Goal: Task Accomplishment & Management: Complete application form

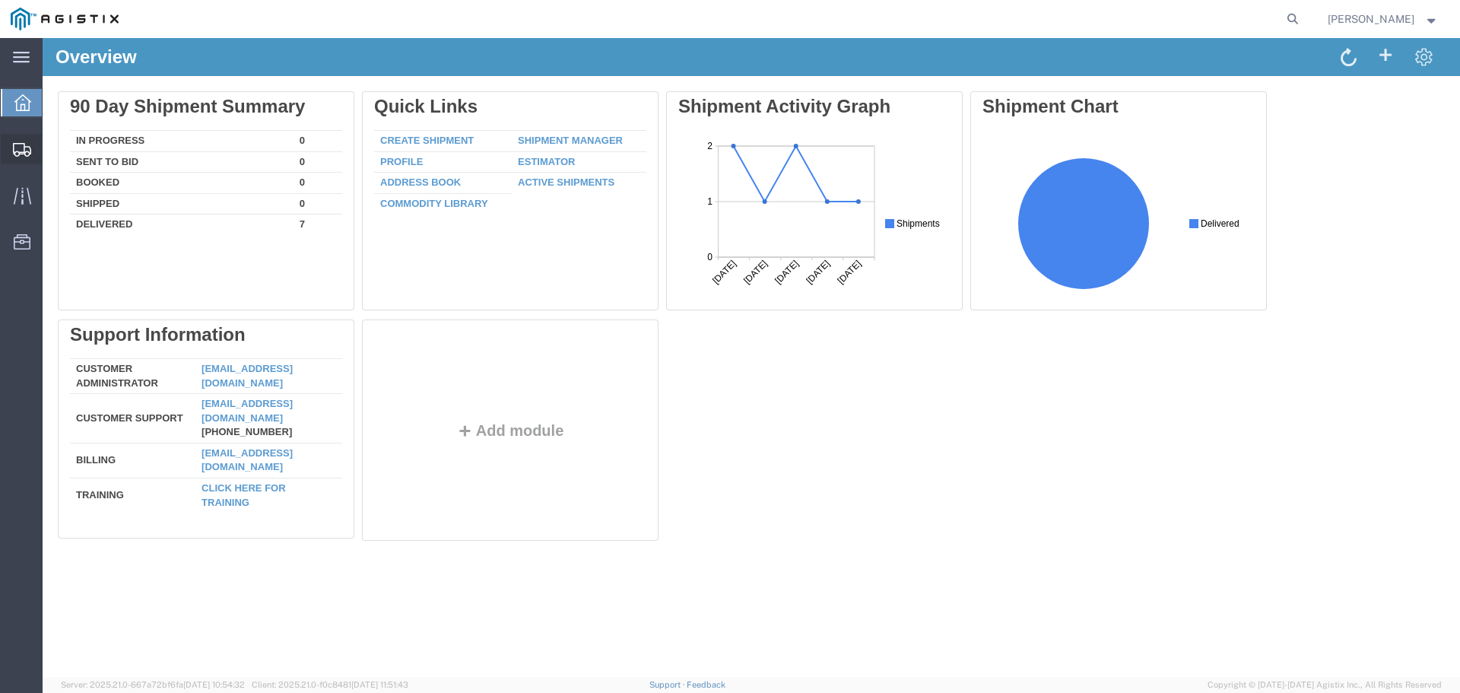
click at [0, 0] on span "Create Shipment" at bounding box center [0, 0] width 0 height 0
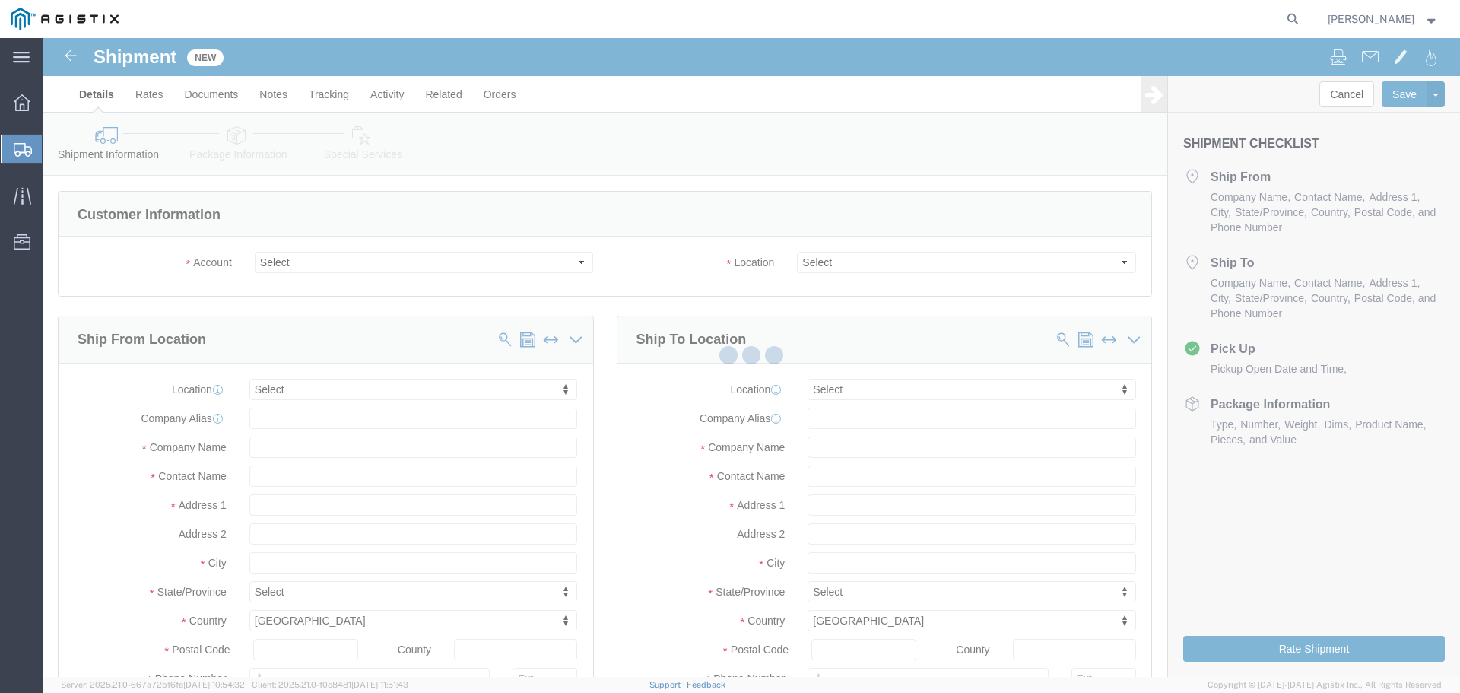
select select
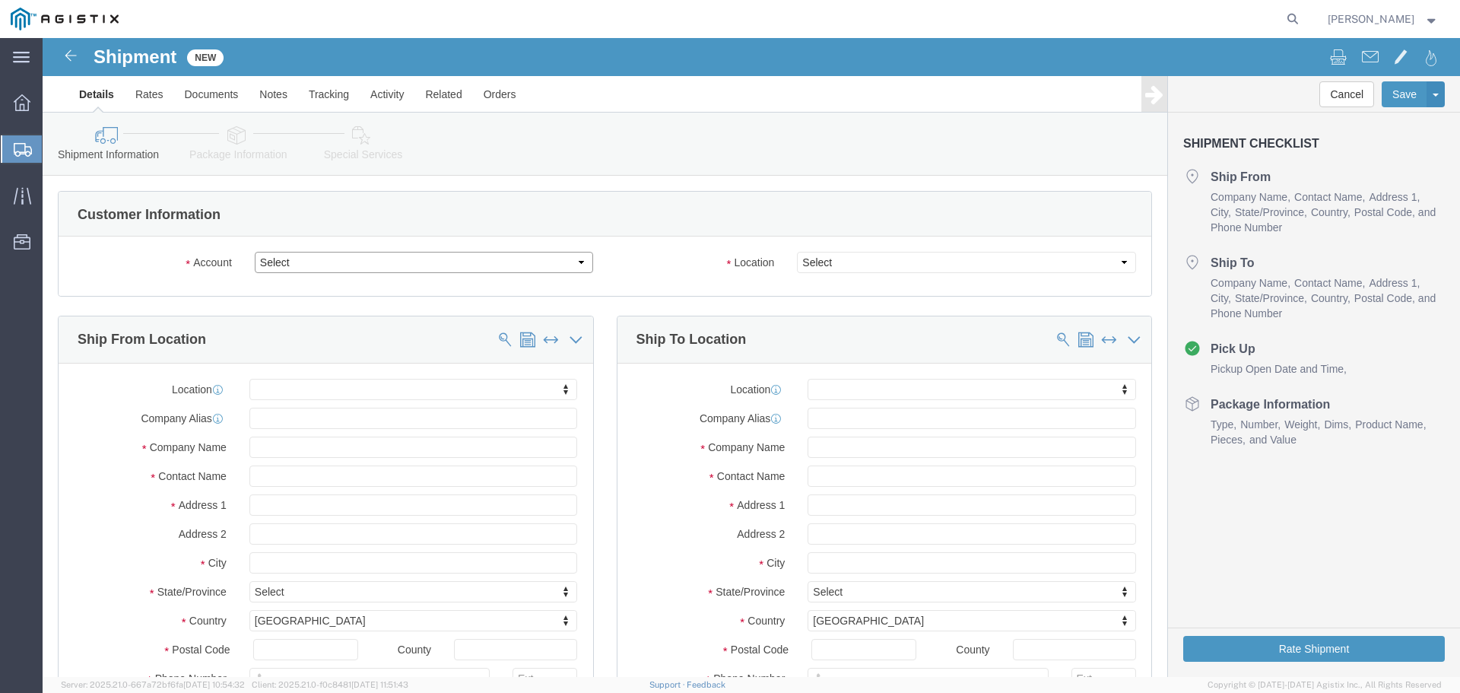
click select "Select One Source Distributors PG&E"
select select "9596"
click select "Select One Source Distributors PG&E"
select select "PURCHORD"
select select
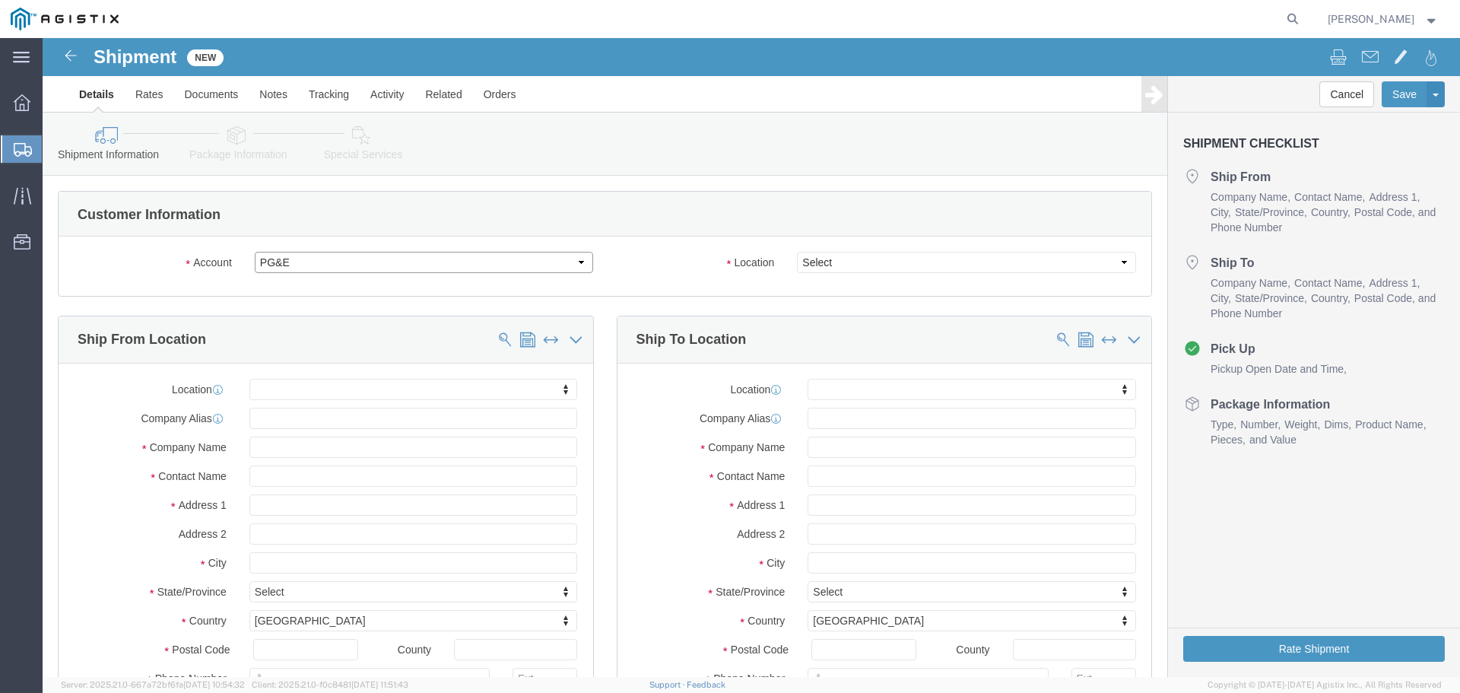
select select
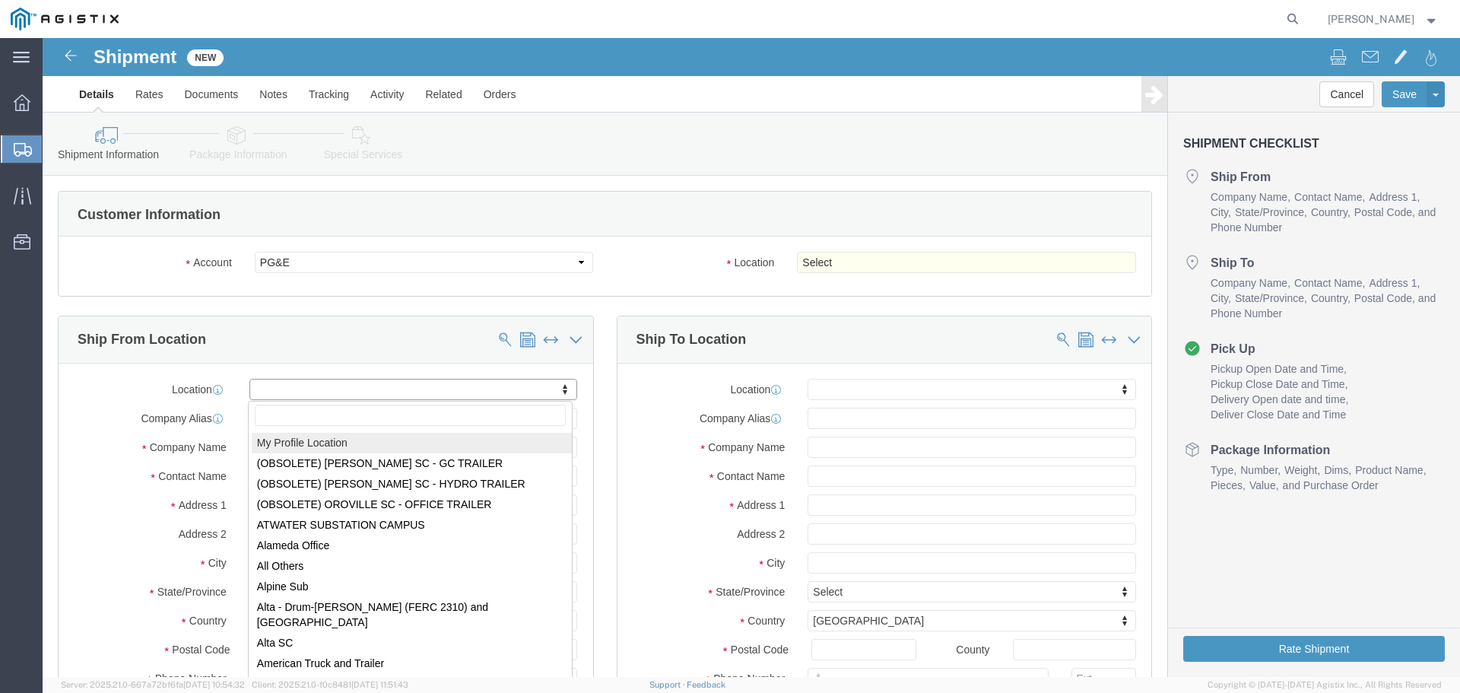
select select "MYPROFILE"
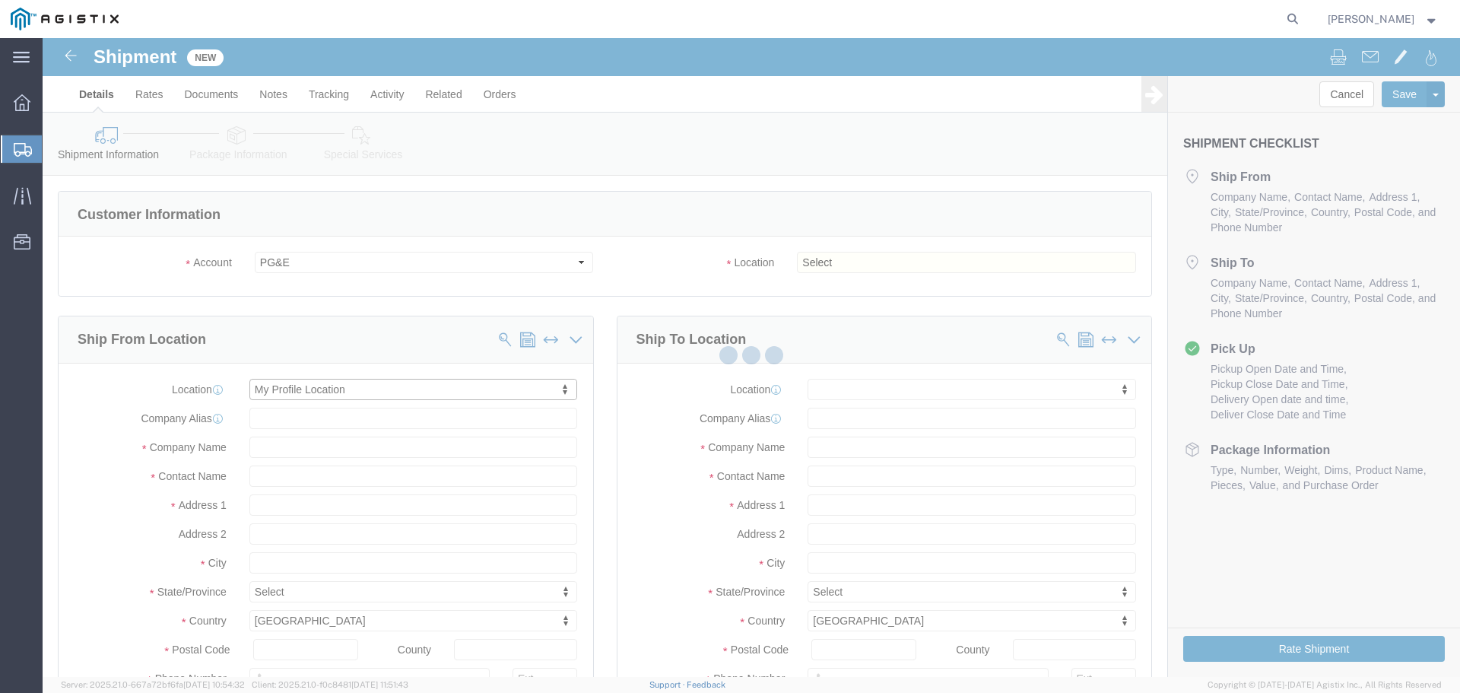
type input "[STREET_ADDRESS]"
type input "92056"
type input "7605354232"
type input "[EMAIL_ADDRESS][DOMAIN_NAME]"
checkbox input "true"
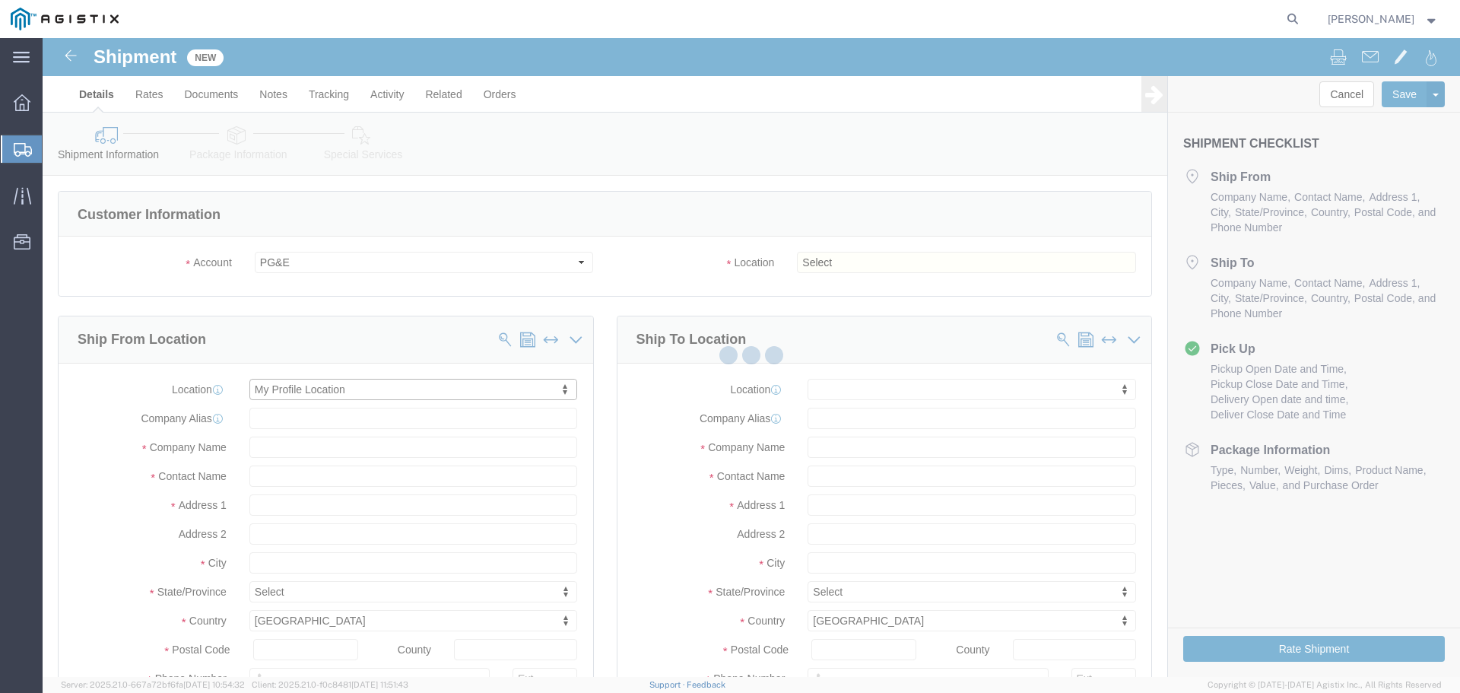
type input "One Source Distributors"
type input "[PERSON_NAME]"
type input "Oceanside"
select select "CA"
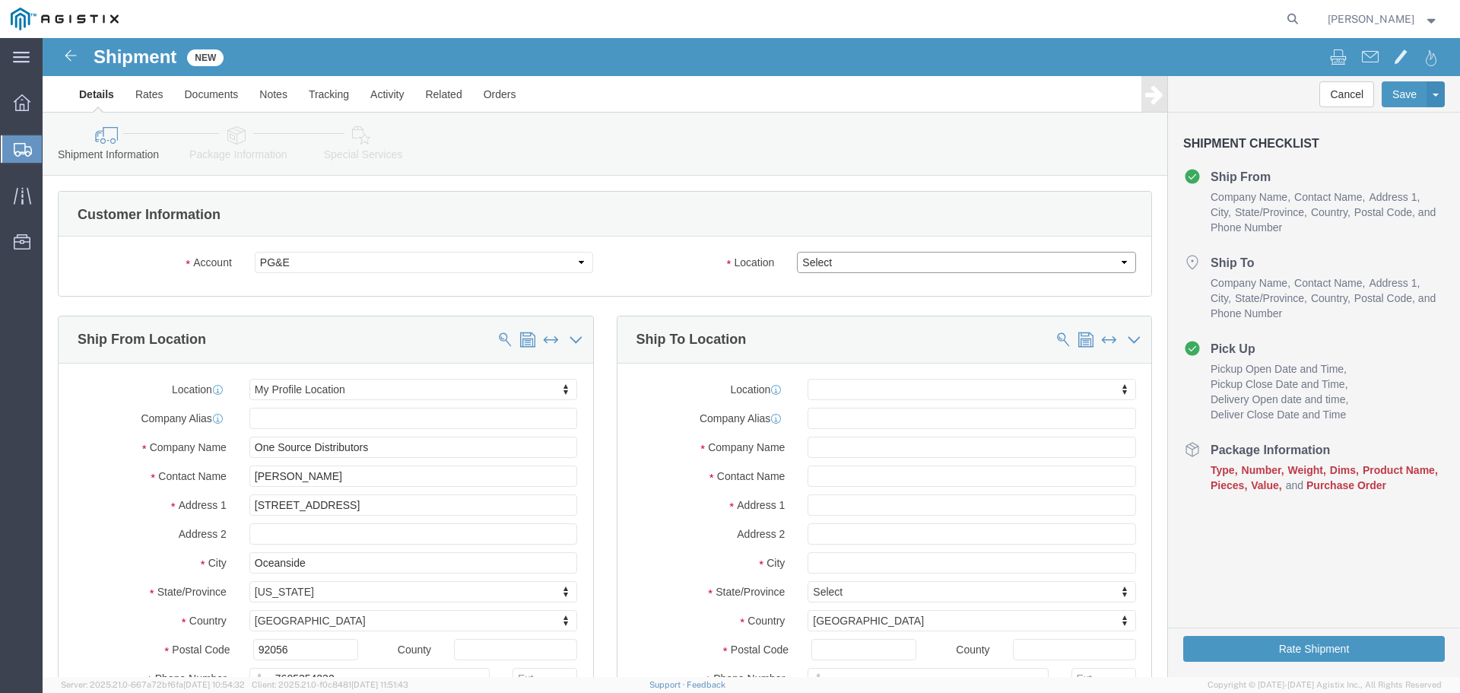
click select "Select All Others [GEOGRAPHIC_DATA] [GEOGRAPHIC_DATA] [GEOGRAPHIC_DATA] [GEOGRA…"
select select "19740"
click select "Select All Others [GEOGRAPHIC_DATA] [GEOGRAPHIC_DATA] [GEOGRAPHIC_DATA] [GEOGRA…"
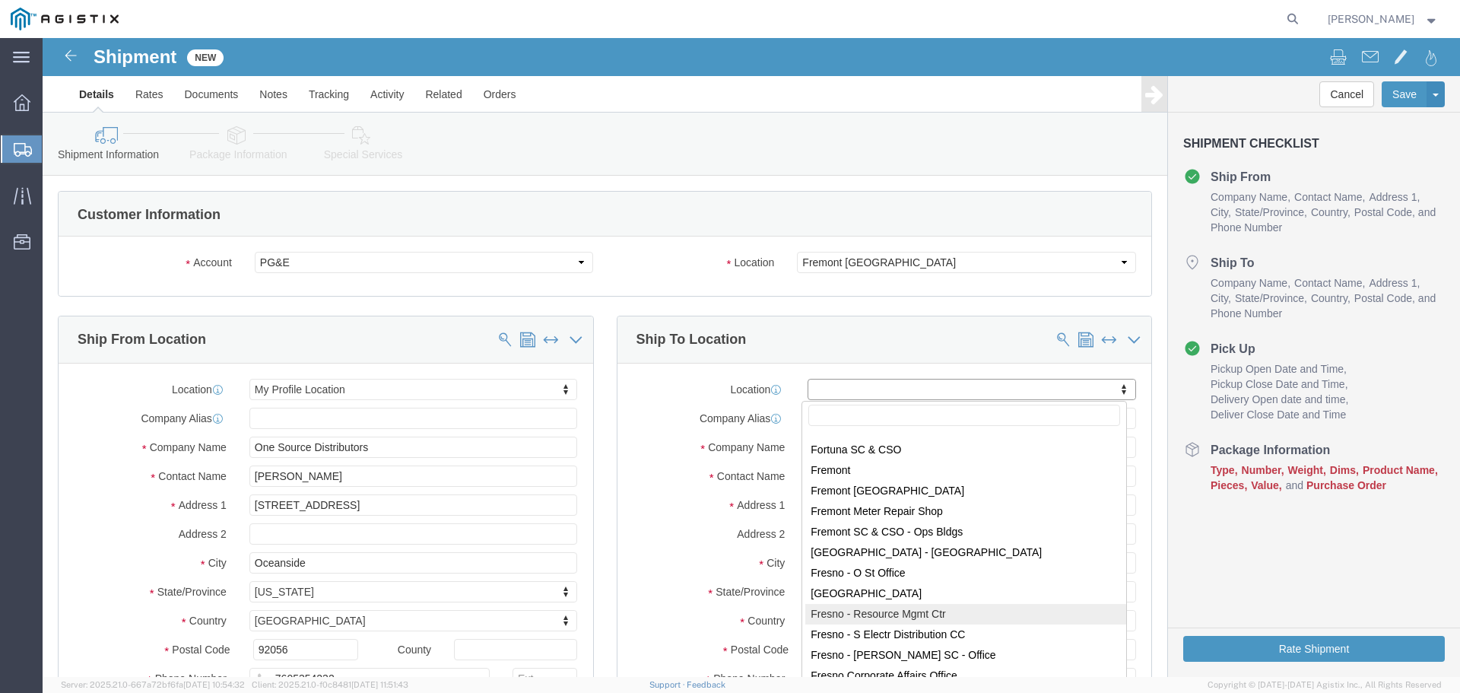
scroll to position [2682, 0]
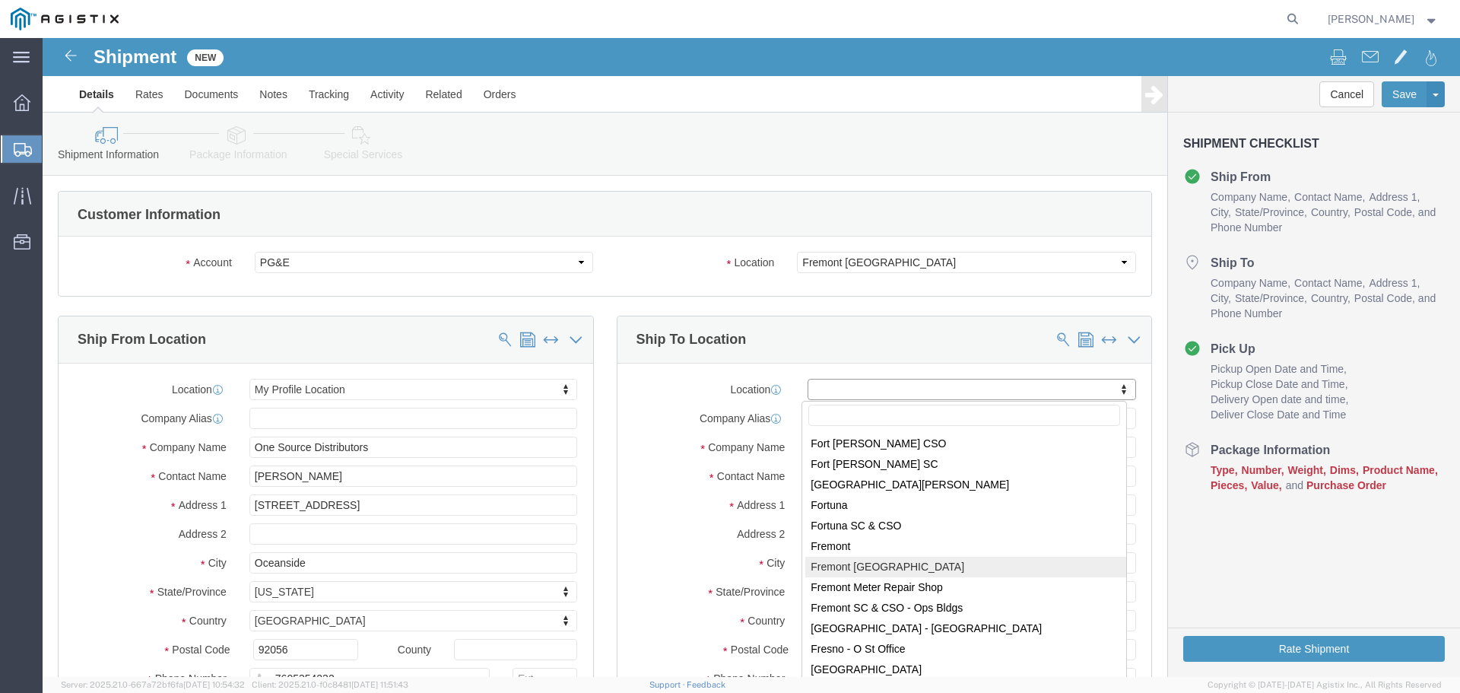
select select "19740"
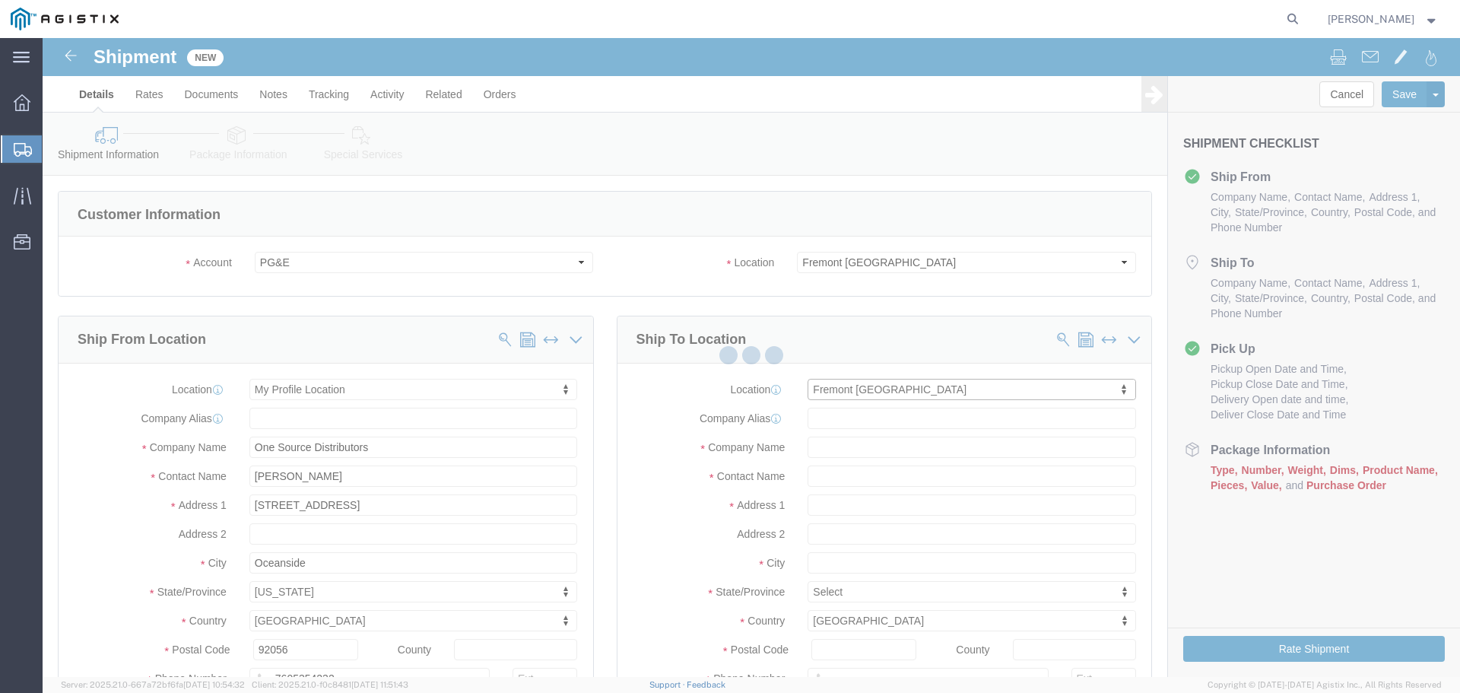
type input "[STREET_ADDRESS][PERSON_NAME]"
type input "94538"
type input "PG&E"
type input "Fremont"
select select "CA"
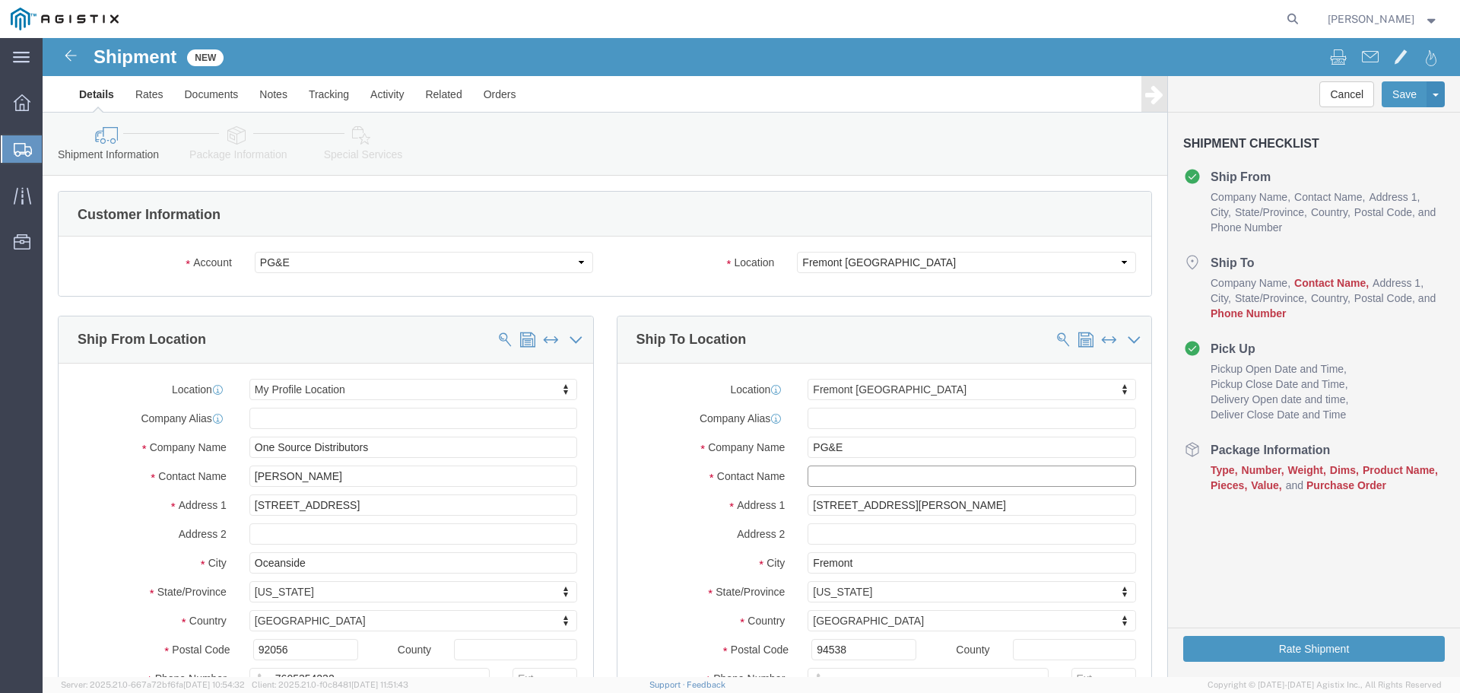
click input "text"
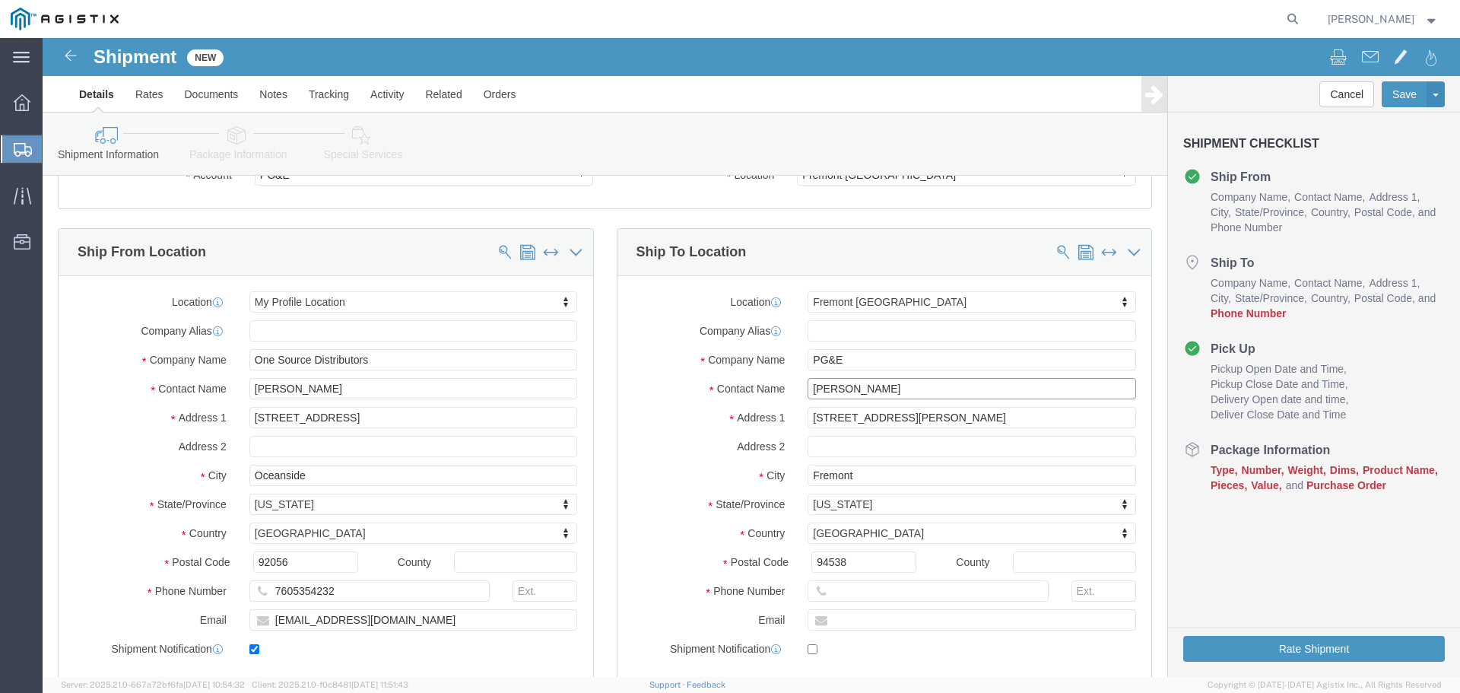
scroll to position [76, 0]
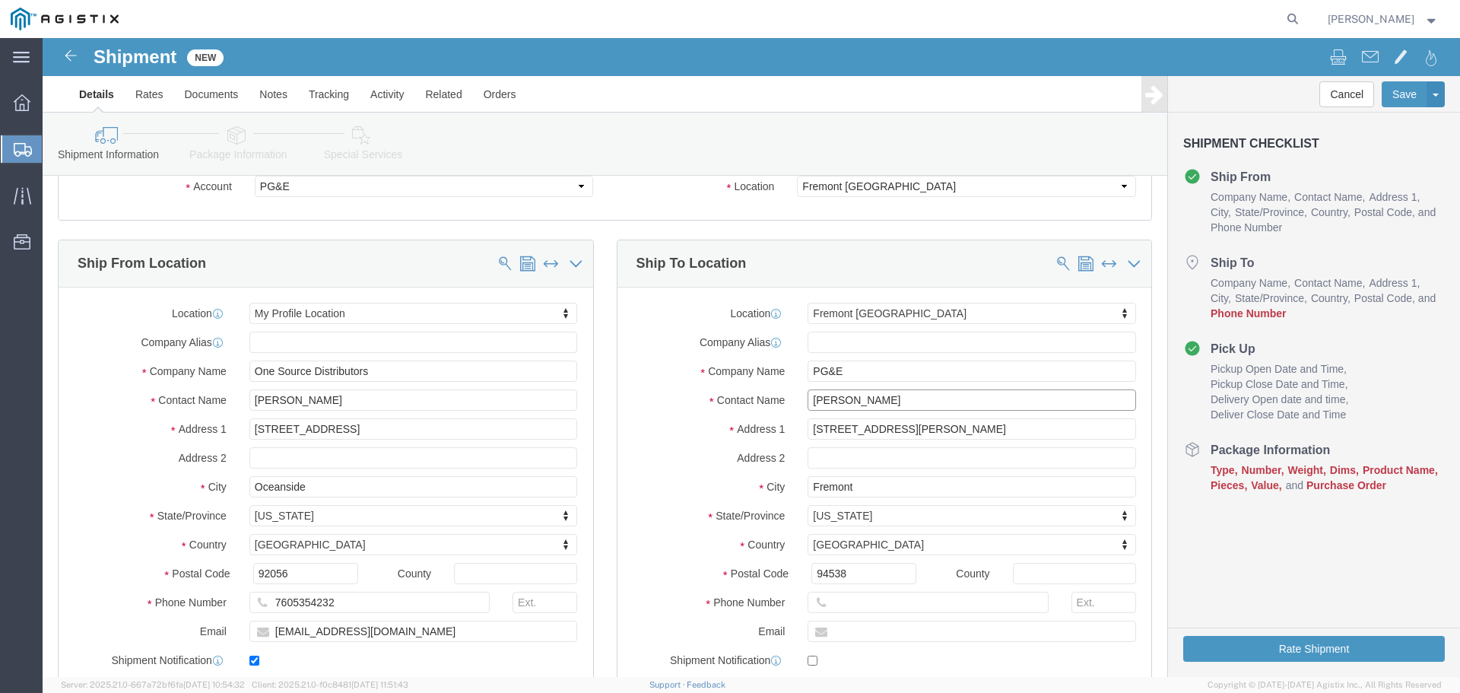
type input "[PERSON_NAME]"
click input "text"
paste input "[PHONE_NUMBER]"
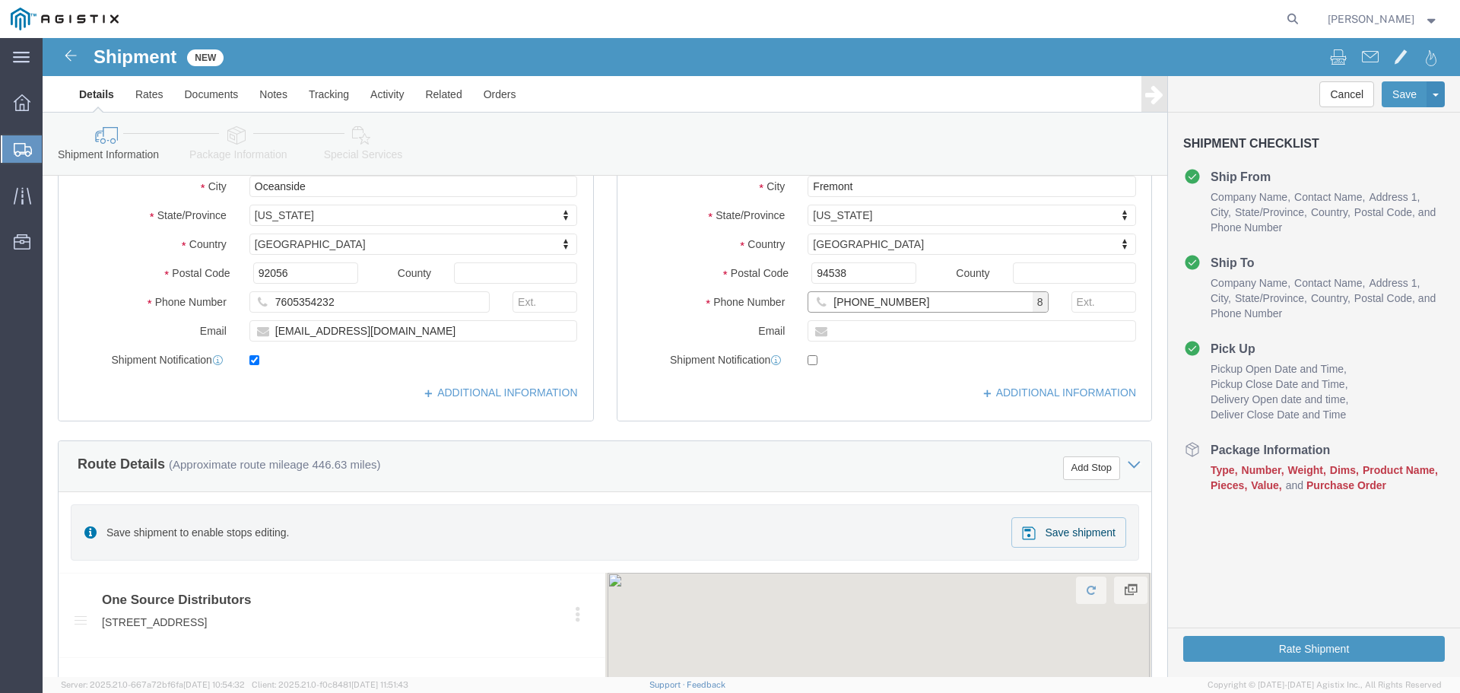
scroll to position [380, 0]
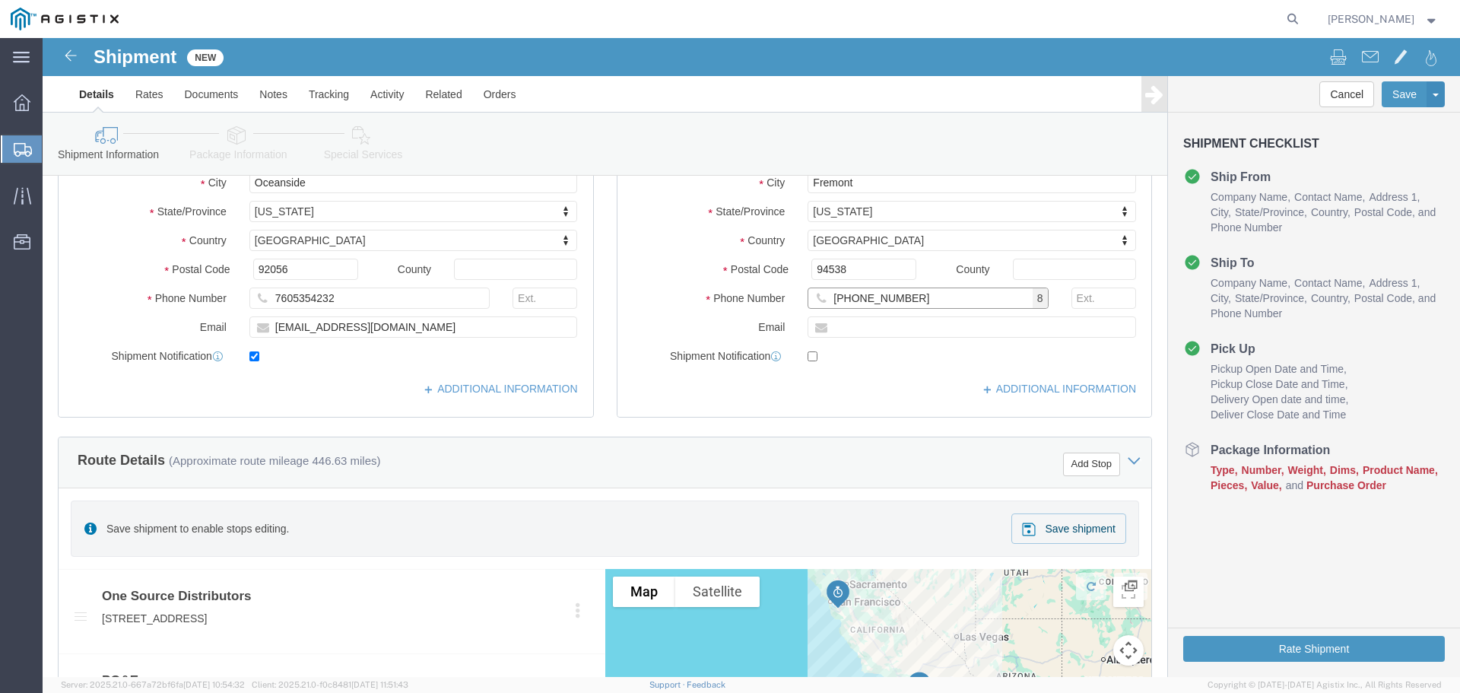
type input "[PHONE_NUMBER]"
click input "text"
type input "[PERSON_NAME][EMAIL_ADDRESS][PERSON_NAME][DOMAIN_NAME]"
click input "checkbox"
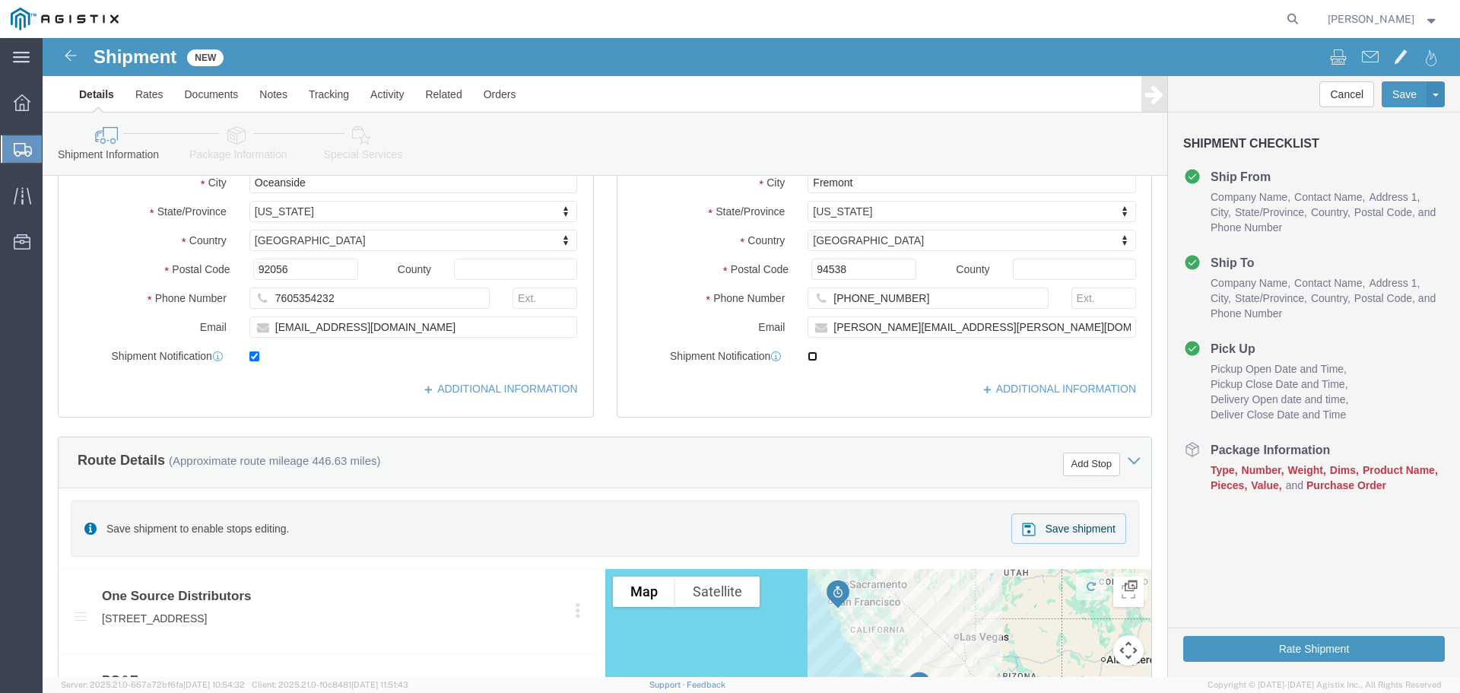
checkbox input "true"
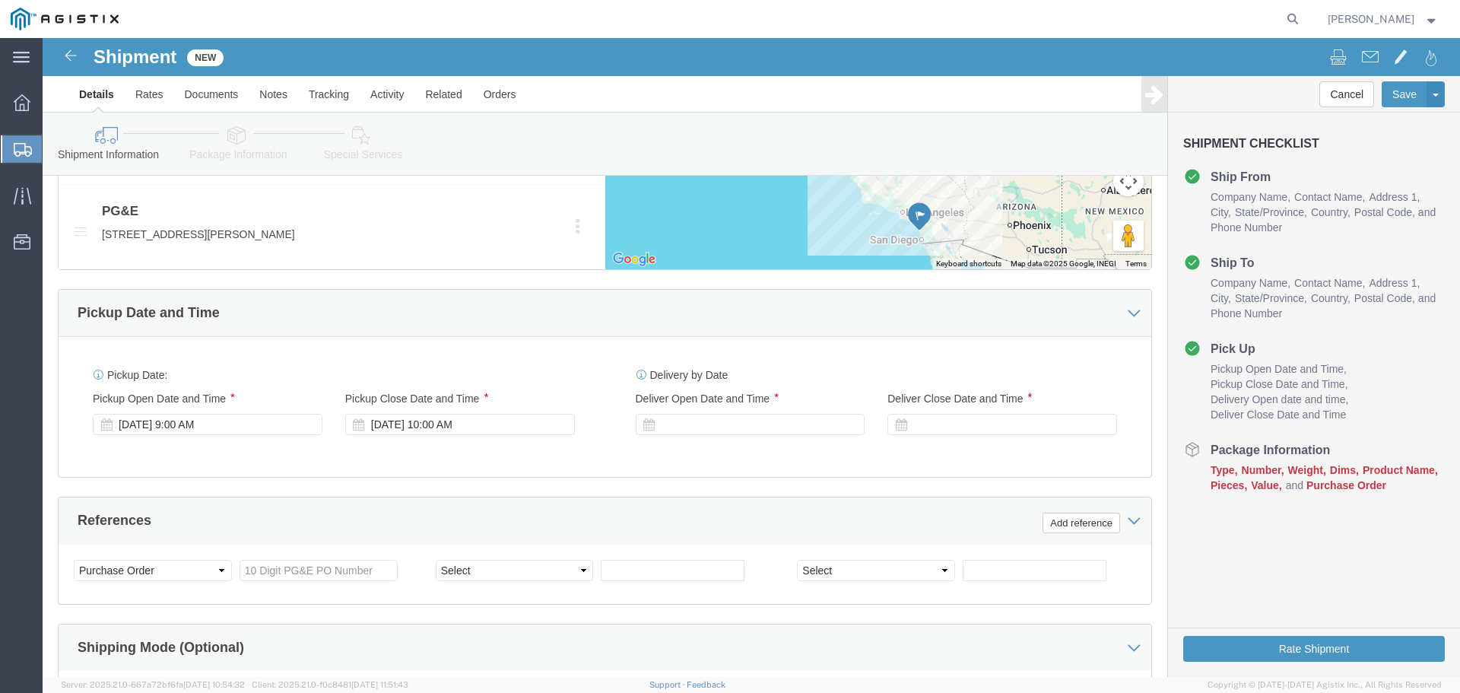
scroll to position [988, 0]
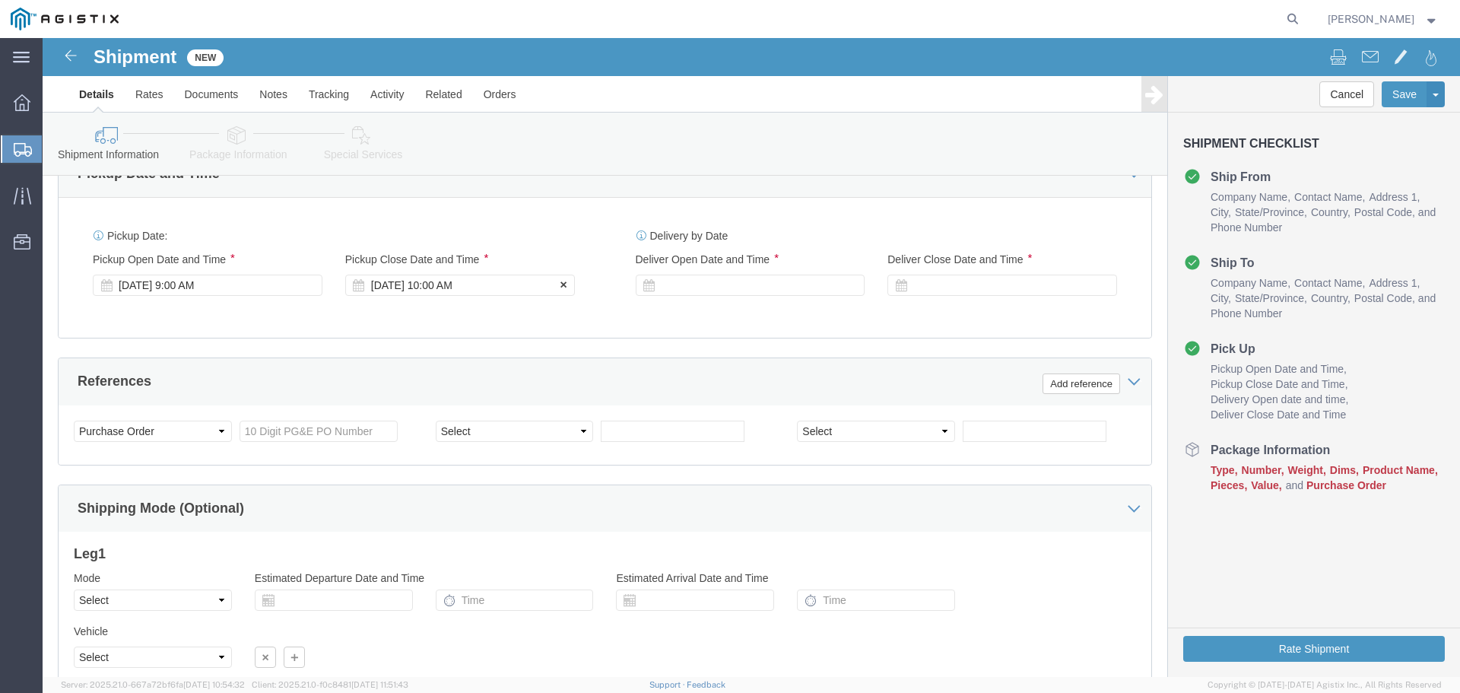
click div "[DATE] 10:00 AM"
type input "6:00 PM"
click button "Apply"
click div
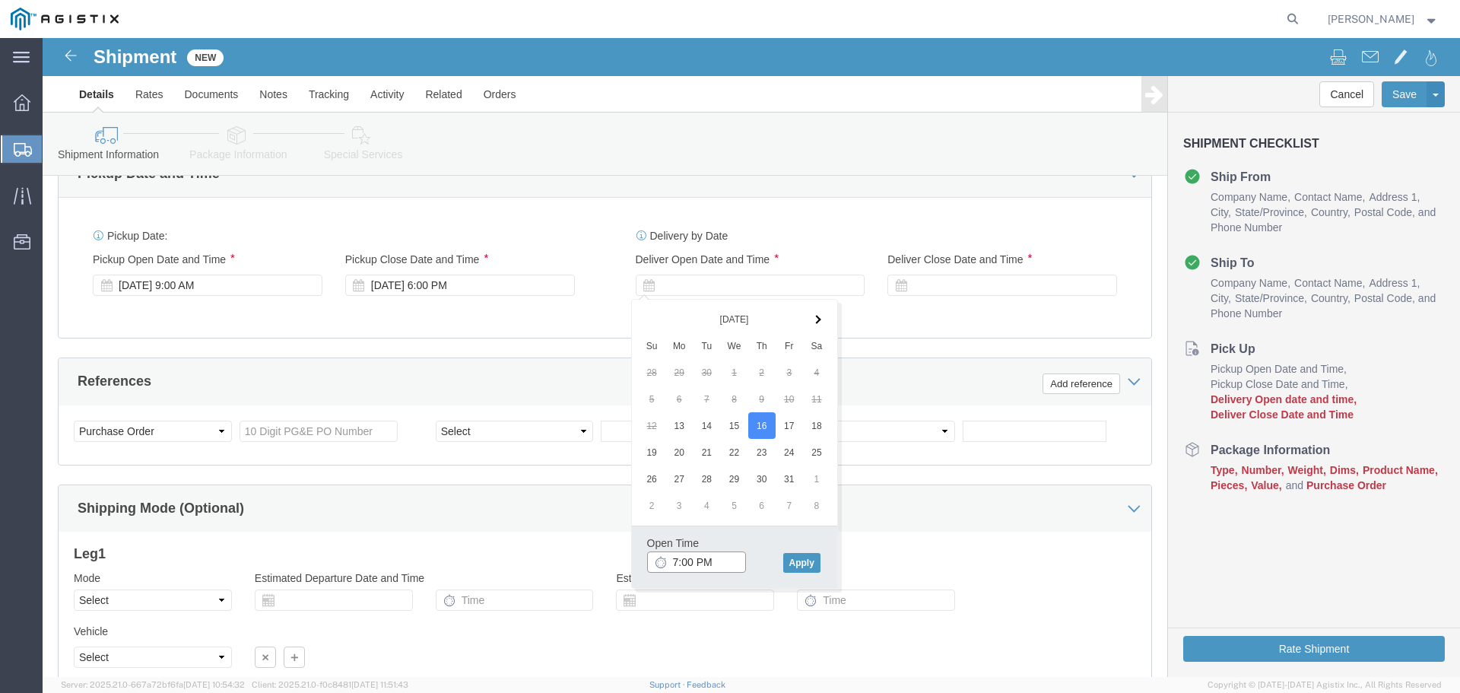
click input "7:00 PM"
type input "8:00 AM"
click button "Apply"
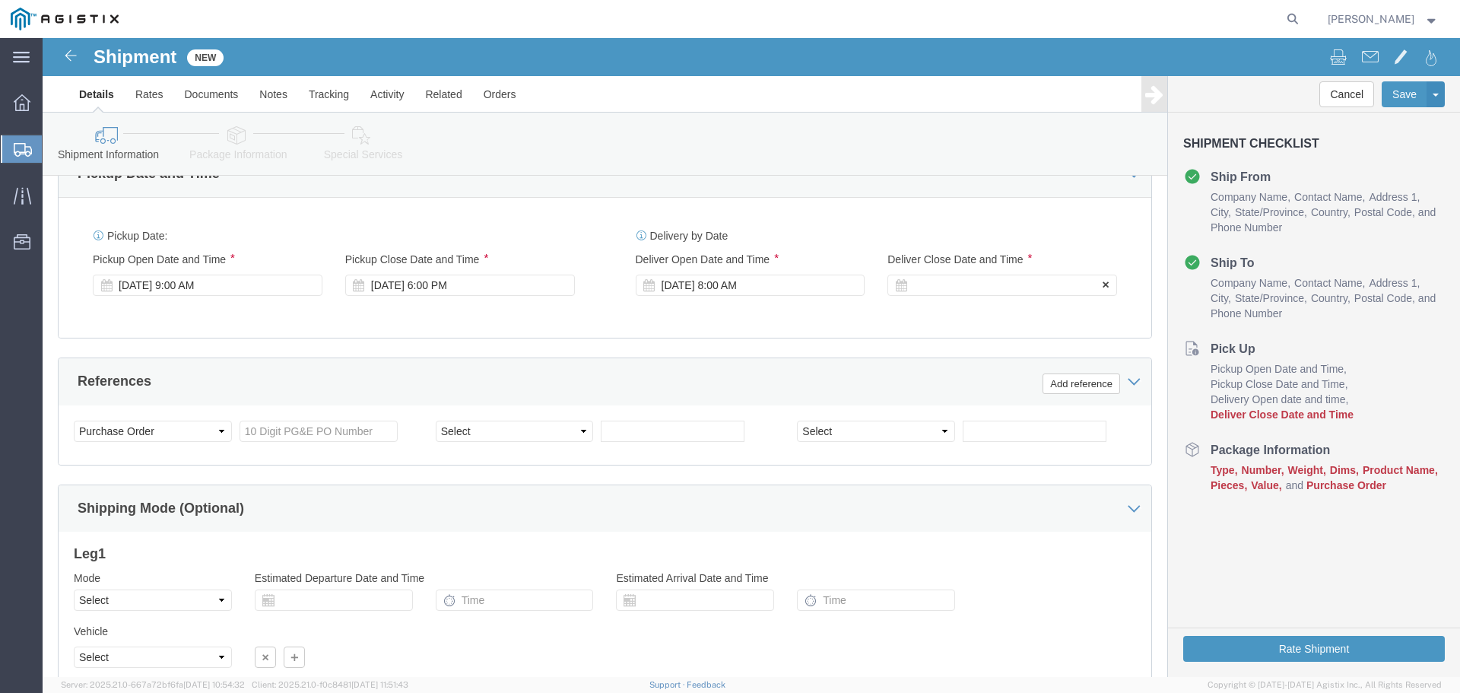
click div
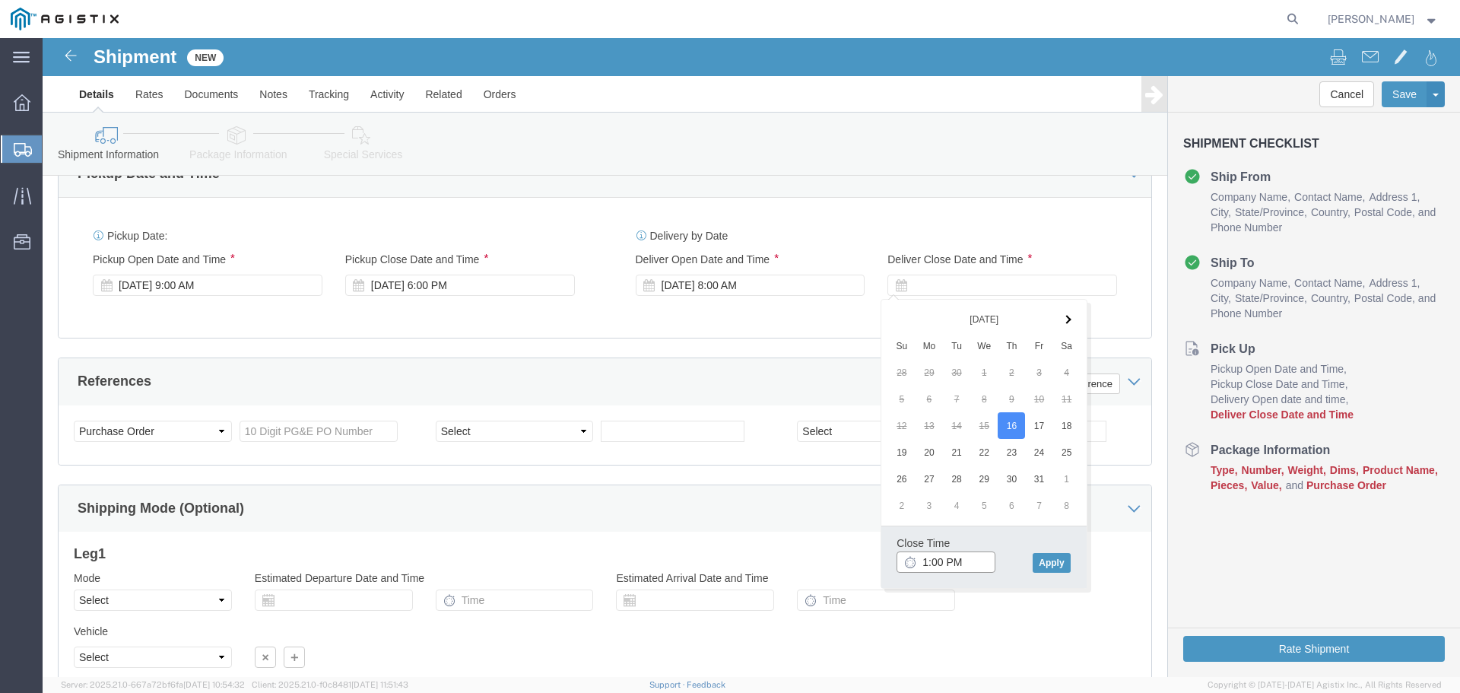
type input "2:00 PM"
click button "Apply"
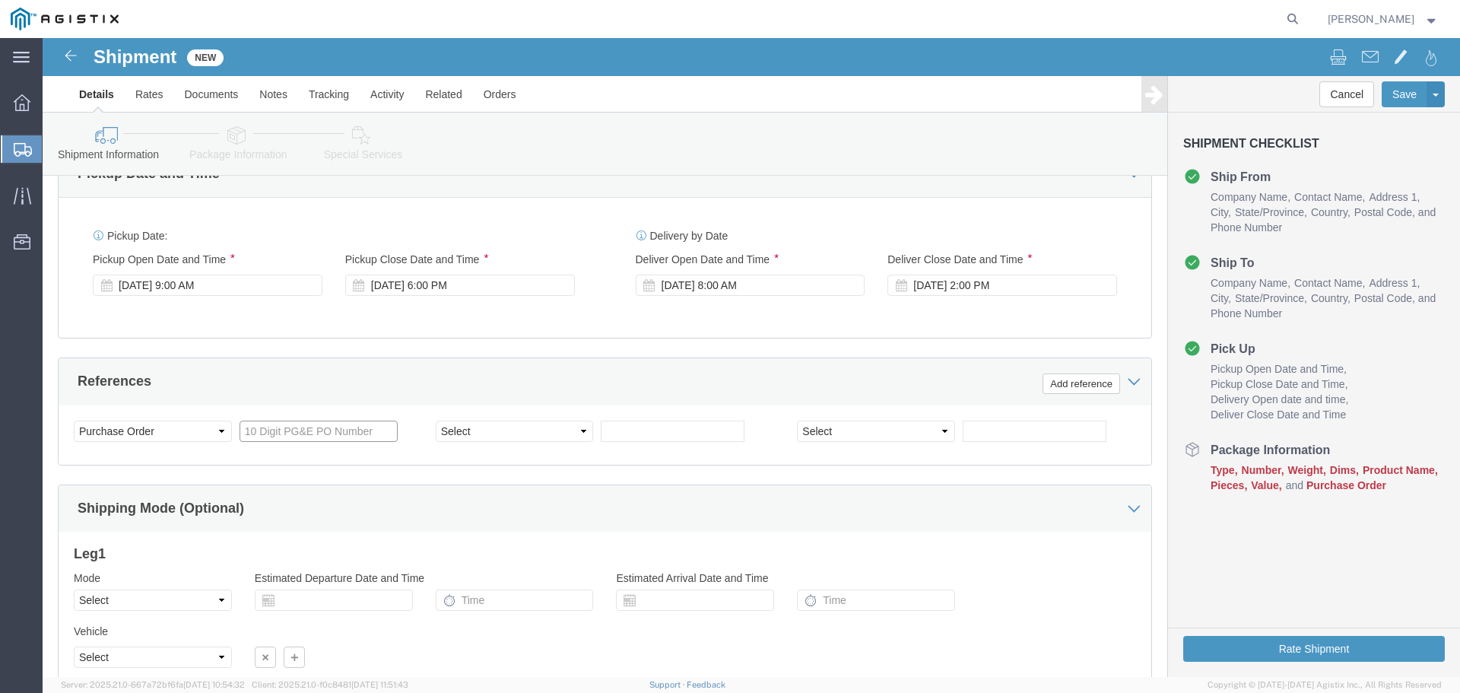
click input "text"
type input "3501397045"
click select "Select Account Type Activity ID Airline Appointment Number ASN Batch Request # …"
select select "PURCHORD"
click select "Select Account Type Activity ID Airline Appointment Number ASN Batch Request # …"
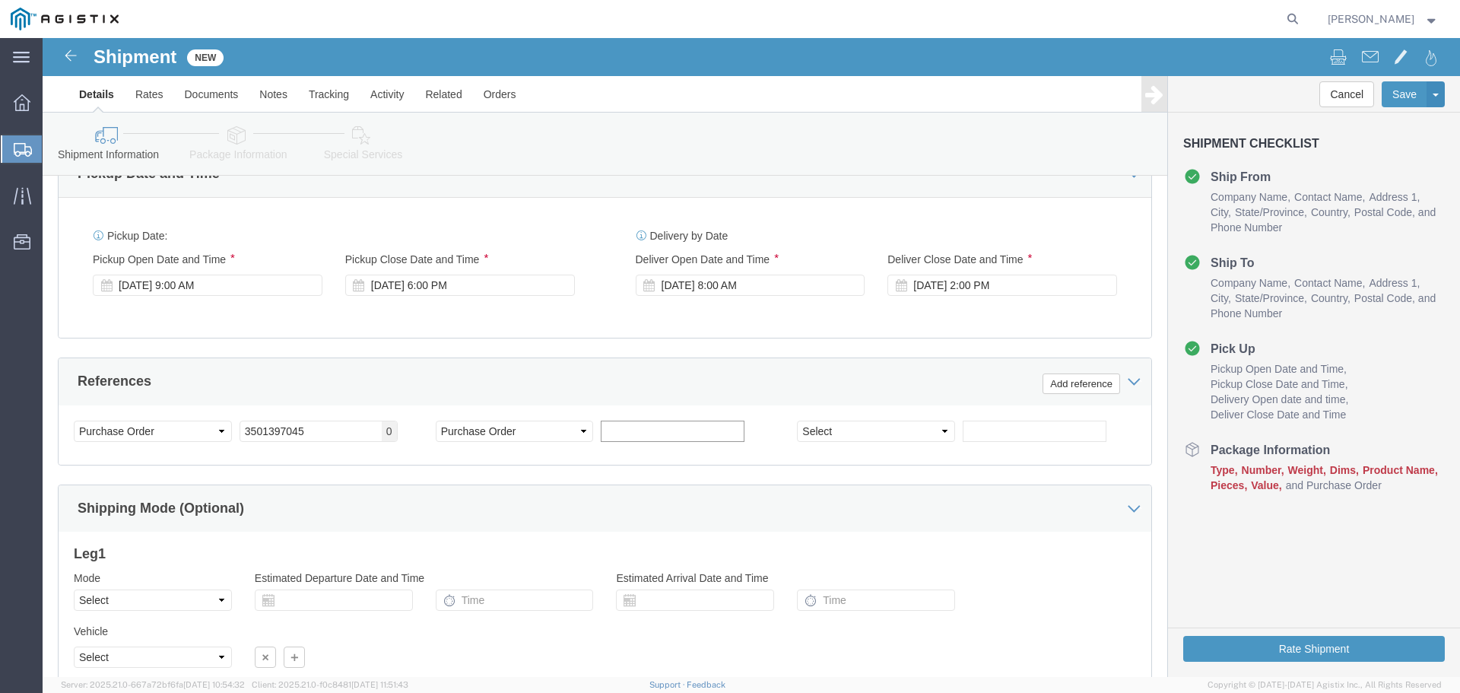
click input "text"
type input "3501399483"
click select "Select Account Type Activity ID Airline Appointment Number ASN Batch Request # …"
select select "PURCHORD"
click select "Select Account Type Activity ID Airline Appointment Number ASN Batch Request # …"
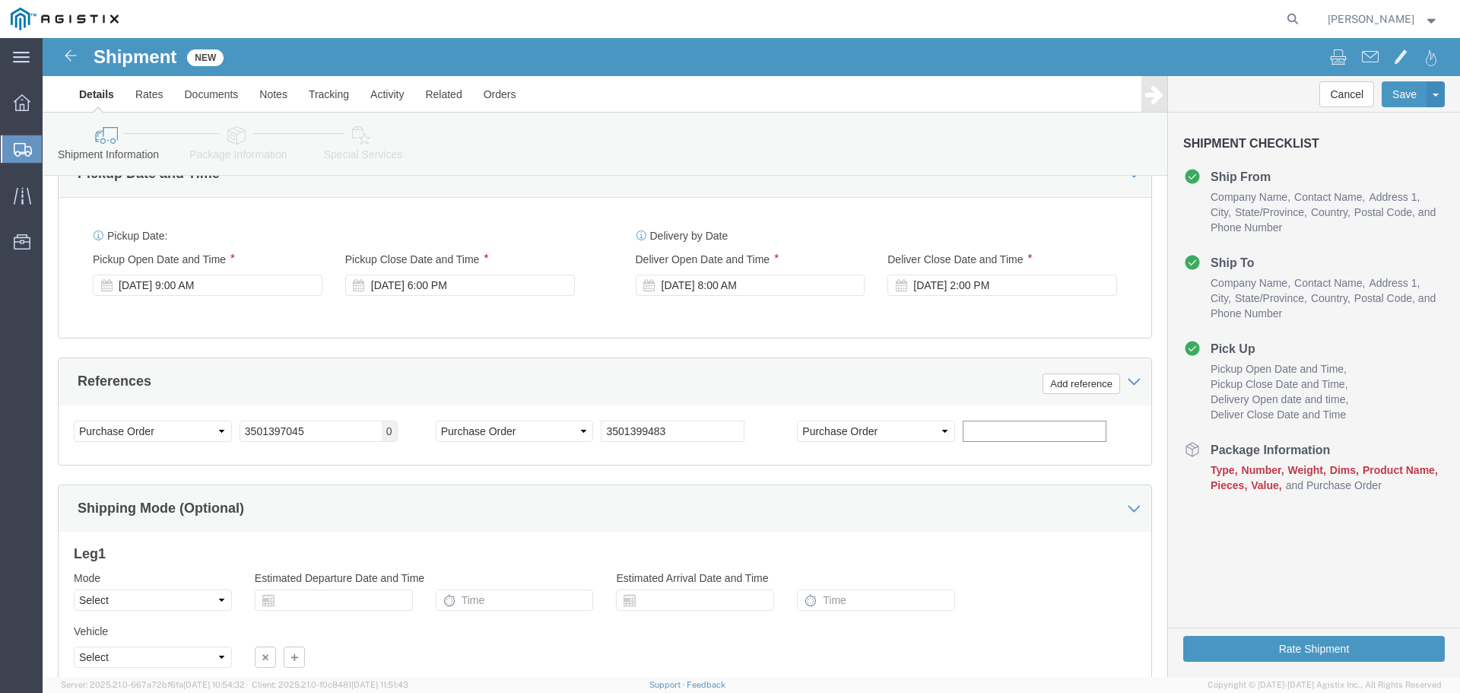
click input "text"
type input "3501397469"
click div "Customer Information Account Select One Source Distributors PG&E Location Selec…"
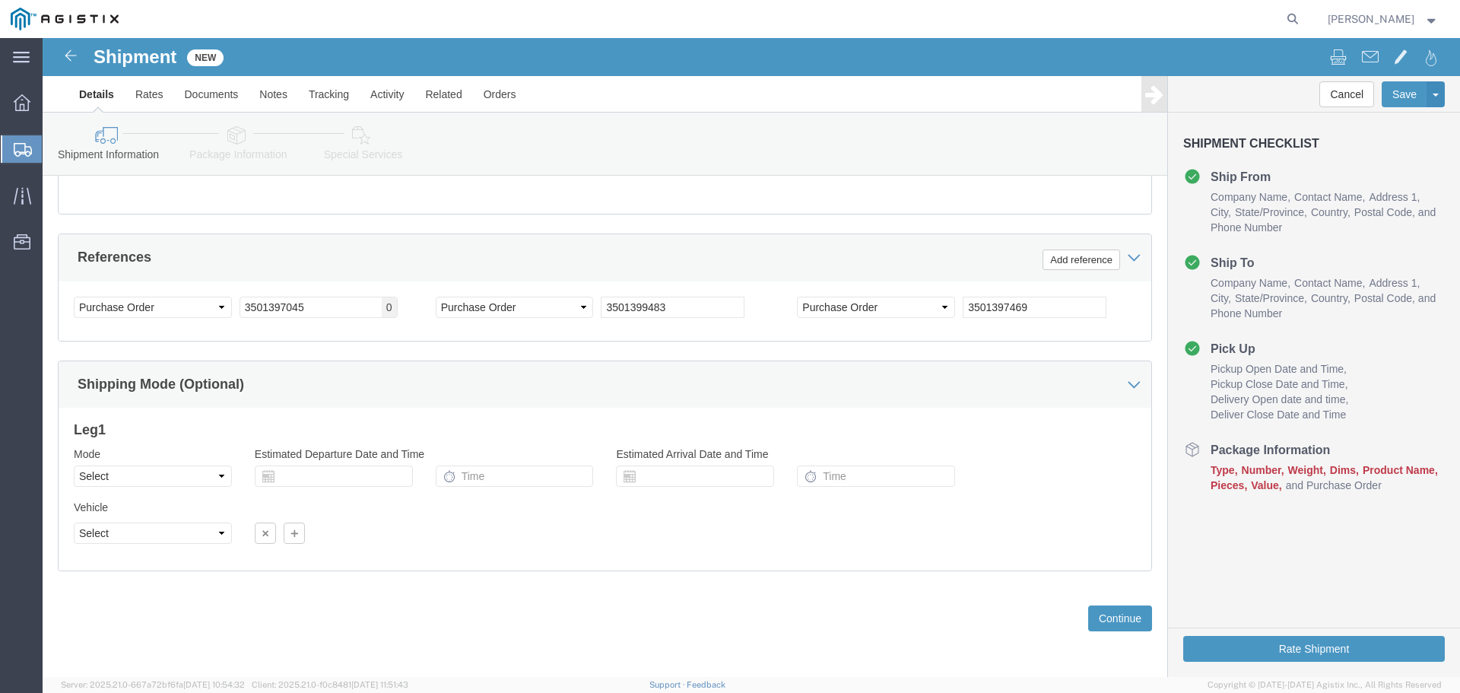
scroll to position [1113, 0]
click select "Select Air Less than Truckload Multi-Leg Ocean Freight Rail Small Parcel Truckl…"
select select "TL"
click select "Select Air Less than Truckload Multi-Leg Ocean Freight Rail Small Parcel Truckl…"
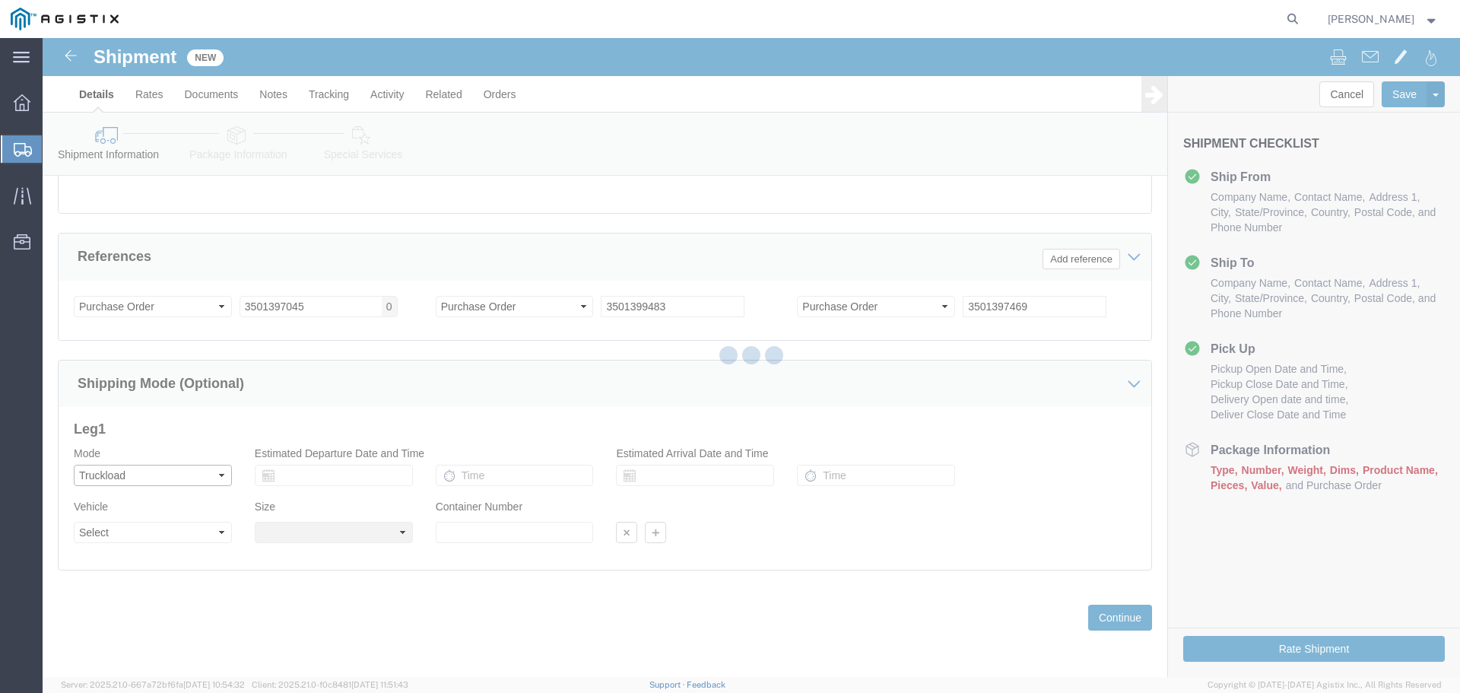
select select
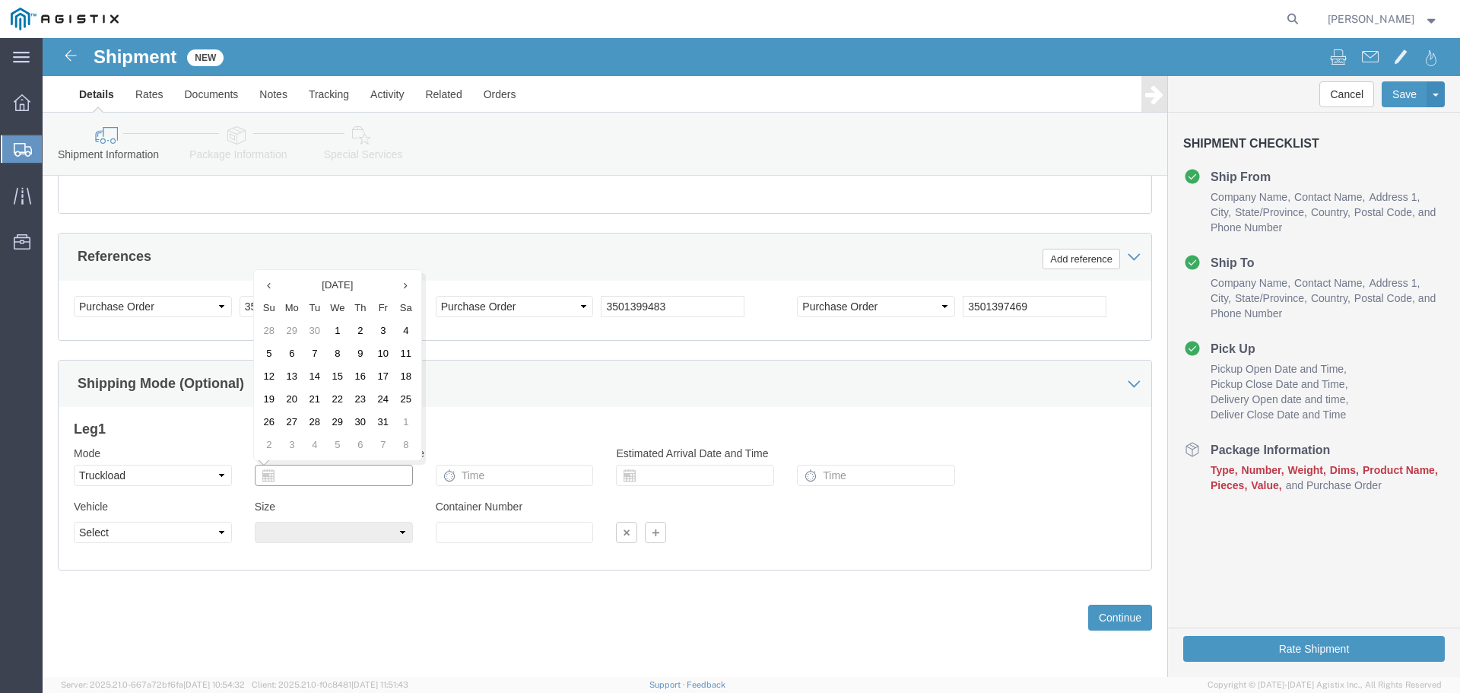
click input "text"
click div "Previous Continue"
click select "Select 1-Ton (PSS) 10 Wheel 10 Yard Dump Truck 20 Yard Dump Truck Bobtail Botto…"
click div "Previous Continue"
click button "Continue"
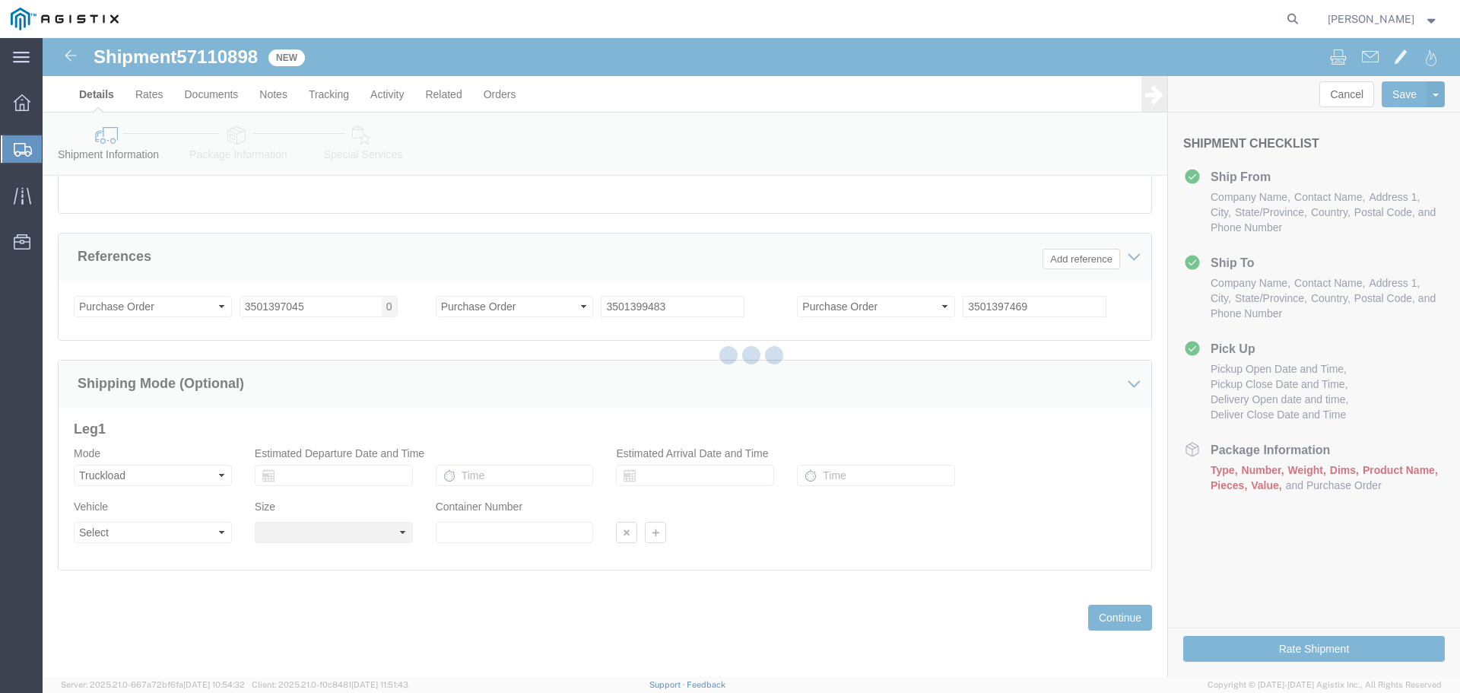
select select "20244"
select select "19740"
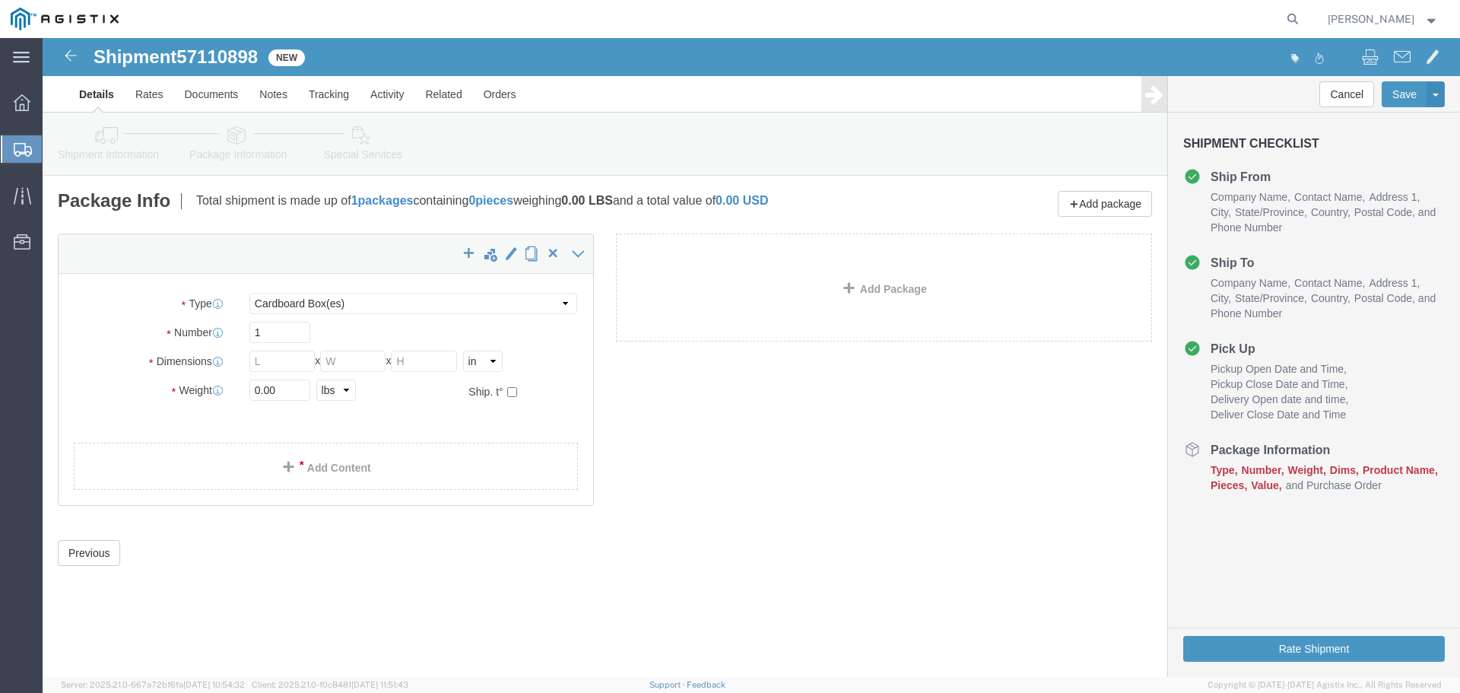
drag, startPoint x: 285, startPoint y: 252, endPoint x: 270, endPoint y: 277, distance: 28.7
click div "Package Type Select Bulk Bundle(s) Cardboard Box(es) Carton(s) Crate(s) Drum(s)…"
click select "Select Bulk Bundle(s) Cardboard Box(es) Carton(s) Crate(s) Drum(s) (Fiberboard)…"
select select "CRAT"
click select "Select Bulk Bundle(s) Cardboard Box(es) Carton(s) Crate(s) Drum(s) (Fiberboard)…"
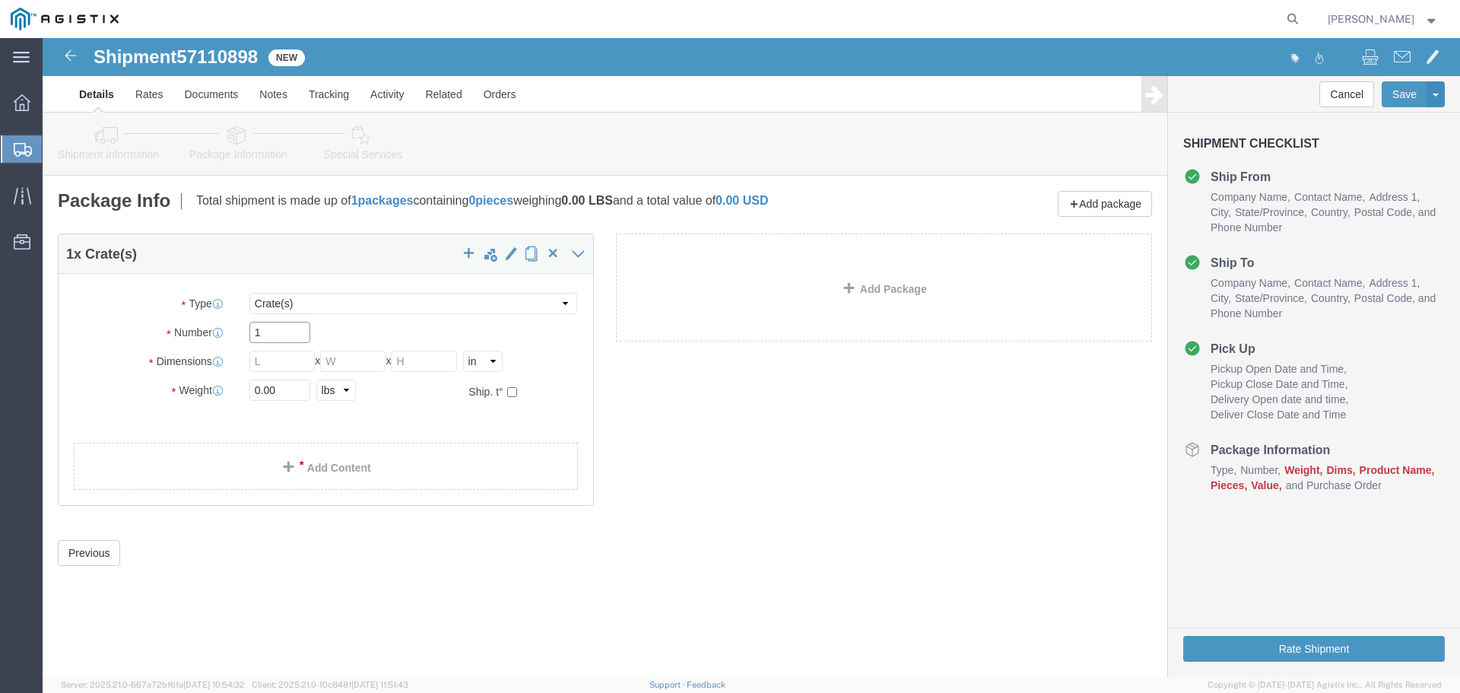
click input "1"
type input "14"
click input "text"
type input "38"
type input "35"
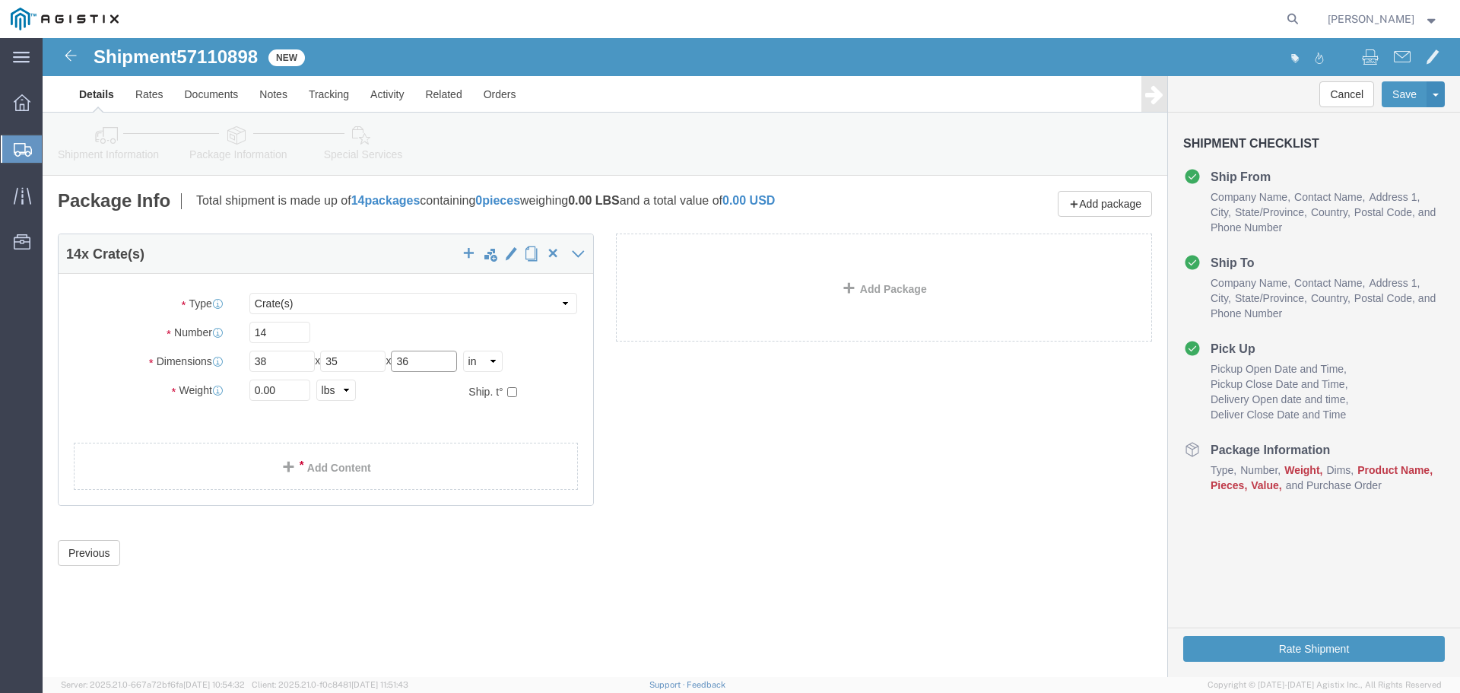
type input "36"
click input "0.00"
click input "14"
type input "1"
type input "7"
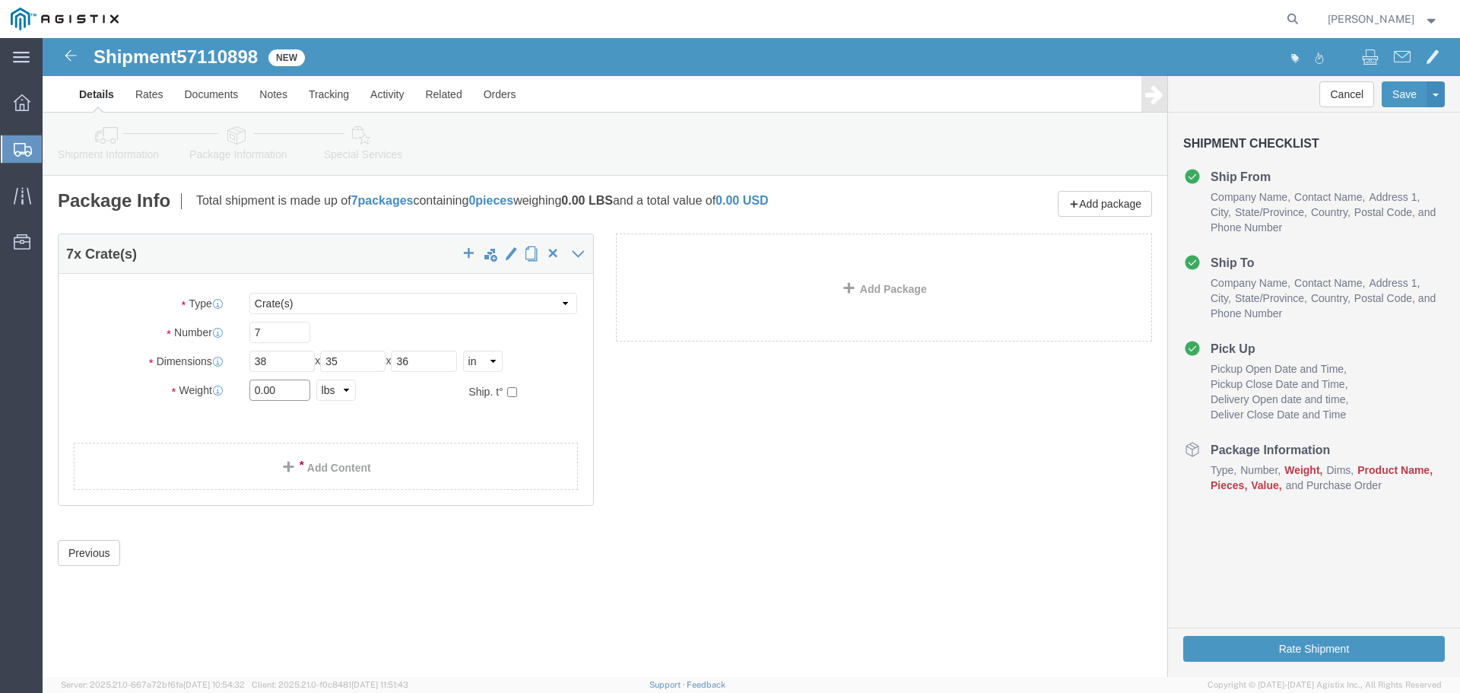
click input "0.00"
type input "0"
type input "2185"
click span
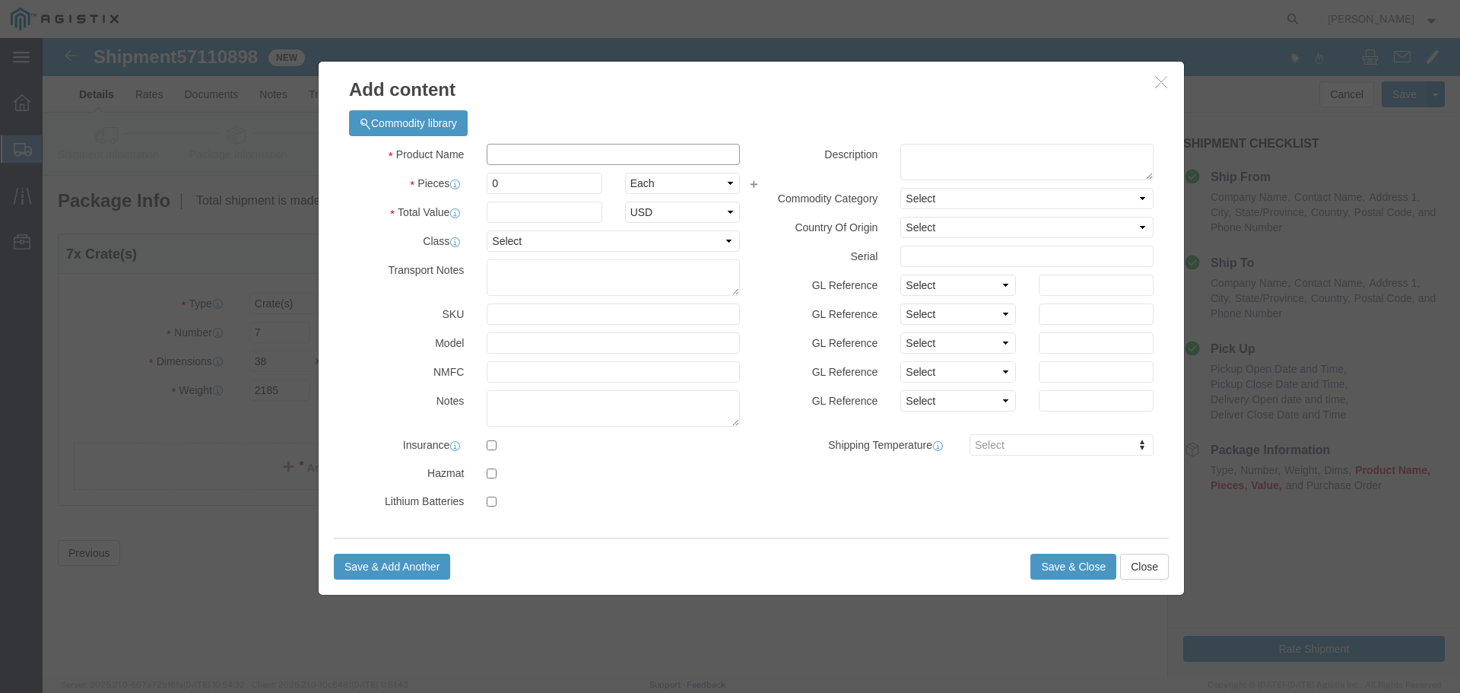
click input "text"
type input "M250048"
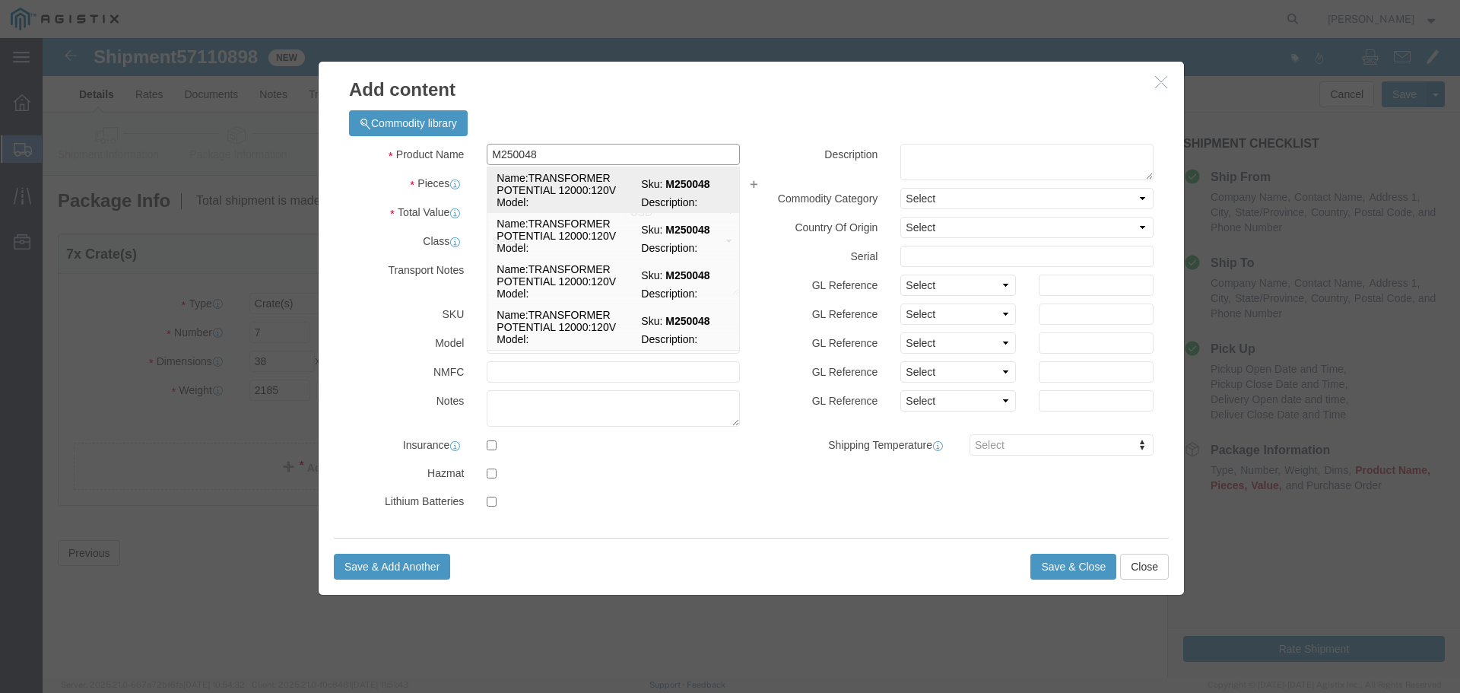
click td "Name: TRANSFORMER POTENTIAL 12000:120V"
select select
select select "USD"
type input "TRANSFORMER POTENTIAL 12000:120V"
type input "M250048"
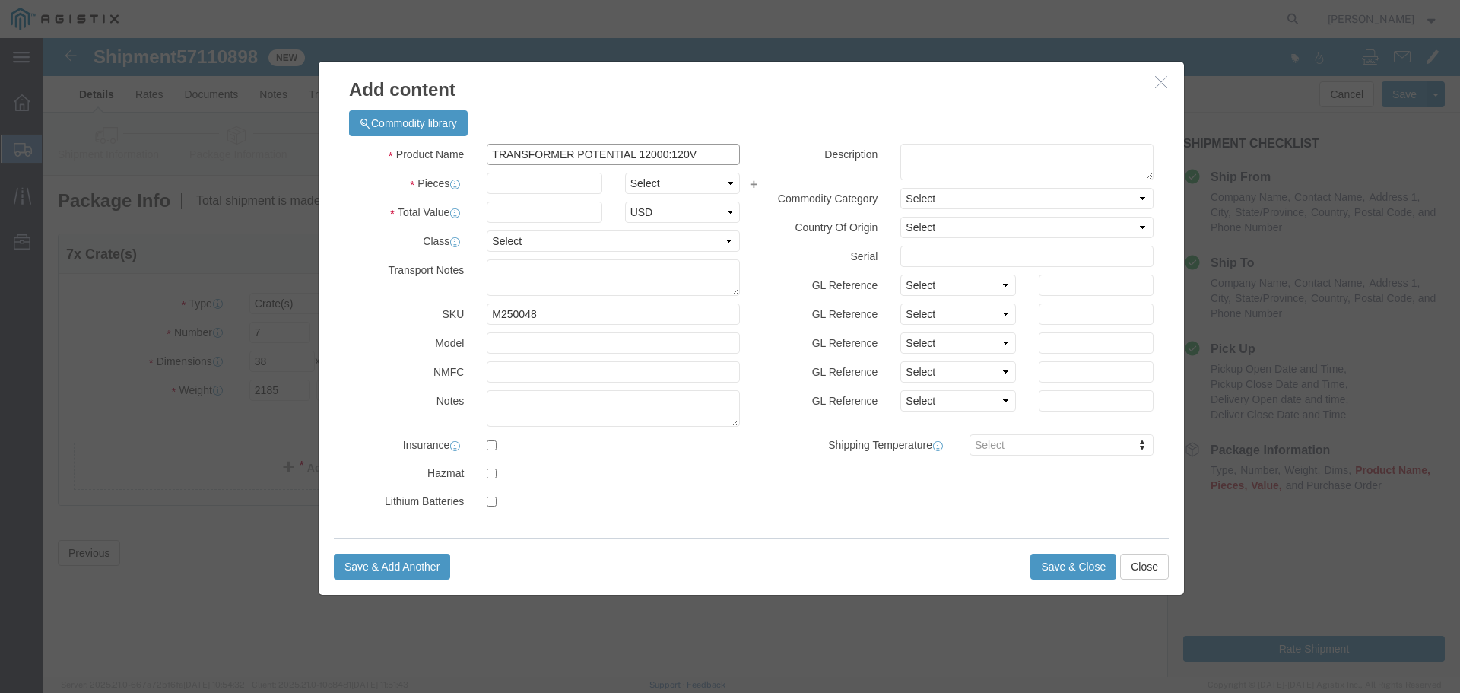
type input "TRANSFORMER POTENTIAL 12000:120V"
click input "text"
type input "26"
click div "Product Name TRANSFORMER POTENTIAL 12000:120V M250048 Pieces 26 Select Bag Barr…"
click select "Select Bag Barrels 100Board Feet Bottle Box Blister Pack Carats Can Capsule Car…"
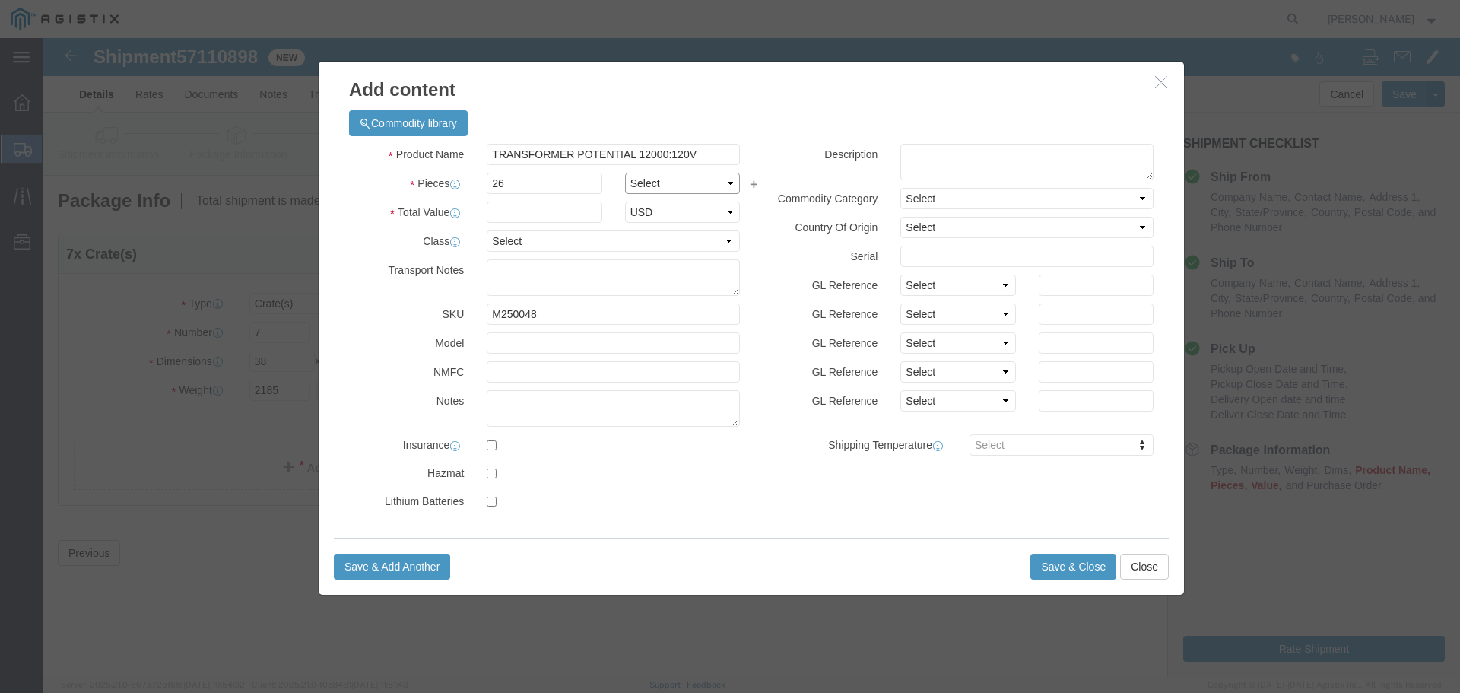
select select "EA"
click select "Select Bag Barrels 100Board Feet Bottle Box Blister Pack Carats Can Capsule Car…"
click input "text"
type input "1"
click select "Select 50 55 60 65 70 85 92.5 100 125 175 250 300 400"
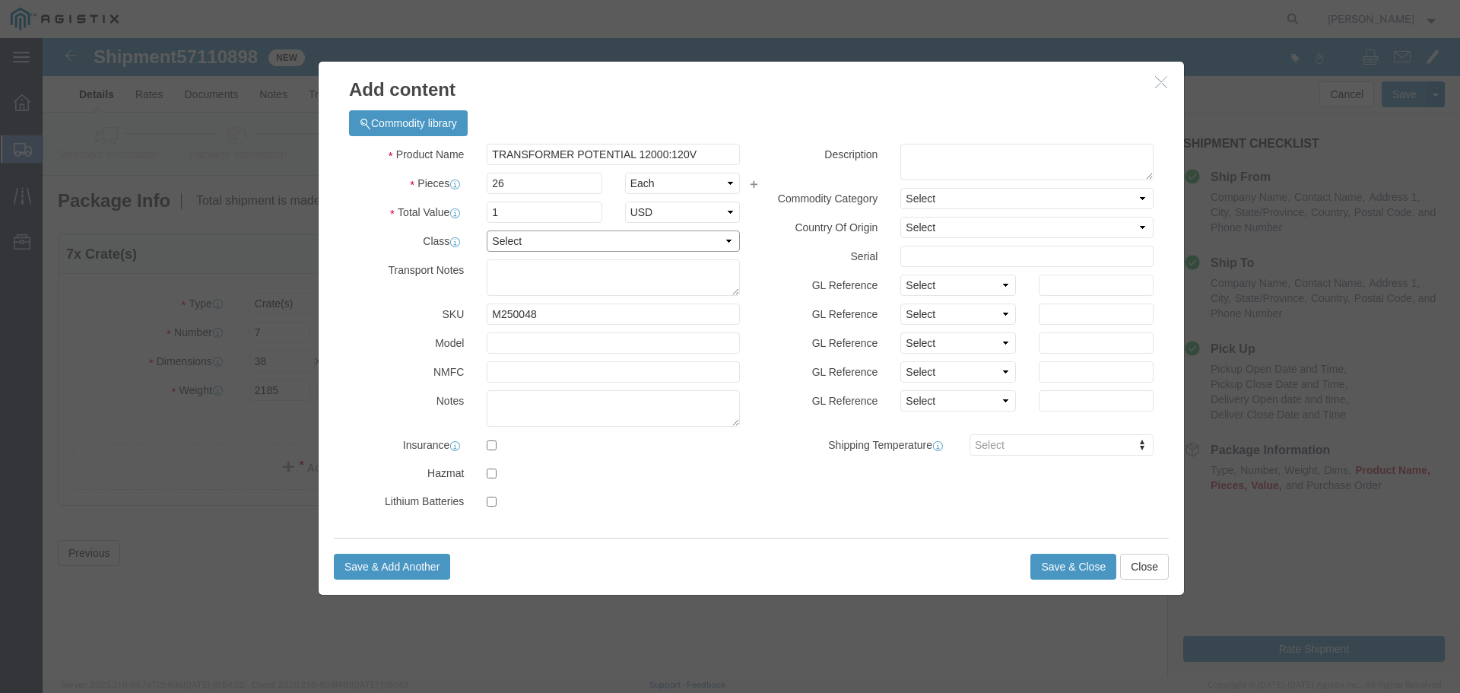
select select "70"
click select "Select 50 55 60 65 70 85 92.5 100 125 175 250 300 400"
click button "Save & Add Another"
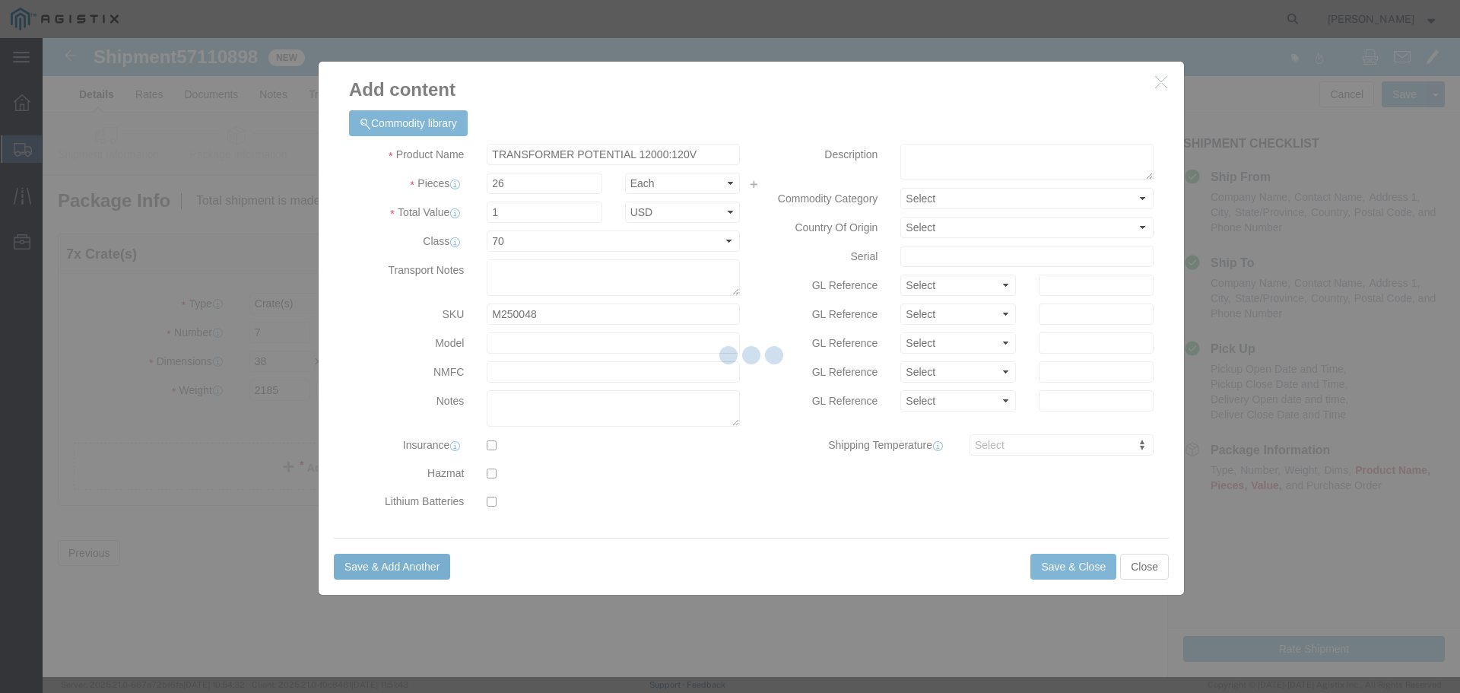
select select "EA"
select select
select select "USD"
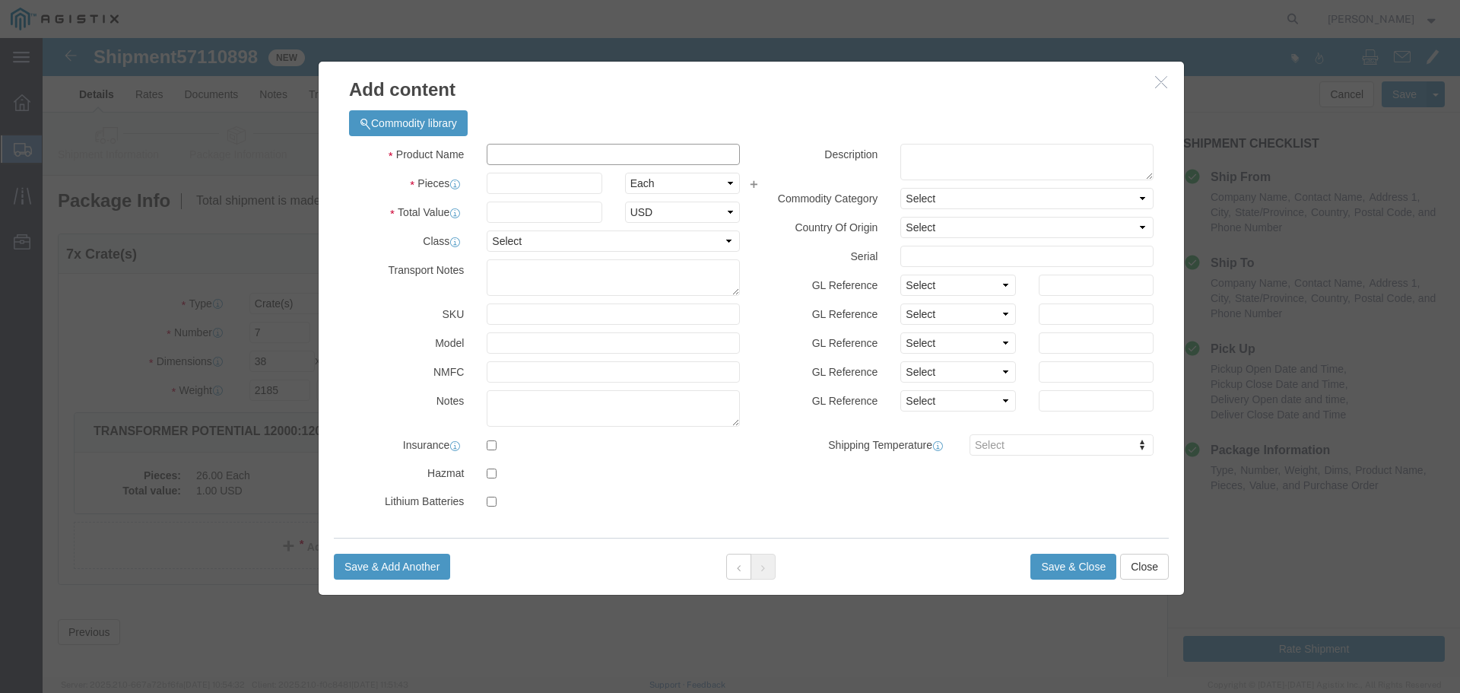
click input "text"
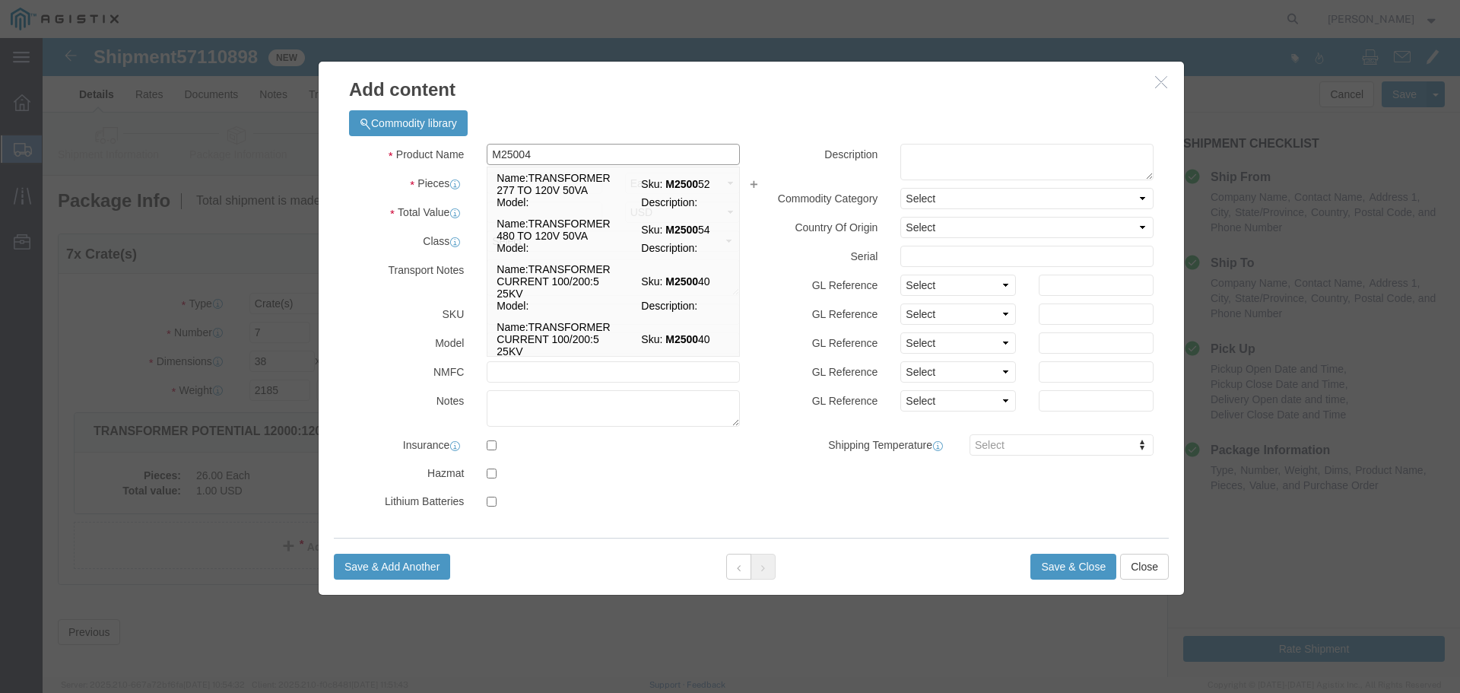
type input "M250048"
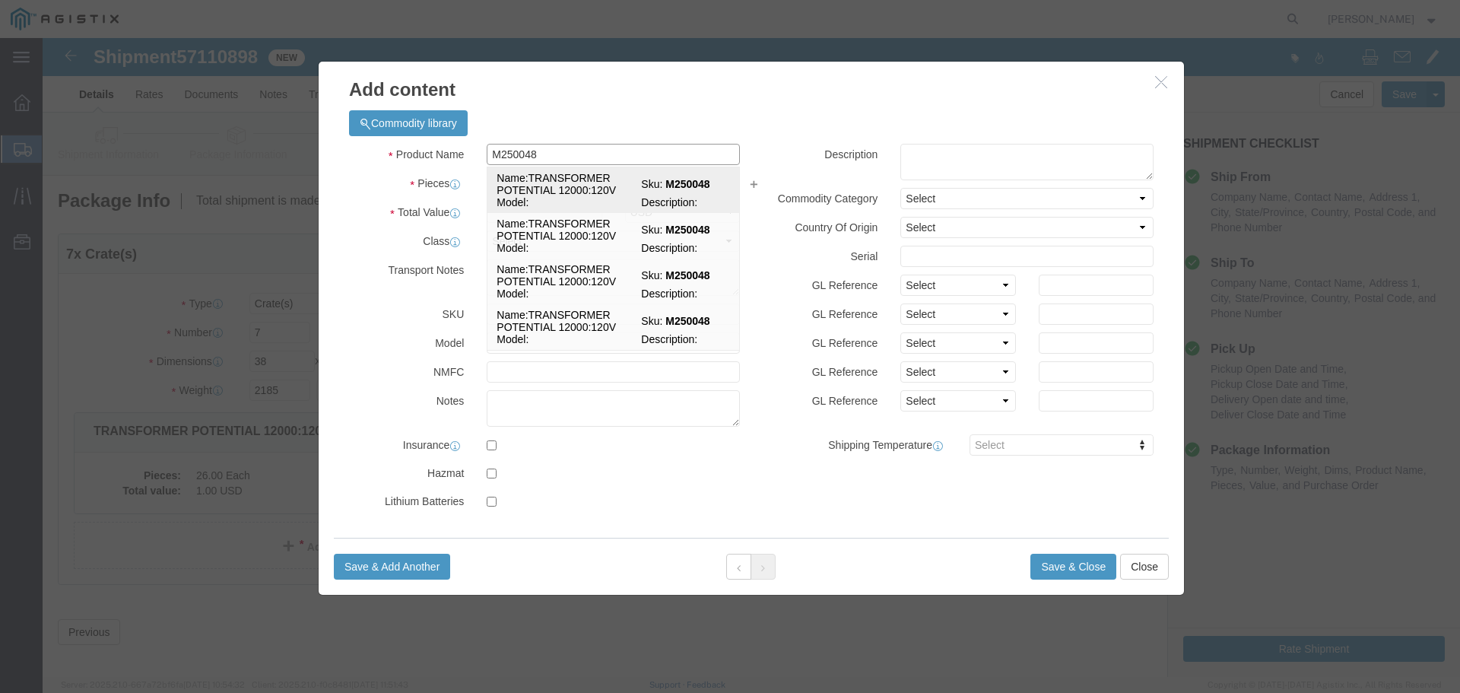
click td "Name: TRANSFORMER POTENTIAL 12000:120V"
select select
type input "TRANSFORMER POTENTIAL 12000:120V"
type input "M250048"
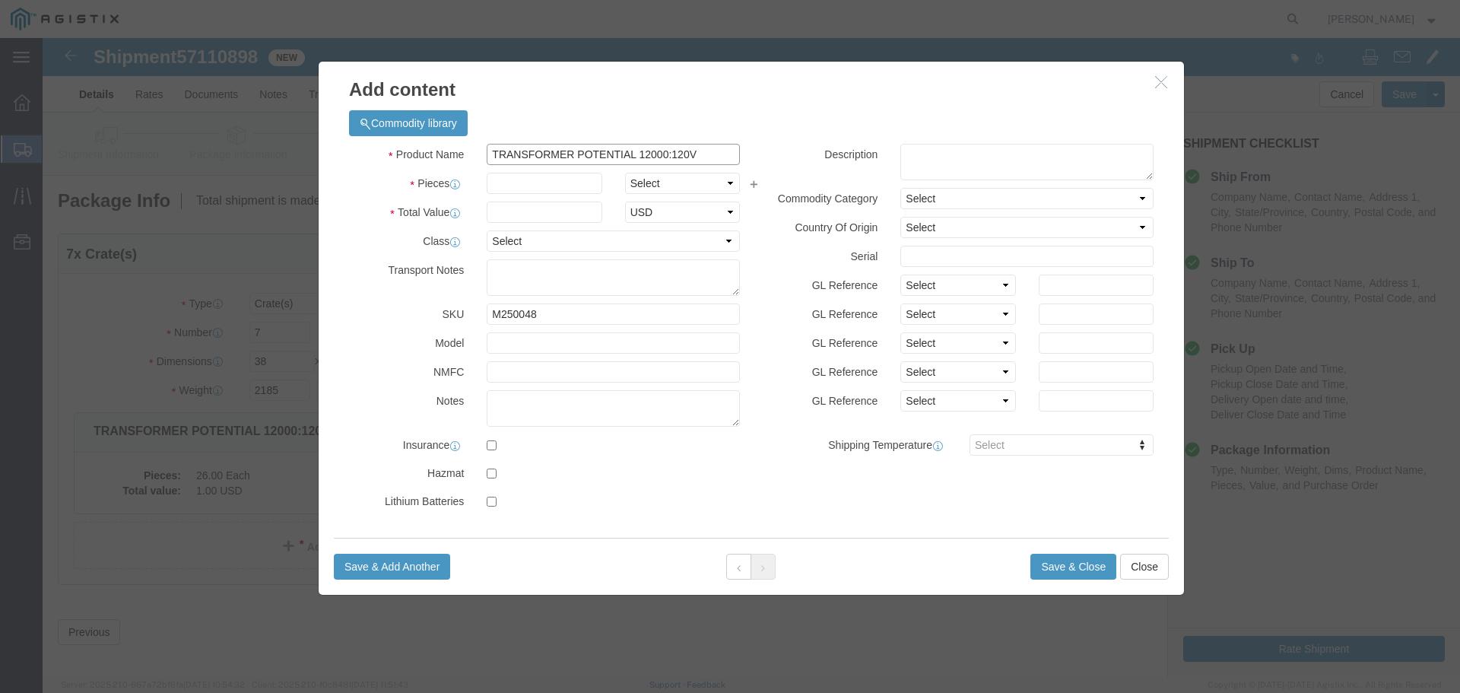
type input "TRANSFORMER POTENTIAL 12000:120V"
click input "text"
type input "22"
click select "Select Bag Barrels 100Board Feet Bottle Box Blister Pack Carats Can Capsule Car…"
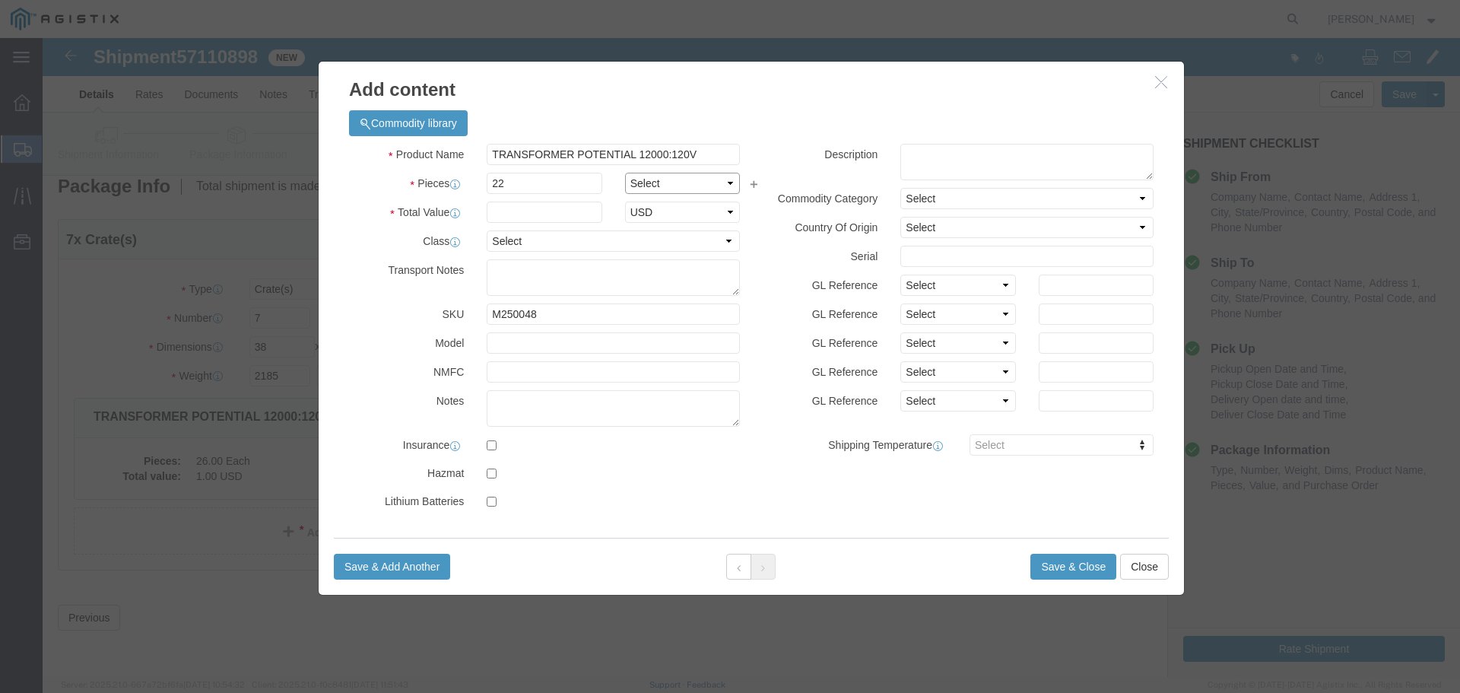
click select "Select Bag Barrels 100Board Feet Bottle Box Blister Pack Carats Can Capsule Car…"
select select "EA"
click select "Select Bag Barrels 100Board Feet Bottle Box Blister Pack Carats Can Capsule Car…"
click input "text"
type input "1"
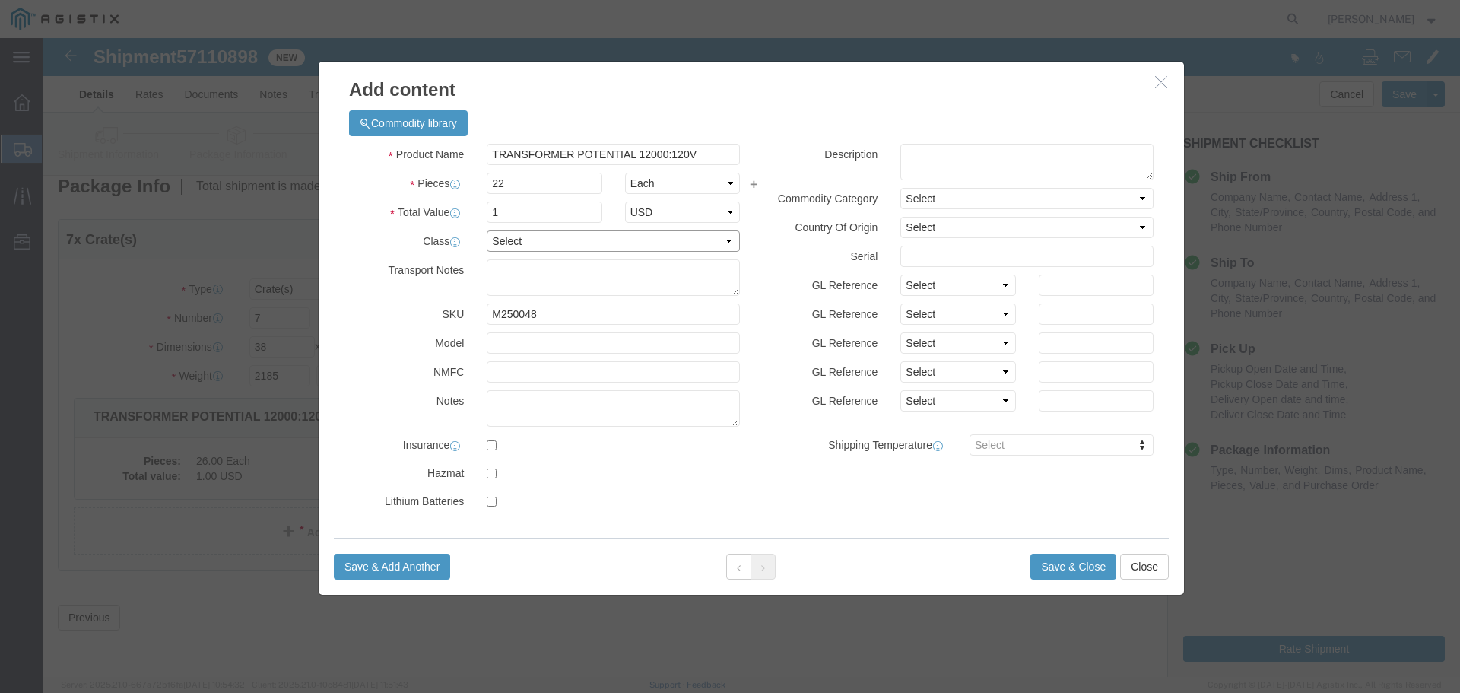
click select "Select 50 55 60 65 70 85 92.5 100 125 175 250 300 400"
select select "70"
click select "Select 50 55 60 65 70 85 92.5 100 125 175 250 300 400"
click button "Save & Add Another"
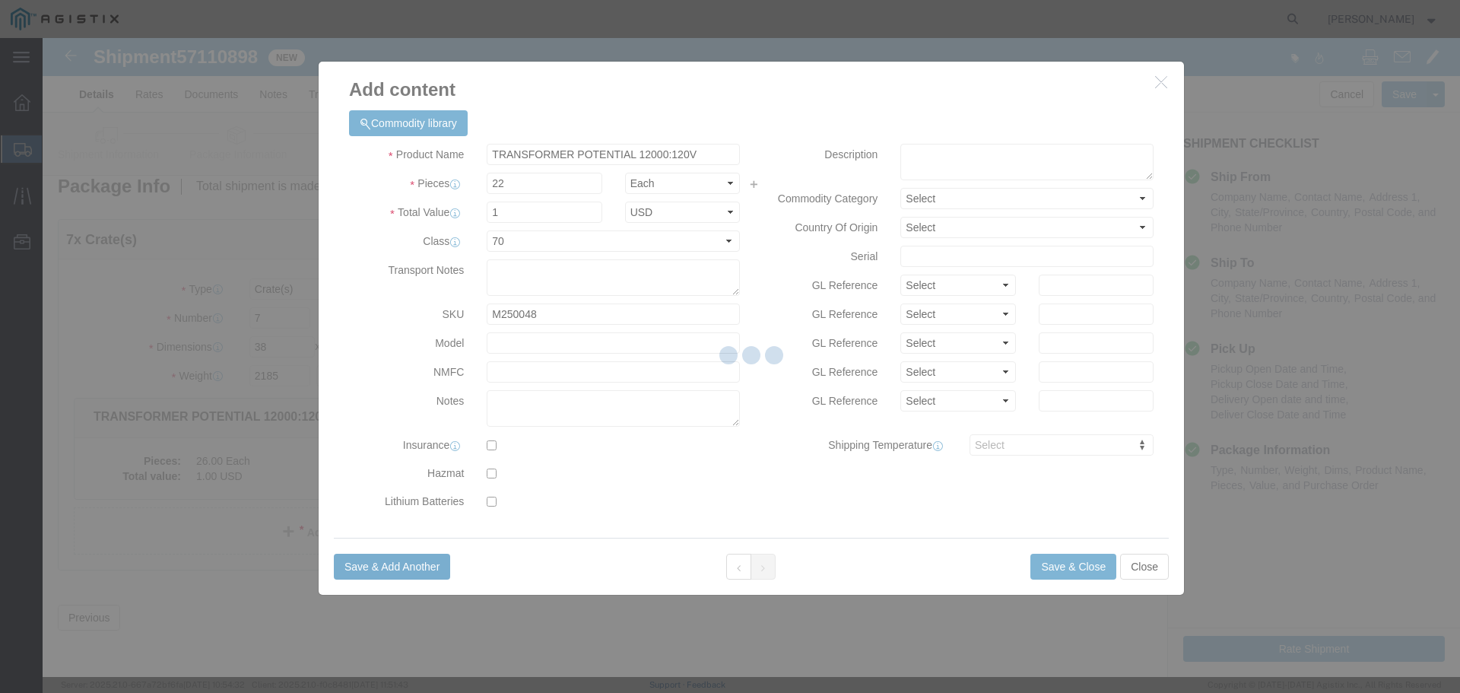
select select "EA"
select select
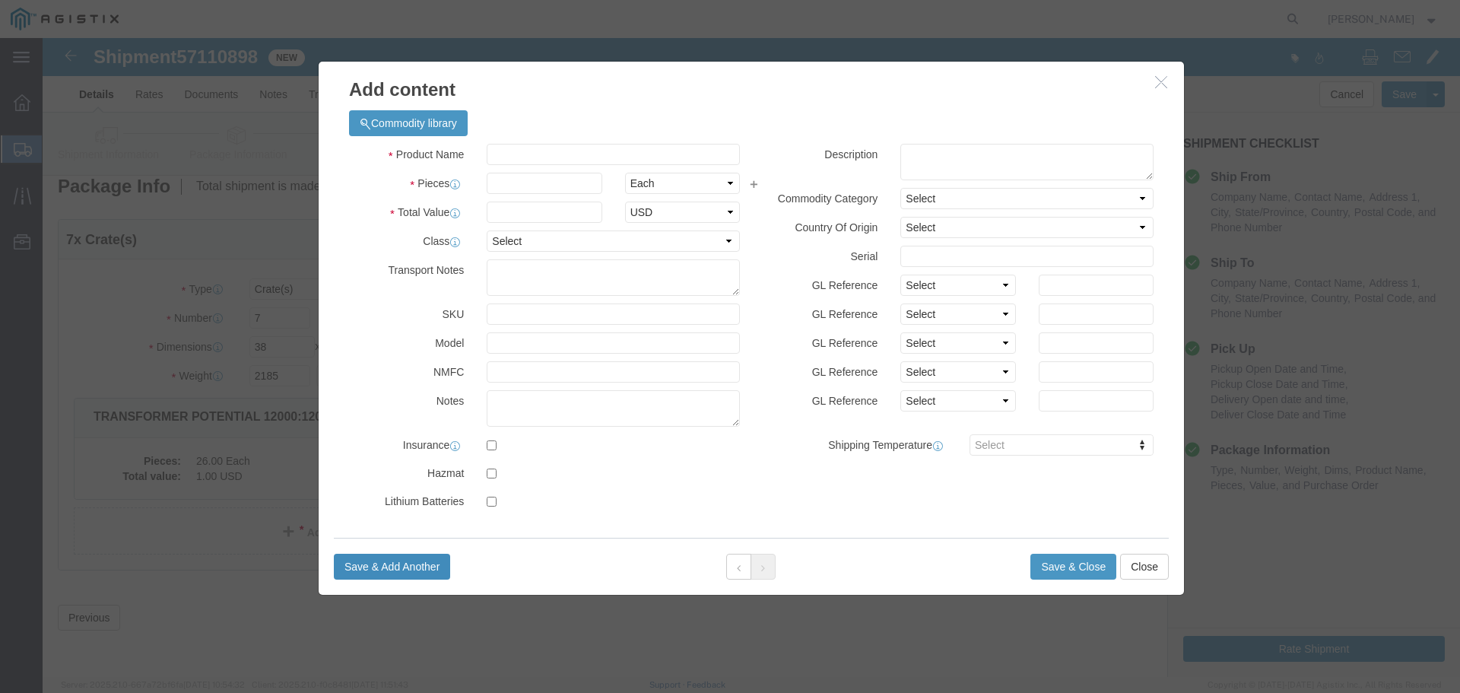
select select "USD"
click input "text"
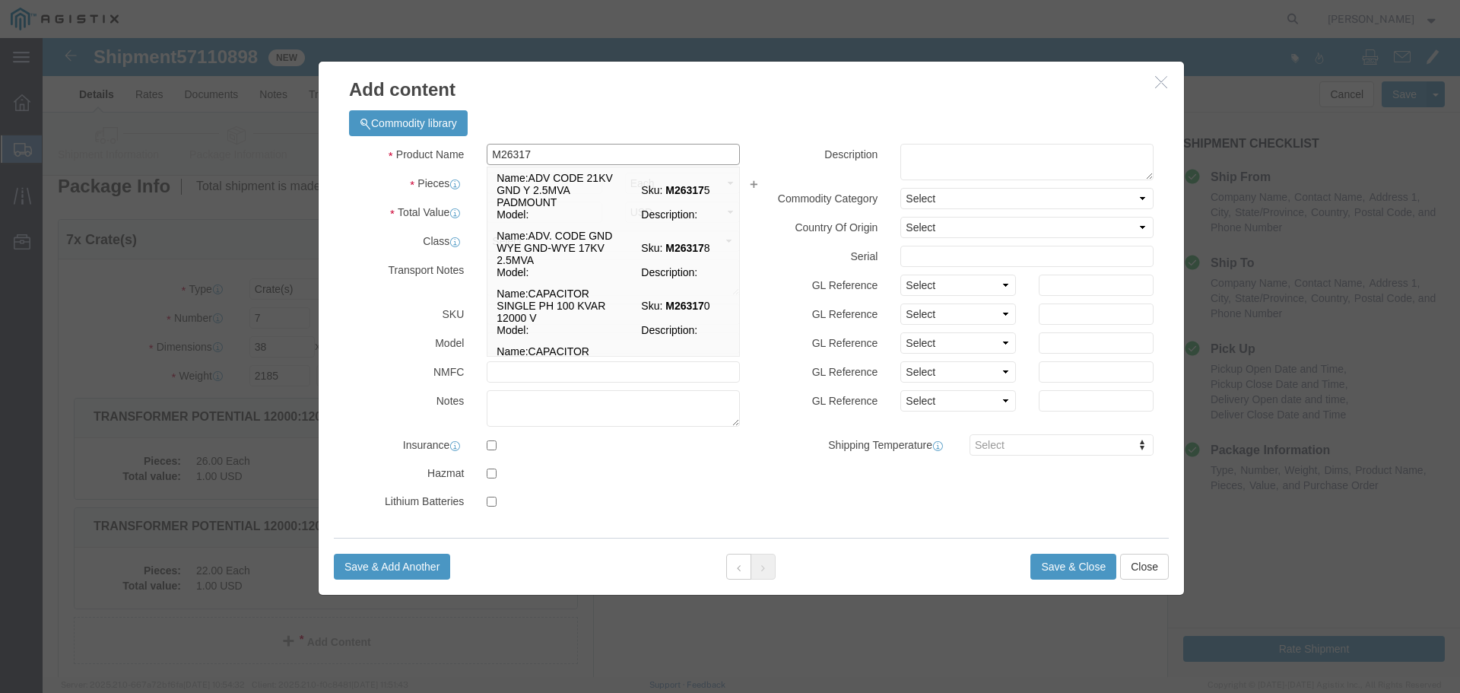
type input "M263171"
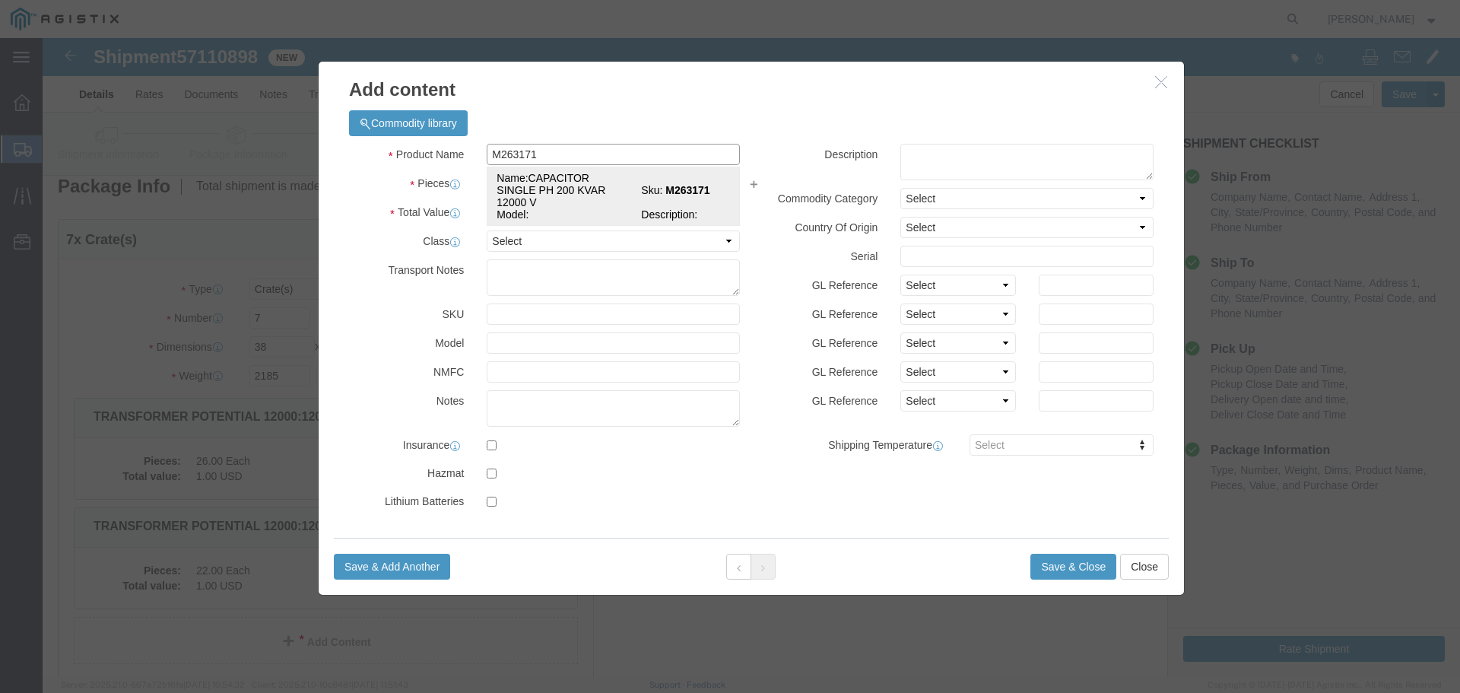
click td "Name: CAPACITOR SINGLE PH 200 KVAR 12000 V"
select select
type input "CAPACITOR SINGLE PH 200 KVAR 12000 V"
type input "M263171"
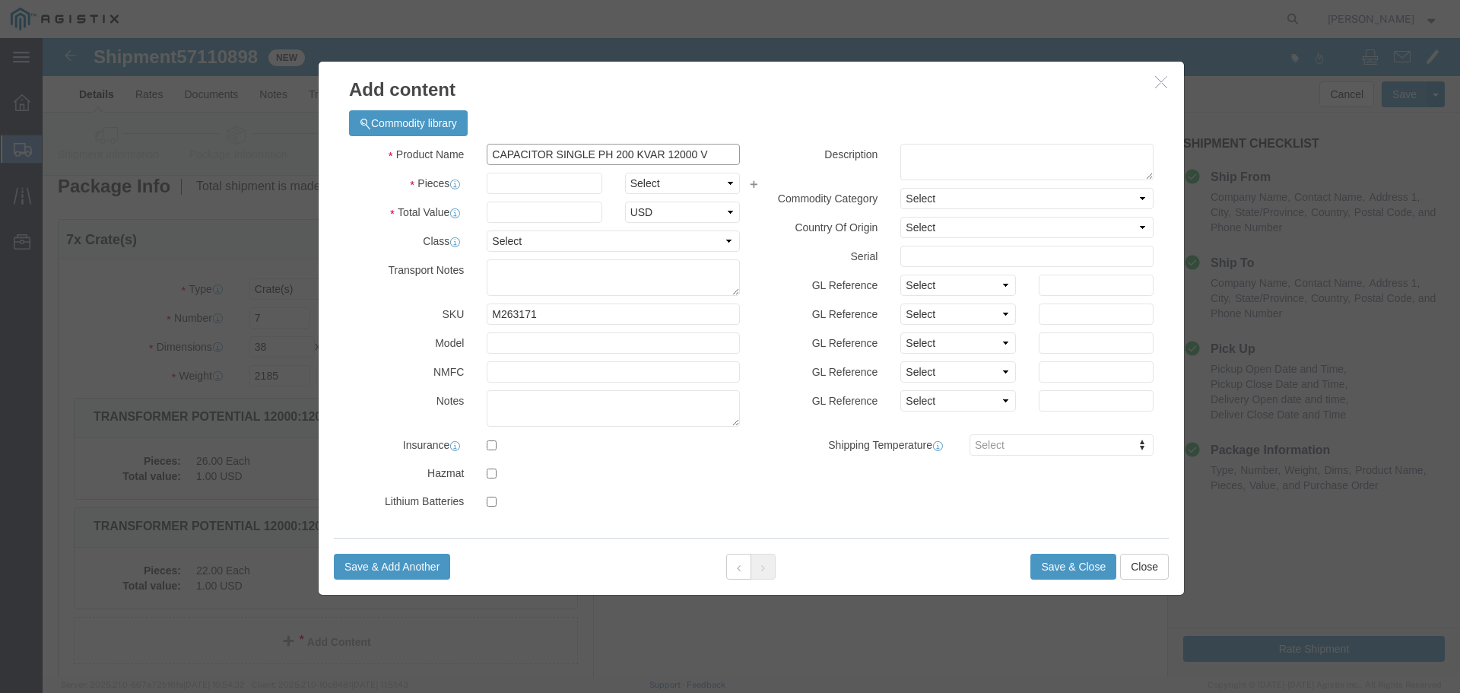
type input "CAPACITOR SINGLE PH 200 KVAR 12000 V"
click input "text"
type input "1"
click select "Select Bag Barrels 100Board Feet Bottle Box Blister Pack Carats Can Capsule Car…"
select select "EA"
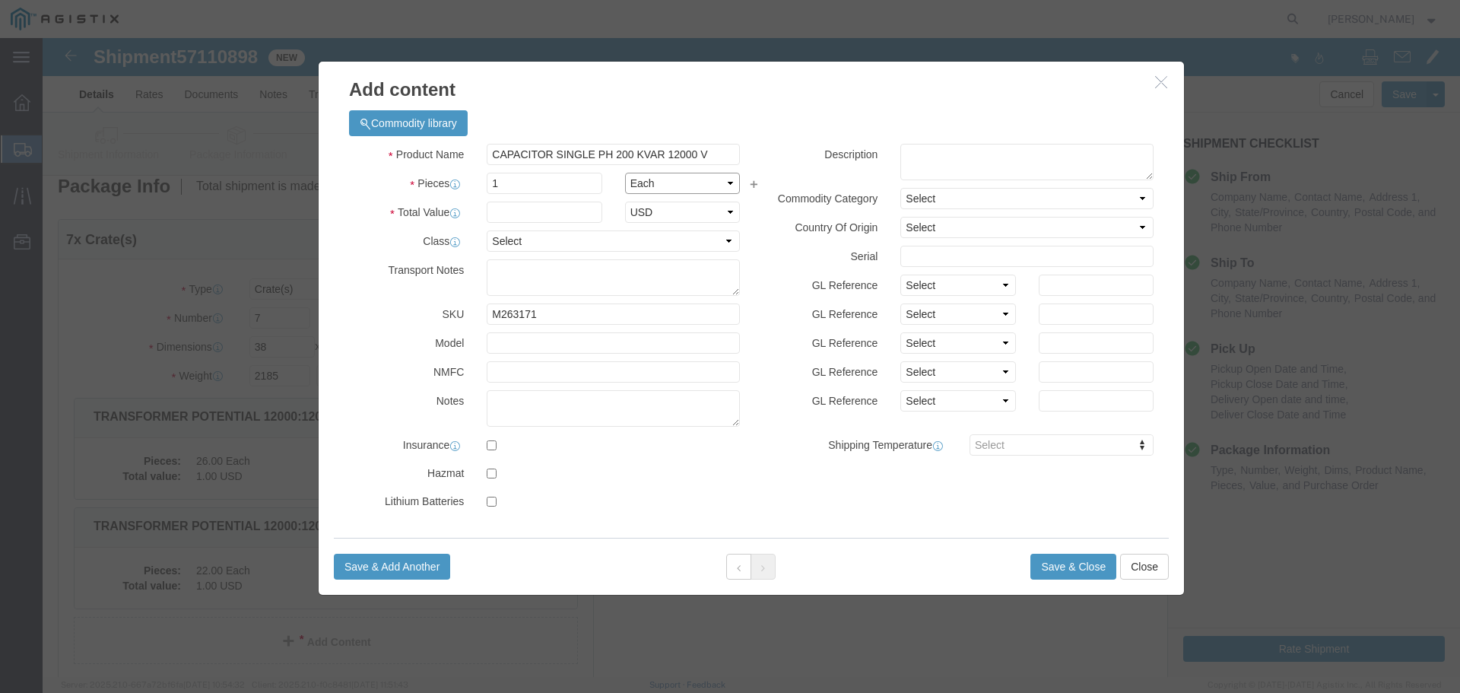
click select "Select Bag Barrels 100Board Feet Bottle Box Blister Pack Carats Can Capsule Car…"
click input "text"
type input "1"
click select "Select 50 55 60 65 70 85 92.5 100 125 175 250 300 400"
select select "70"
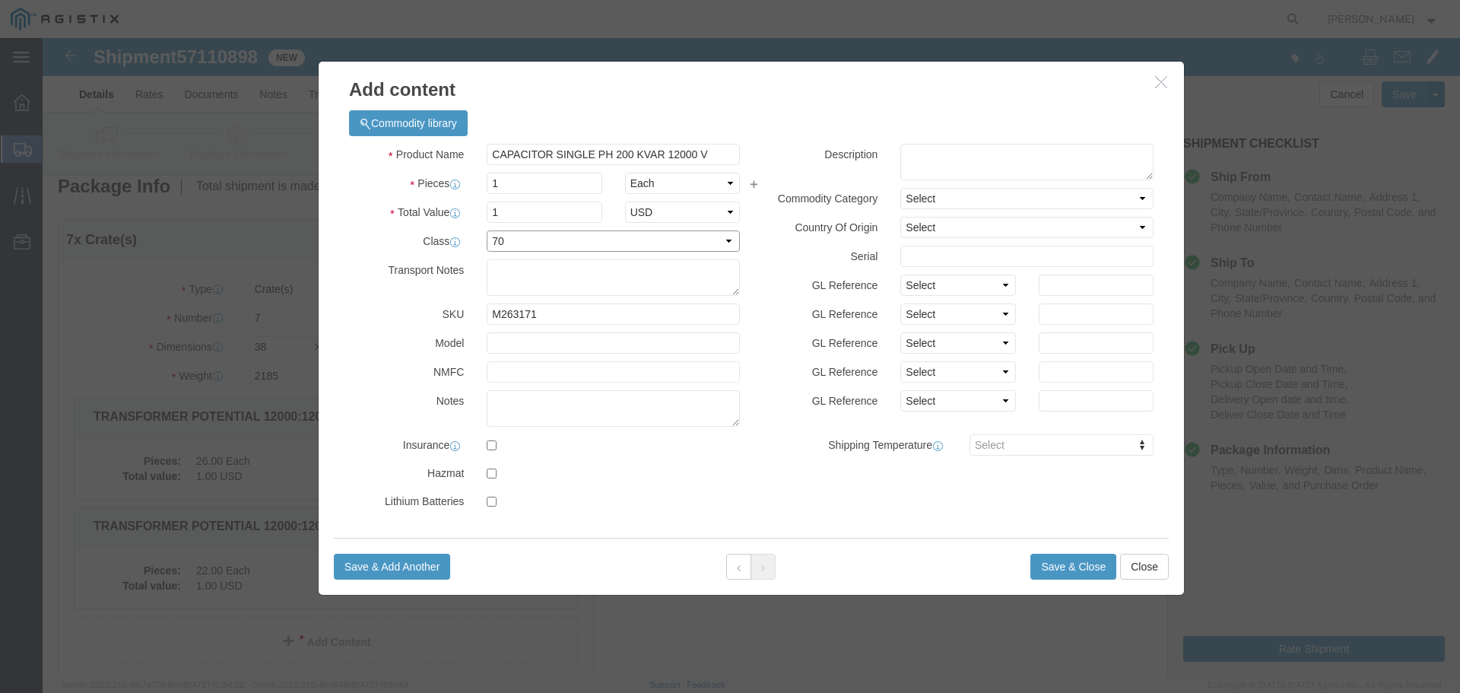
click select "Select 50 55 60 65 70 85 92.5 100 125 175 250 300 400"
click button "Save & Close"
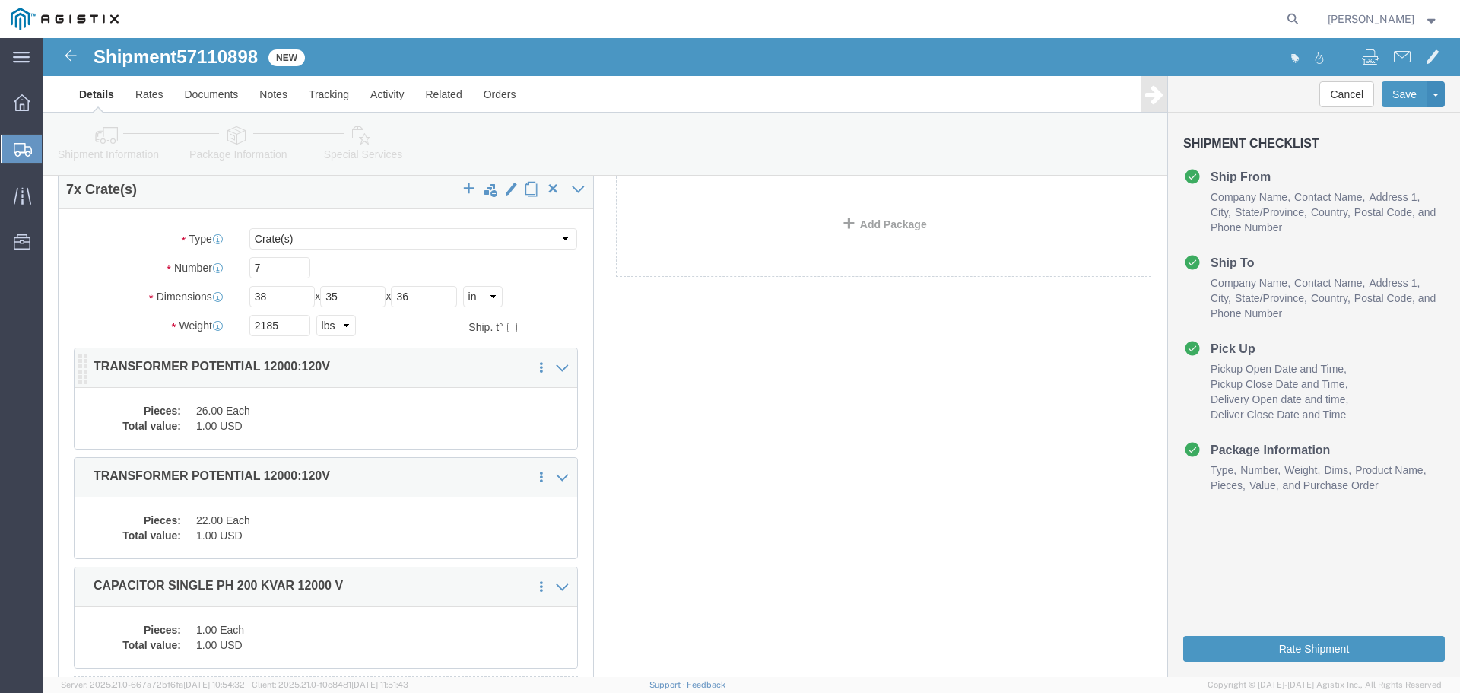
scroll to position [152, 0]
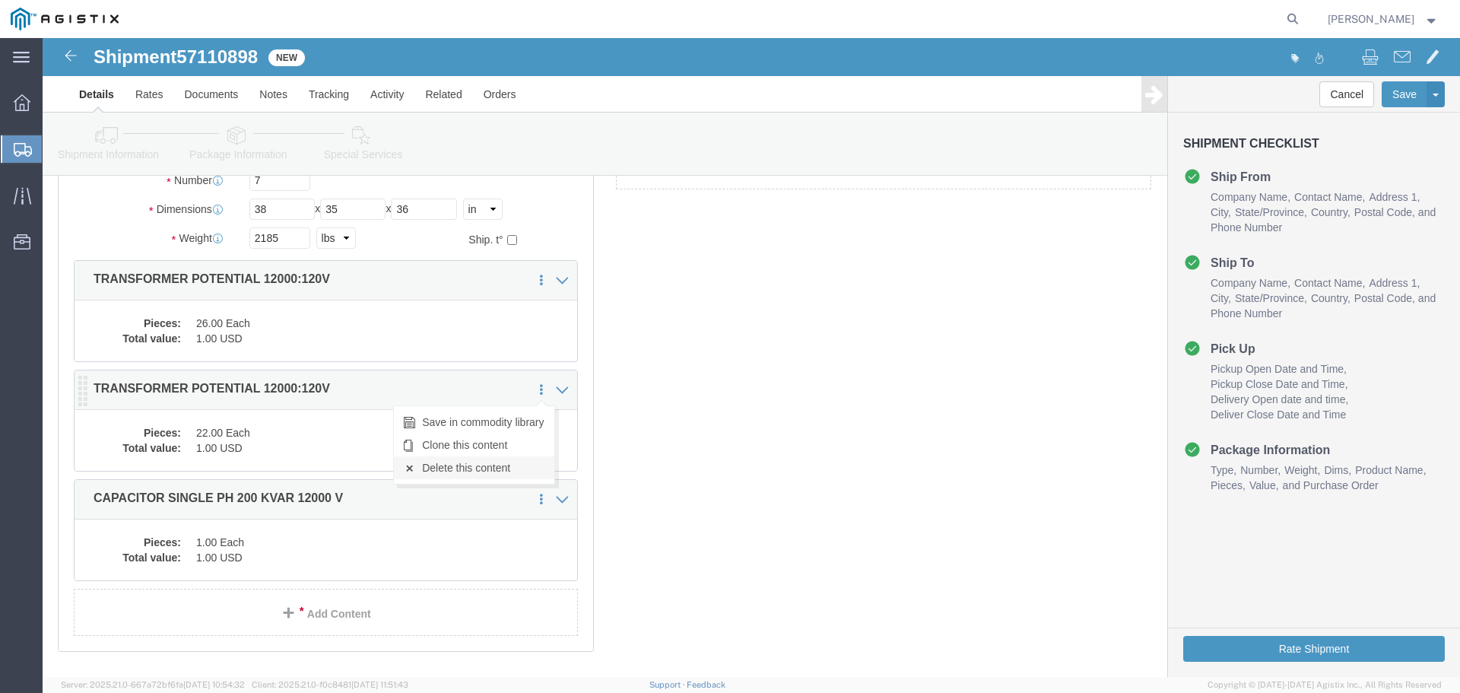
click link "Delete this content"
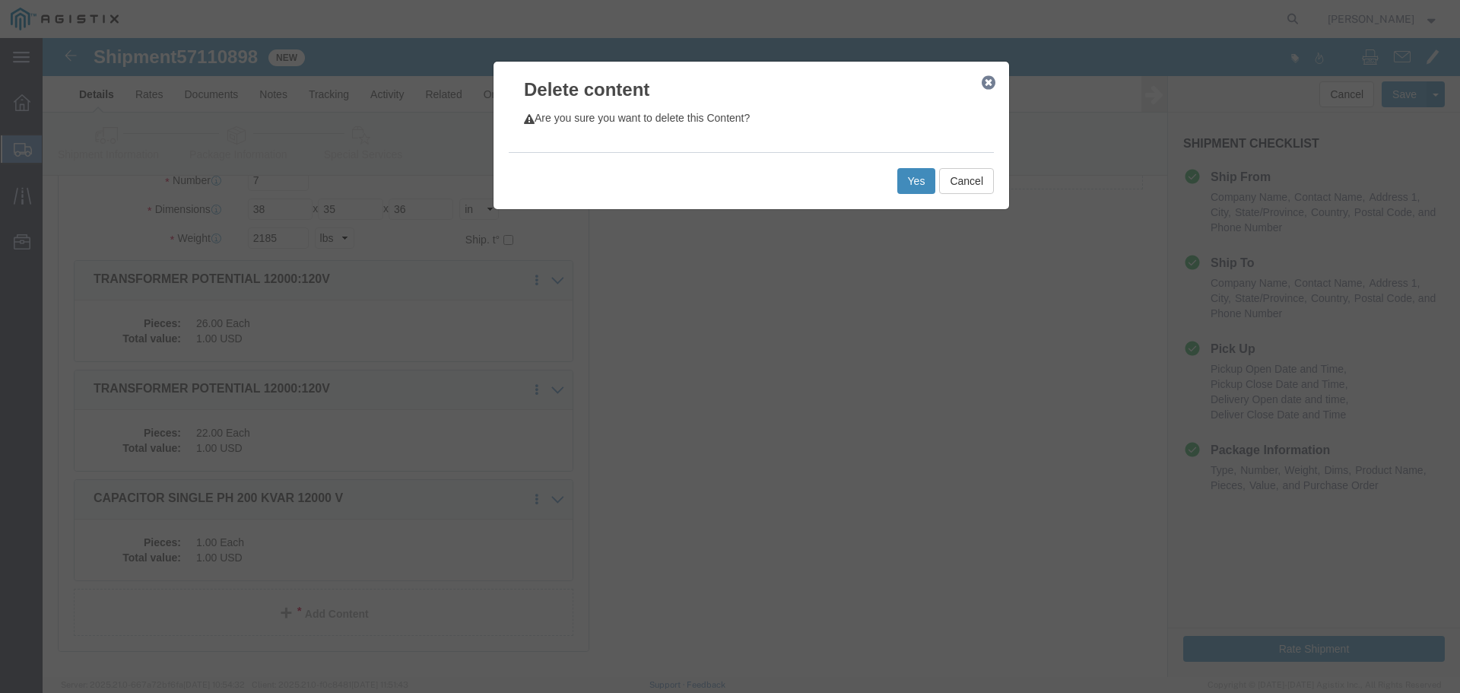
click button "Yes"
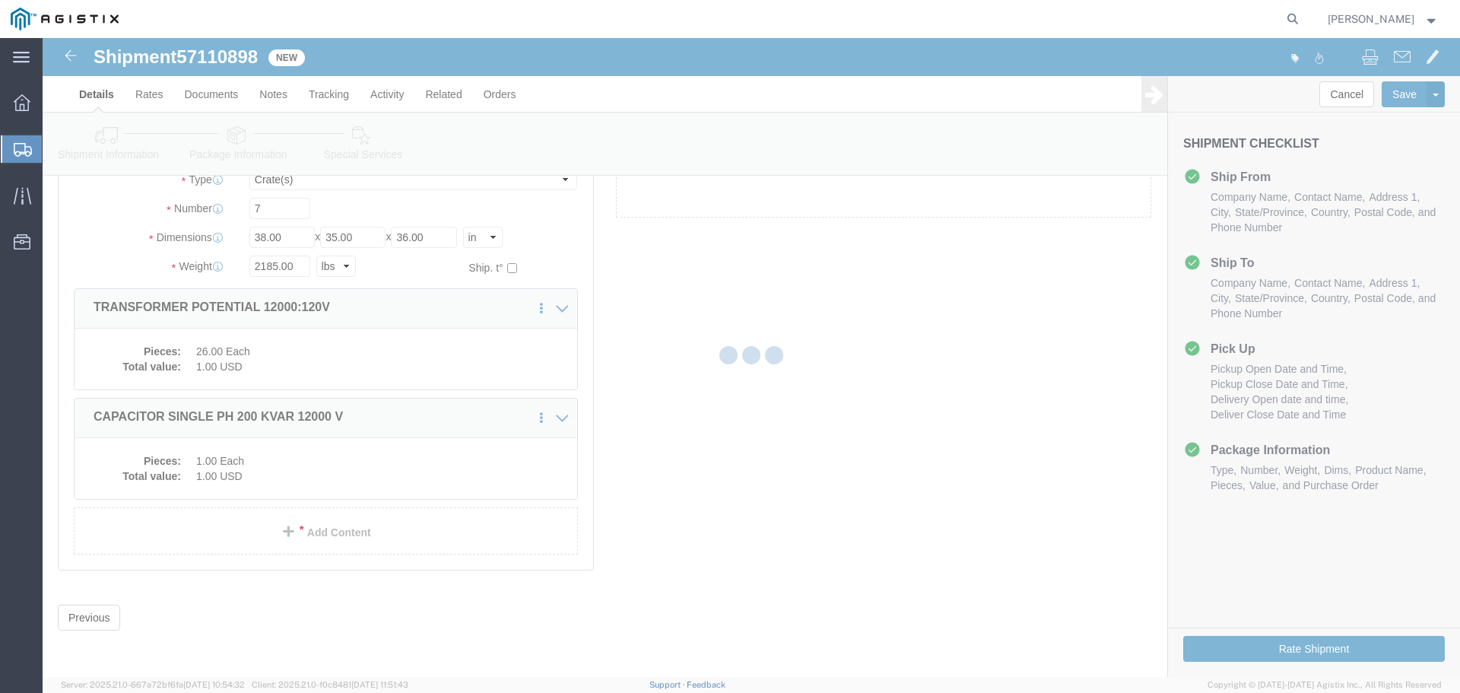
scroll to position [36, 0]
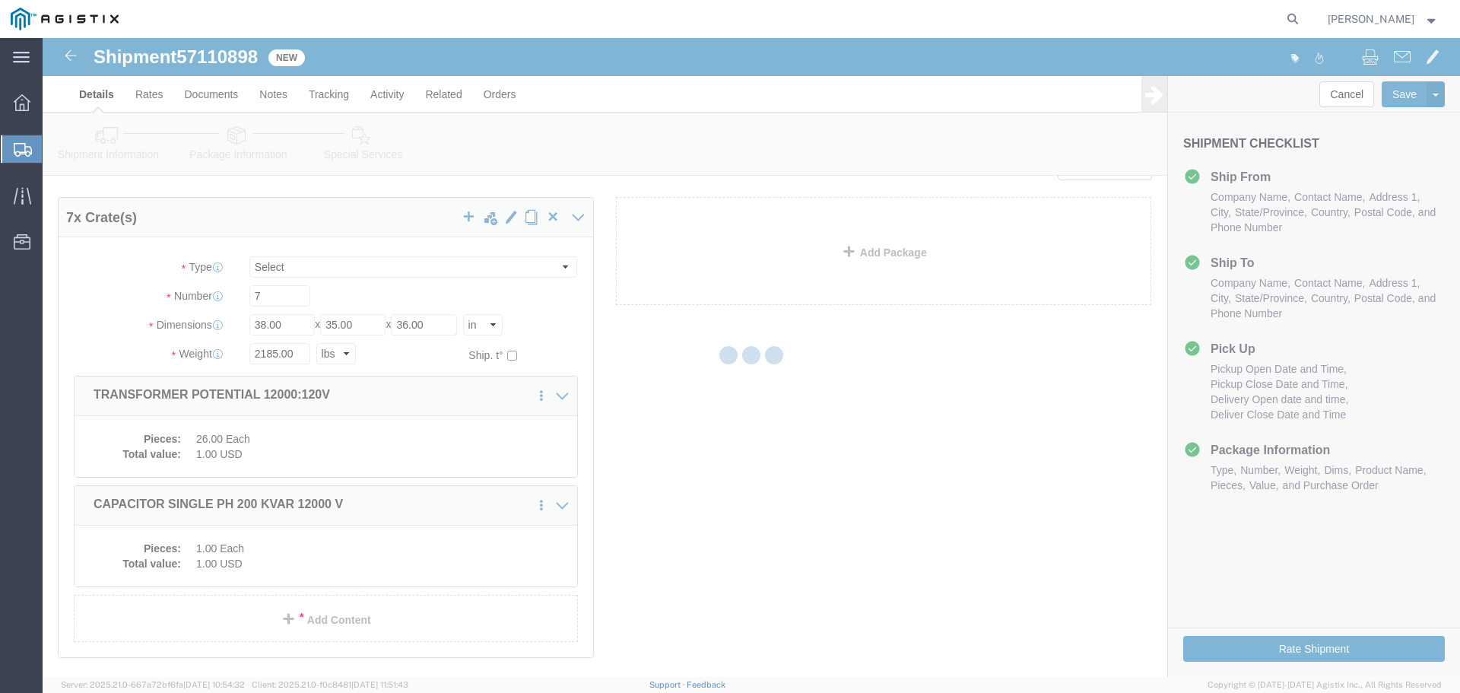
select select "CRAT"
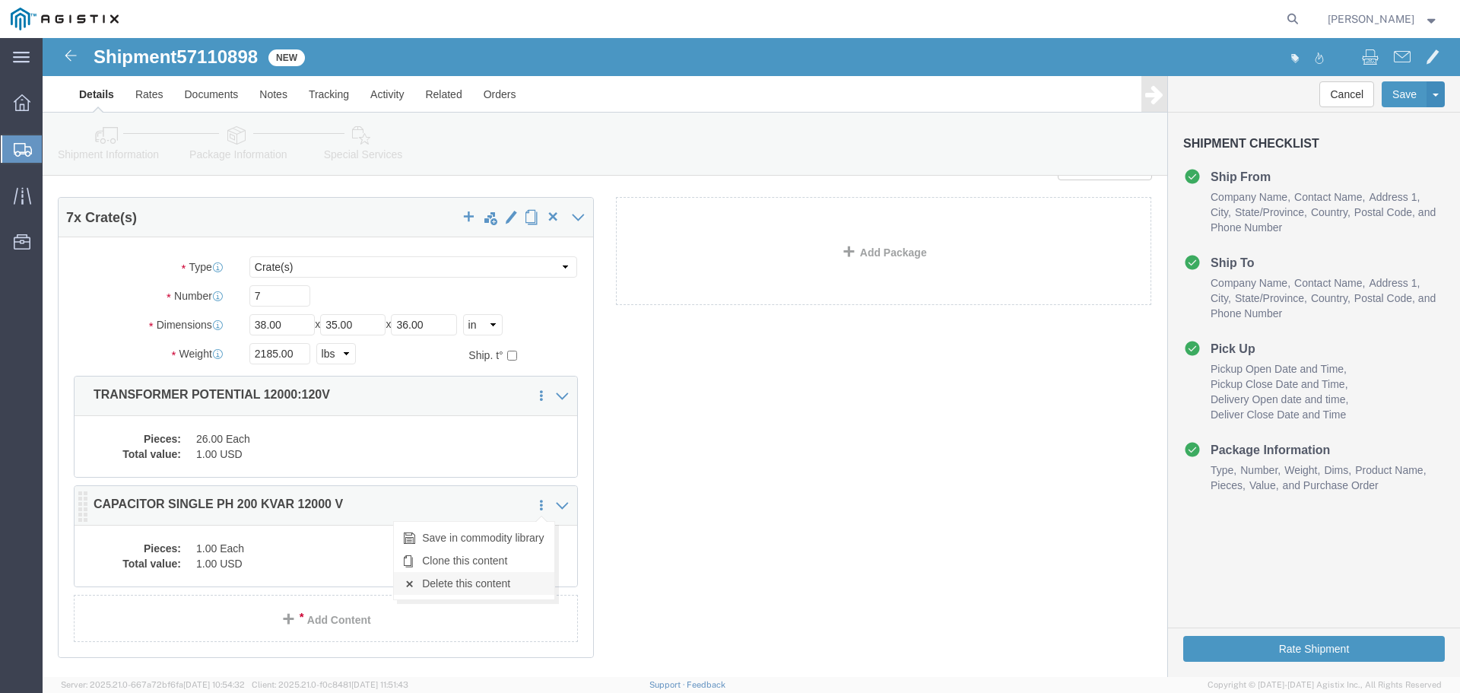
click link "Delete this content"
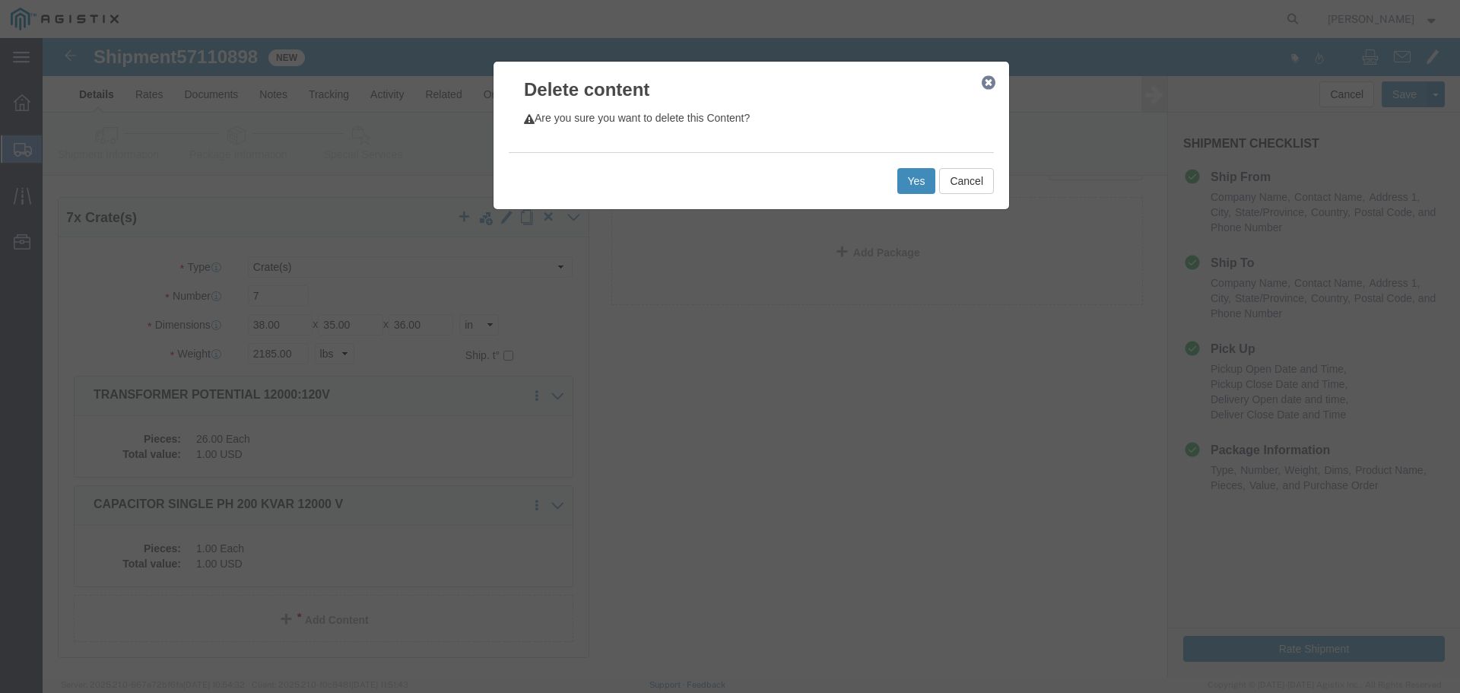
click button "Yes"
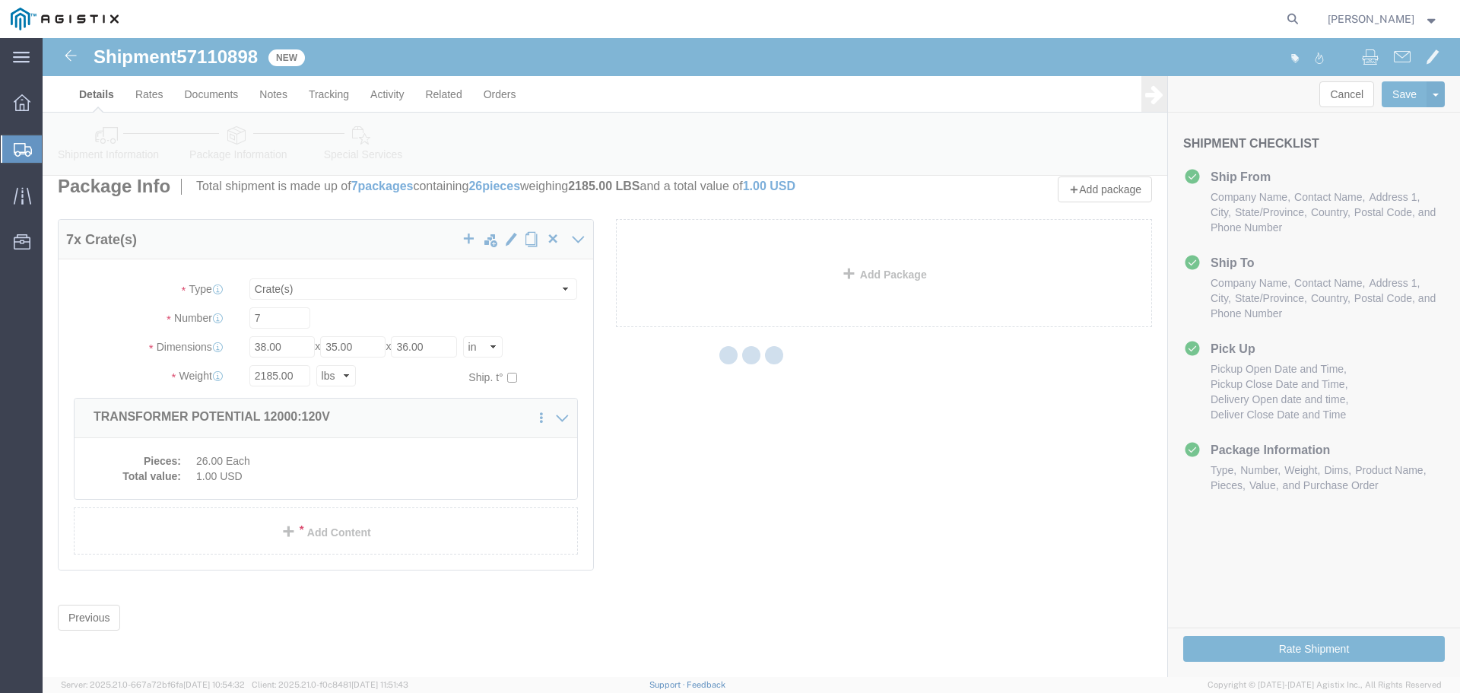
scroll to position [0, 0]
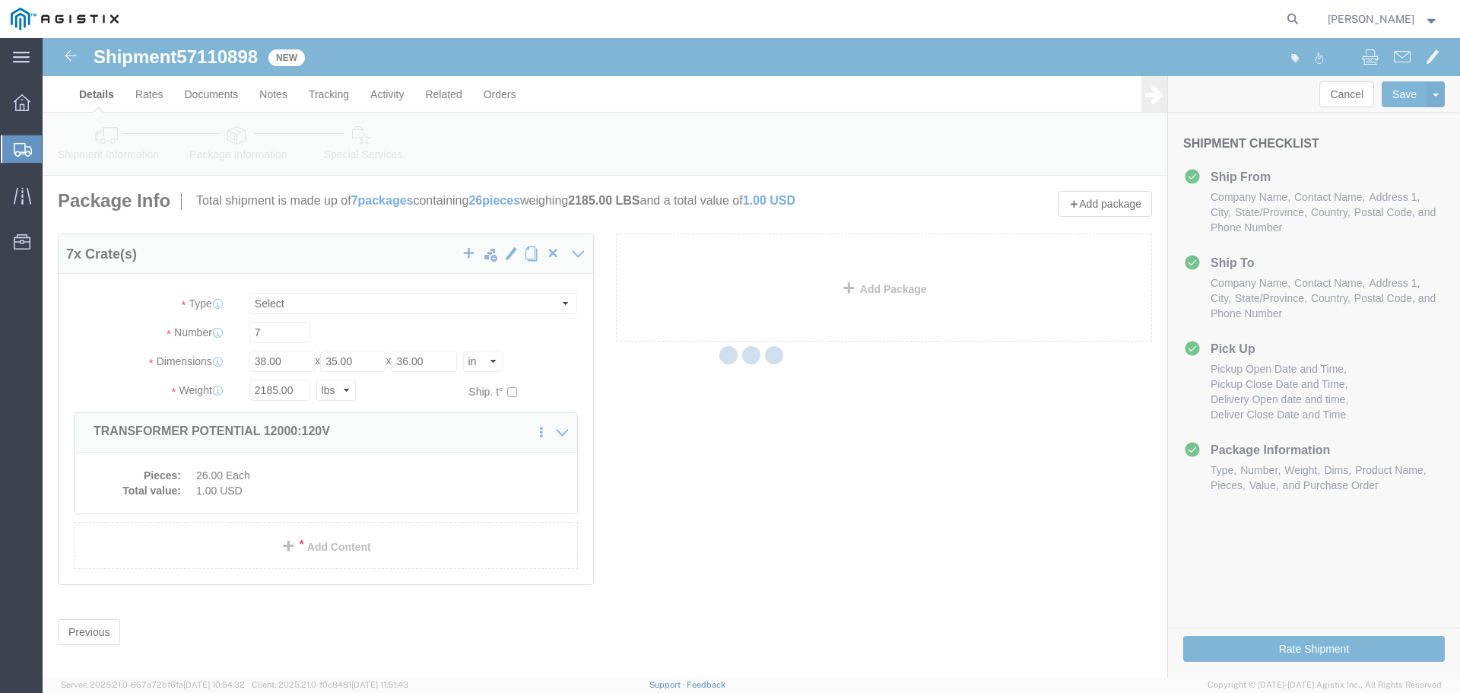
select select "CRAT"
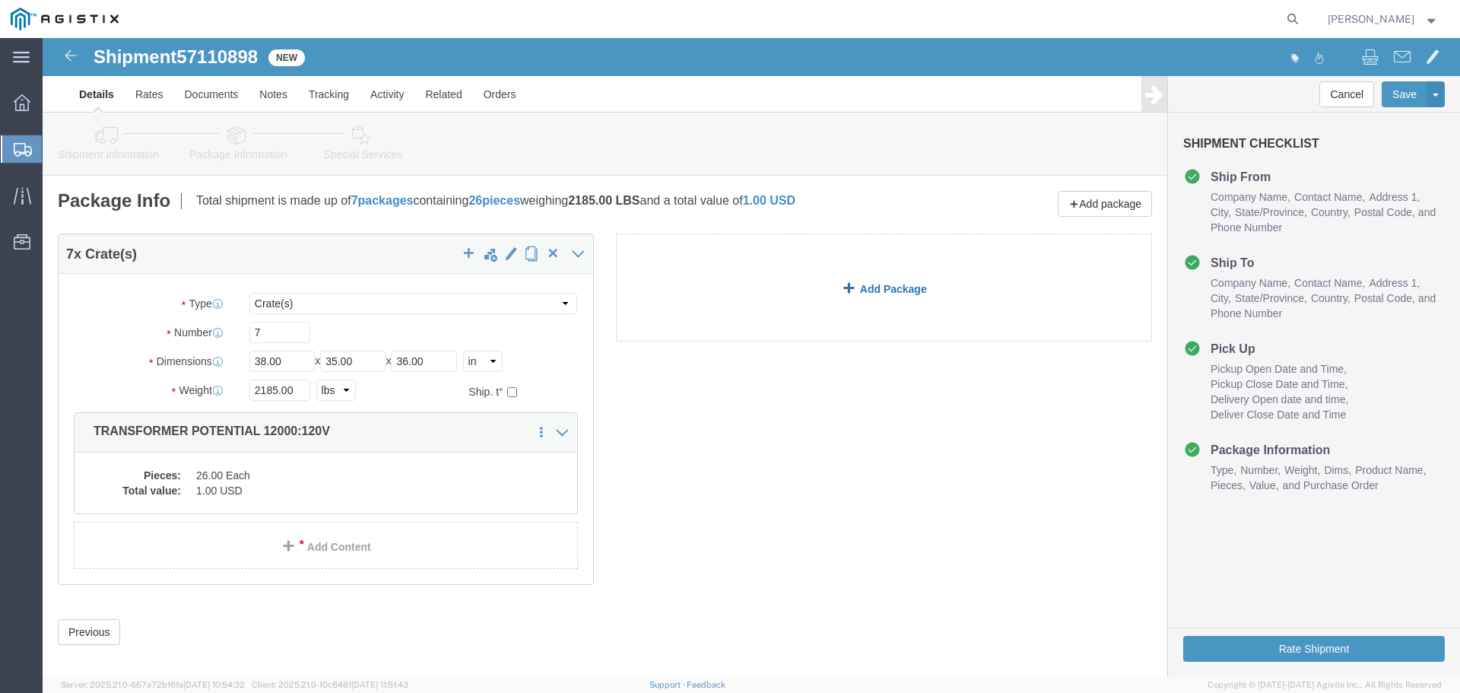
click link "Add Package"
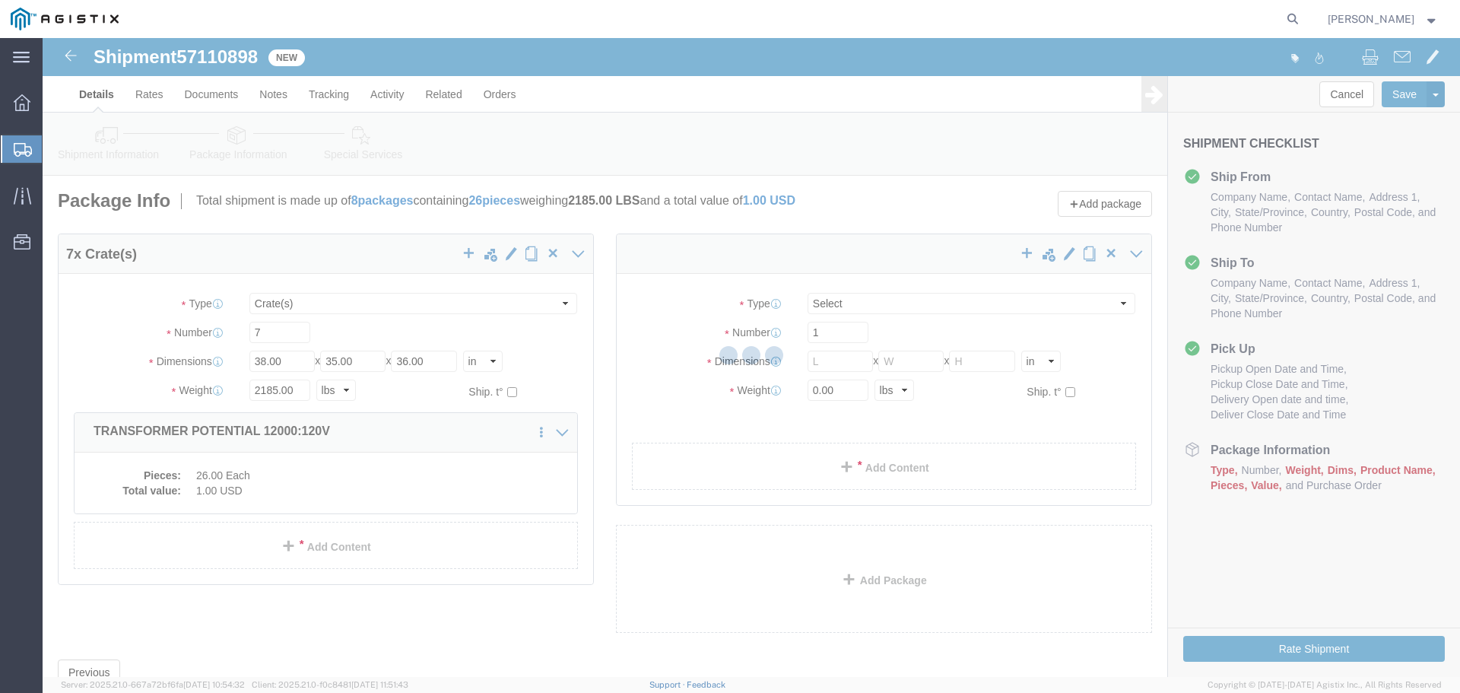
select select "CRAT"
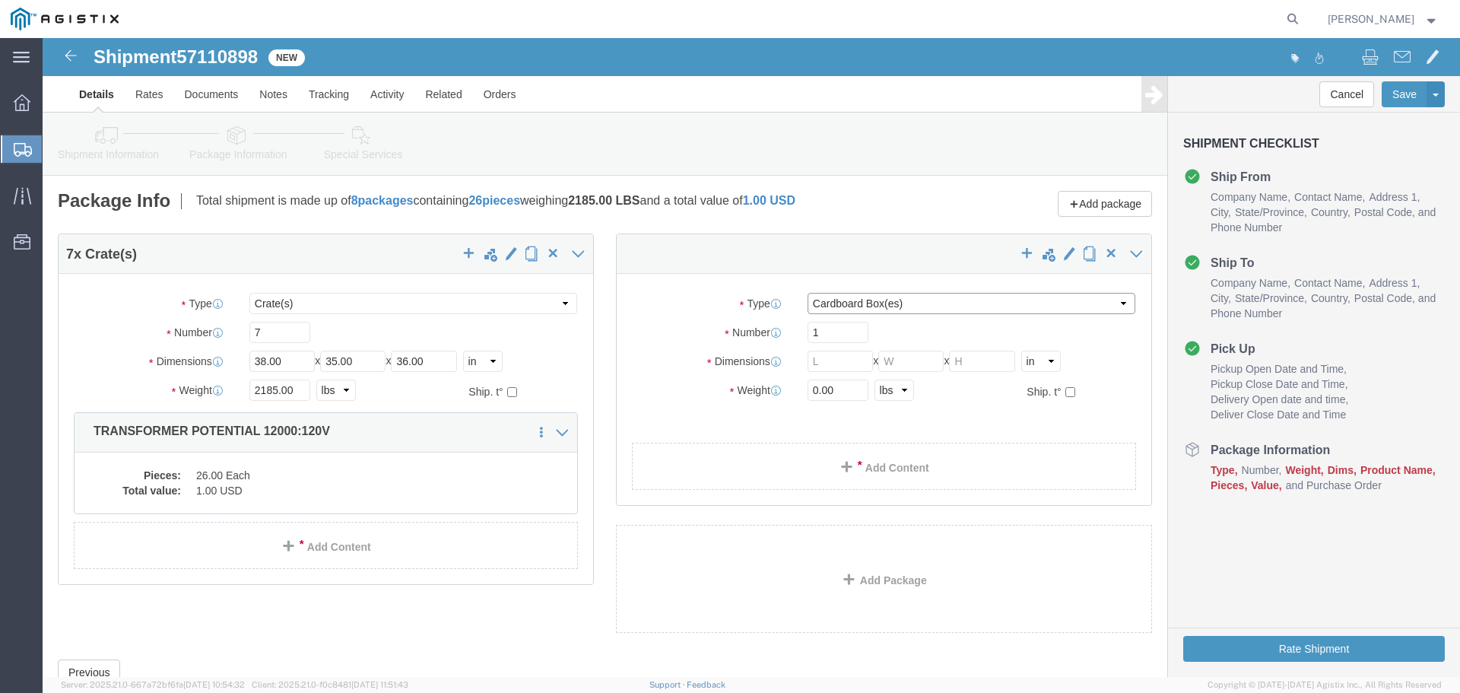
click select "Select Bulk Bundle(s) Cardboard Box(es) Carton(s) Crate(s) Drum(s) (Fiberboard)…"
select select "CRAT"
click select "Select Bulk Bundle(s) Cardboard Box(es) Carton(s) Crate(s) Drum(s) (Fiberboard)…"
click input "1"
type input "6"
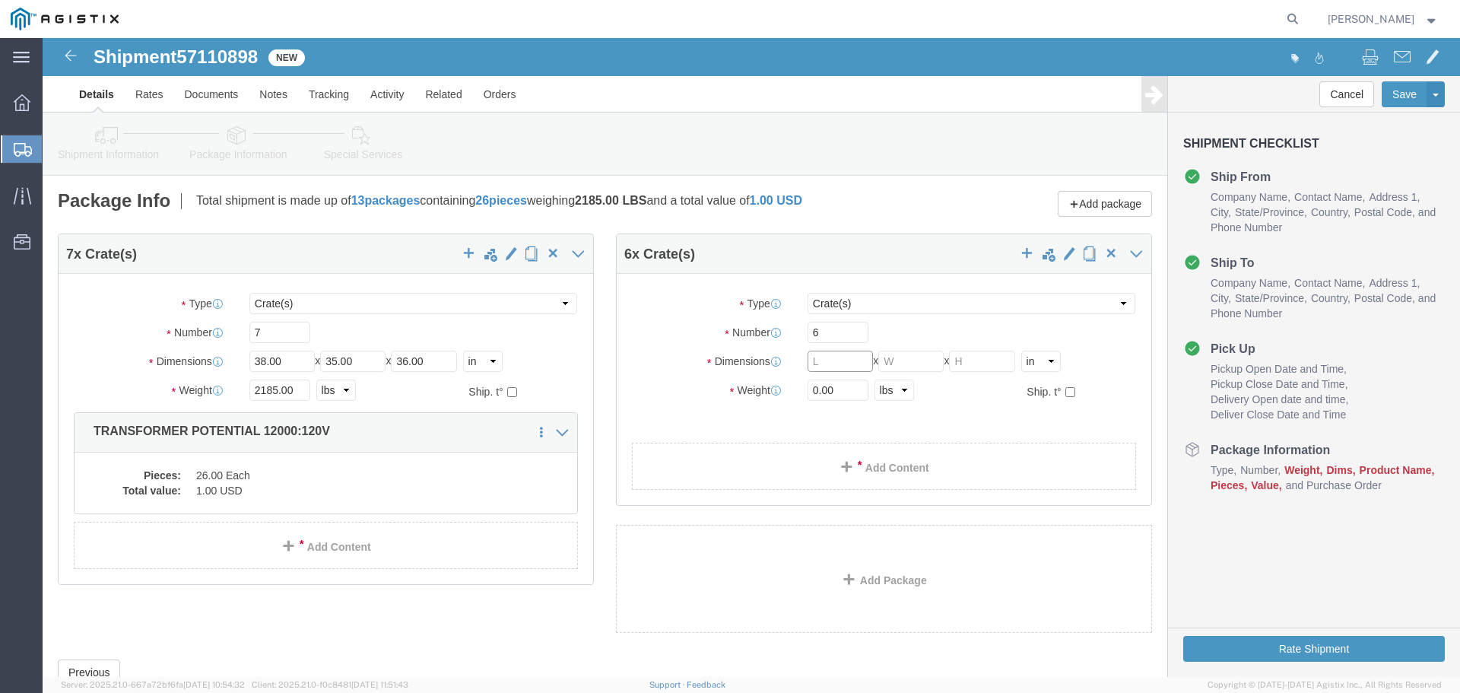
click input "text"
type input "38"
type input "35"
type input "36"
click input "38"
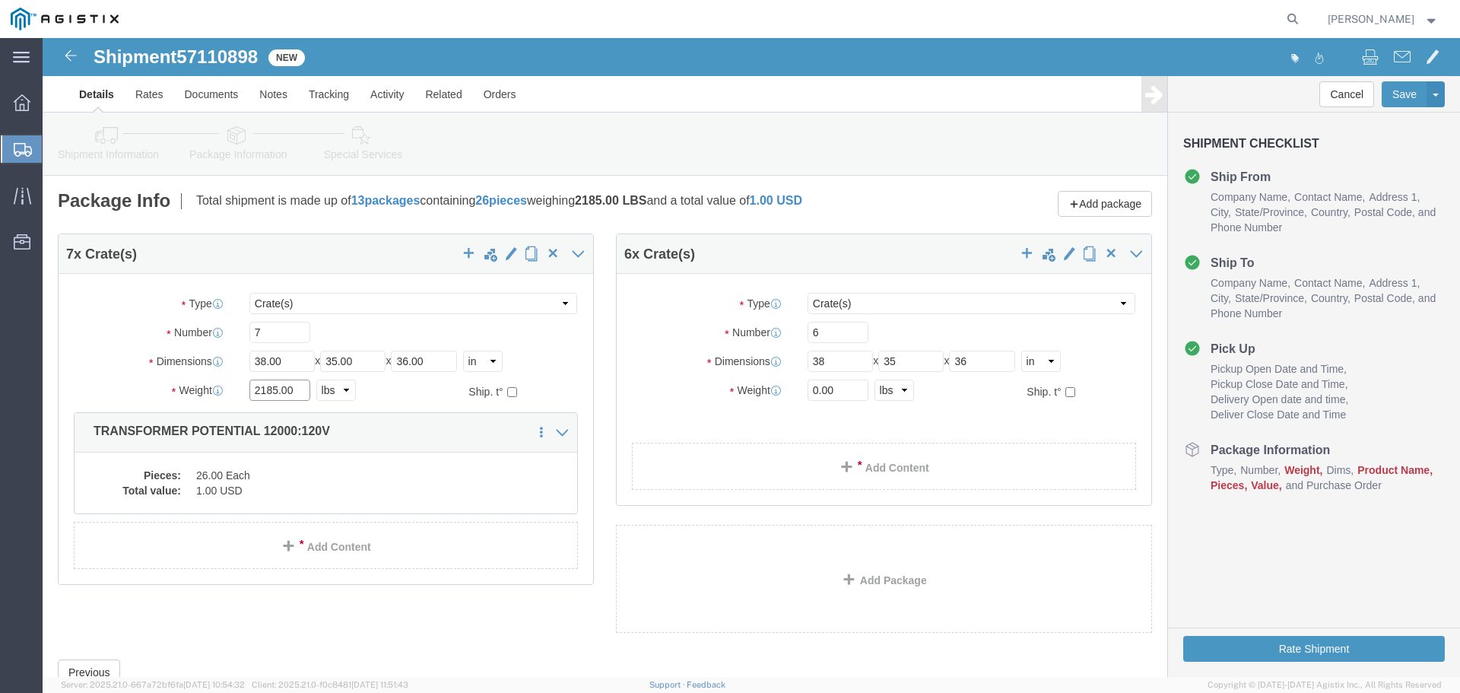
click input "2185.00"
type input "2815"
click div "7 x Crate(s) Package Type Select Bulk Bundle(s) Cardboard Box(es) Carton(s) Cra…"
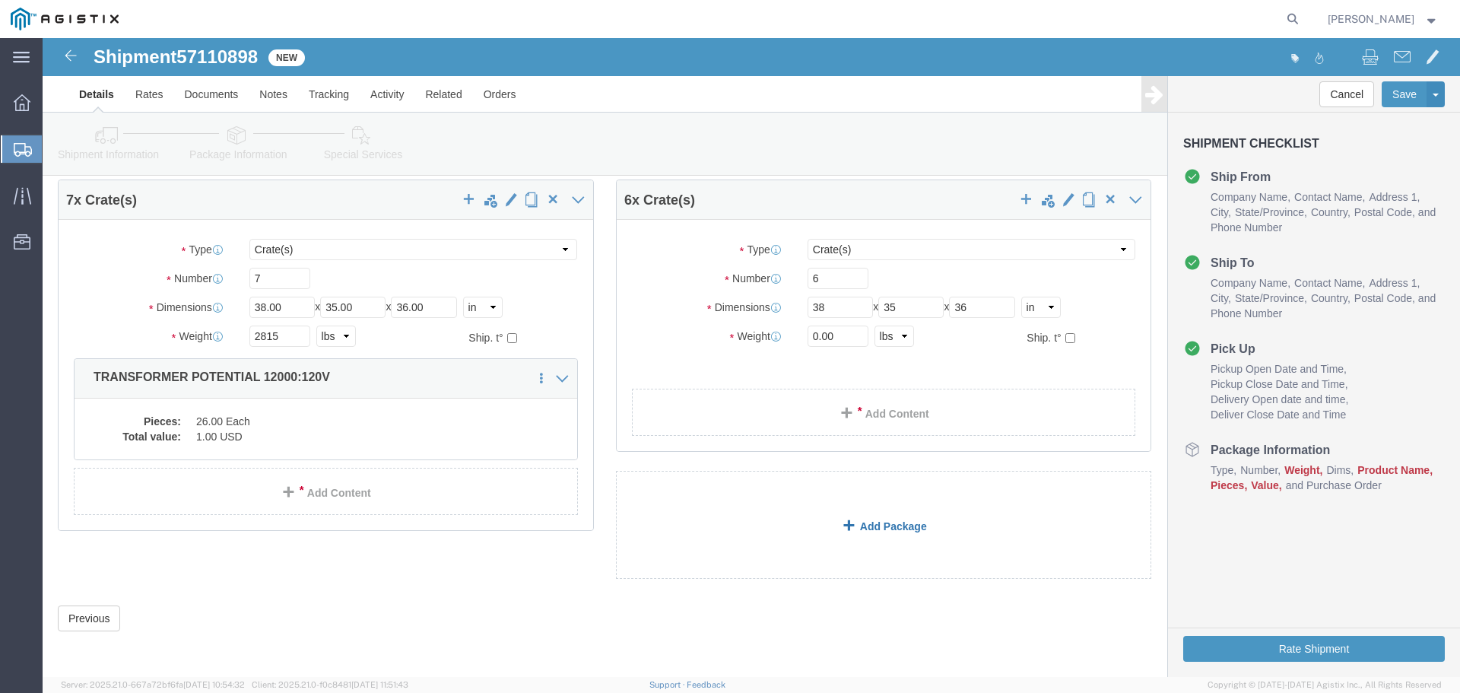
scroll to position [55, 0]
click input "0.00"
type input "0"
type input "2382"
click span
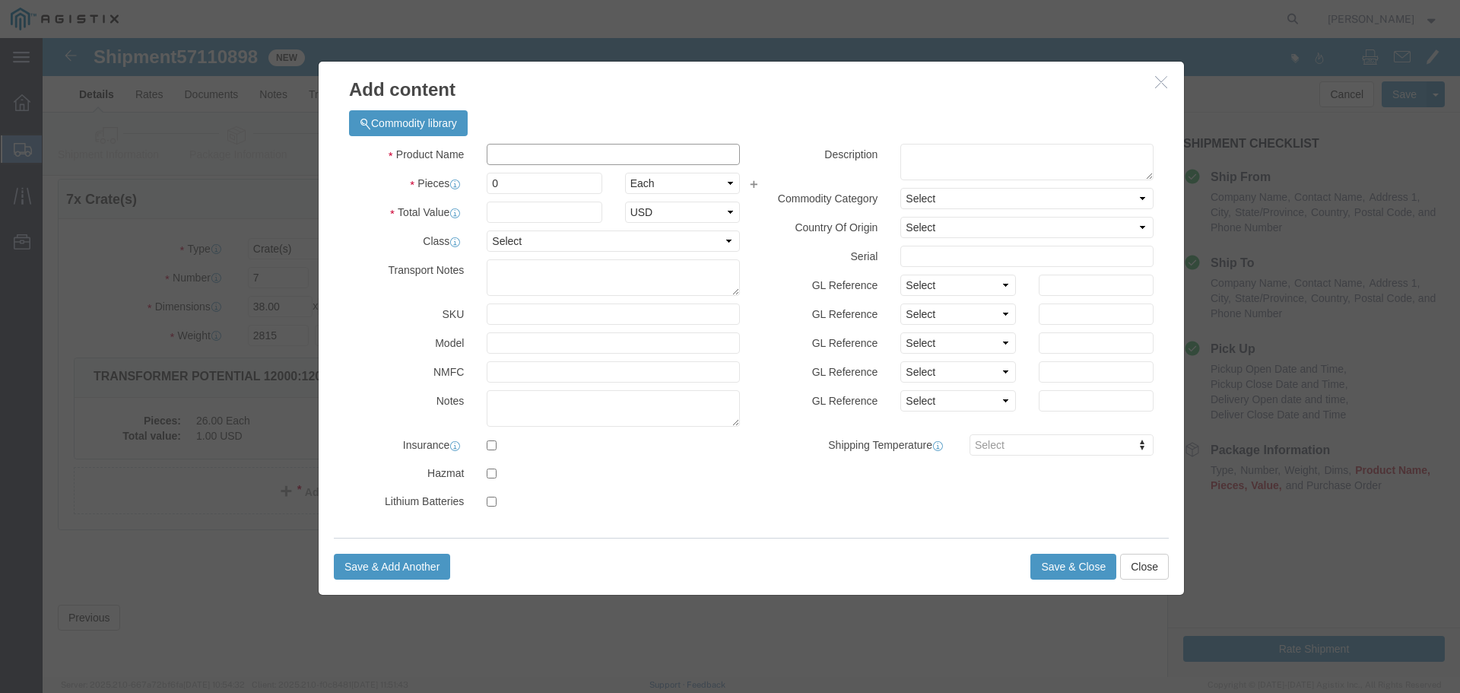
click input "text"
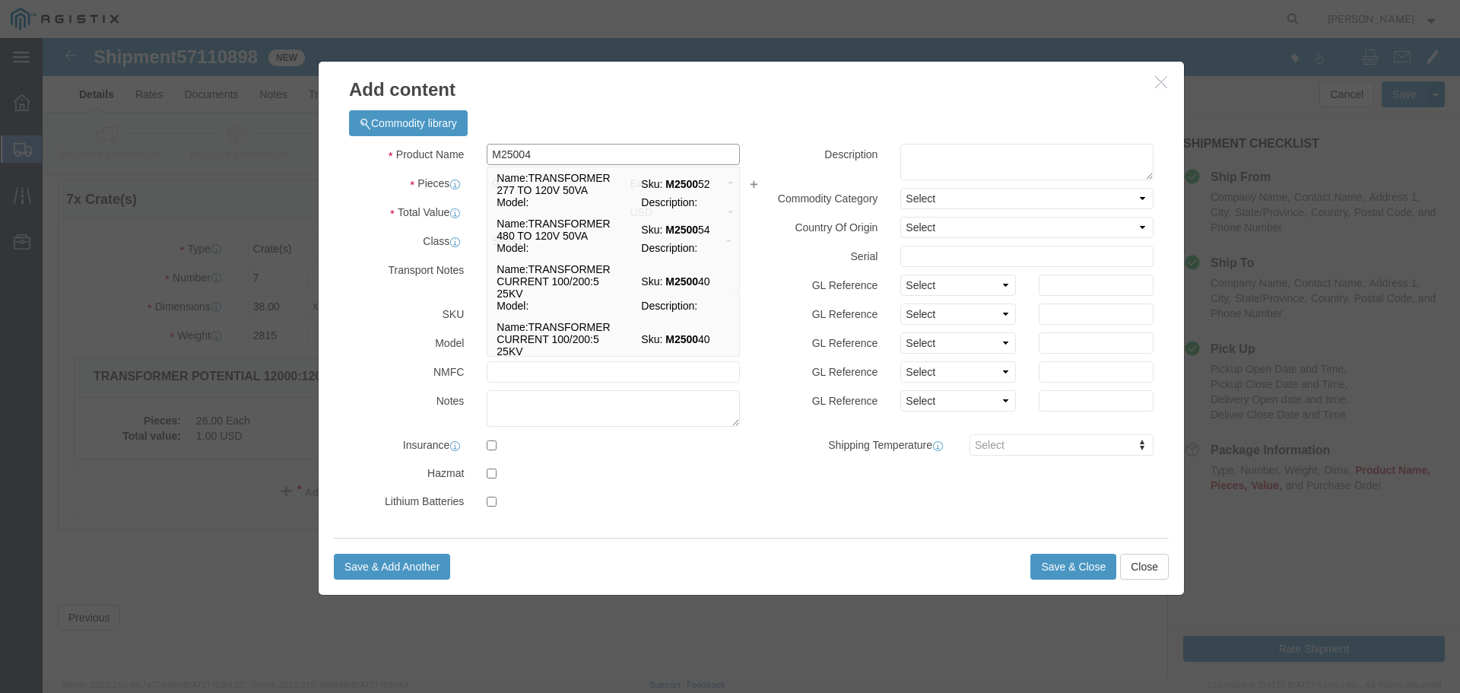
type input "M250048"
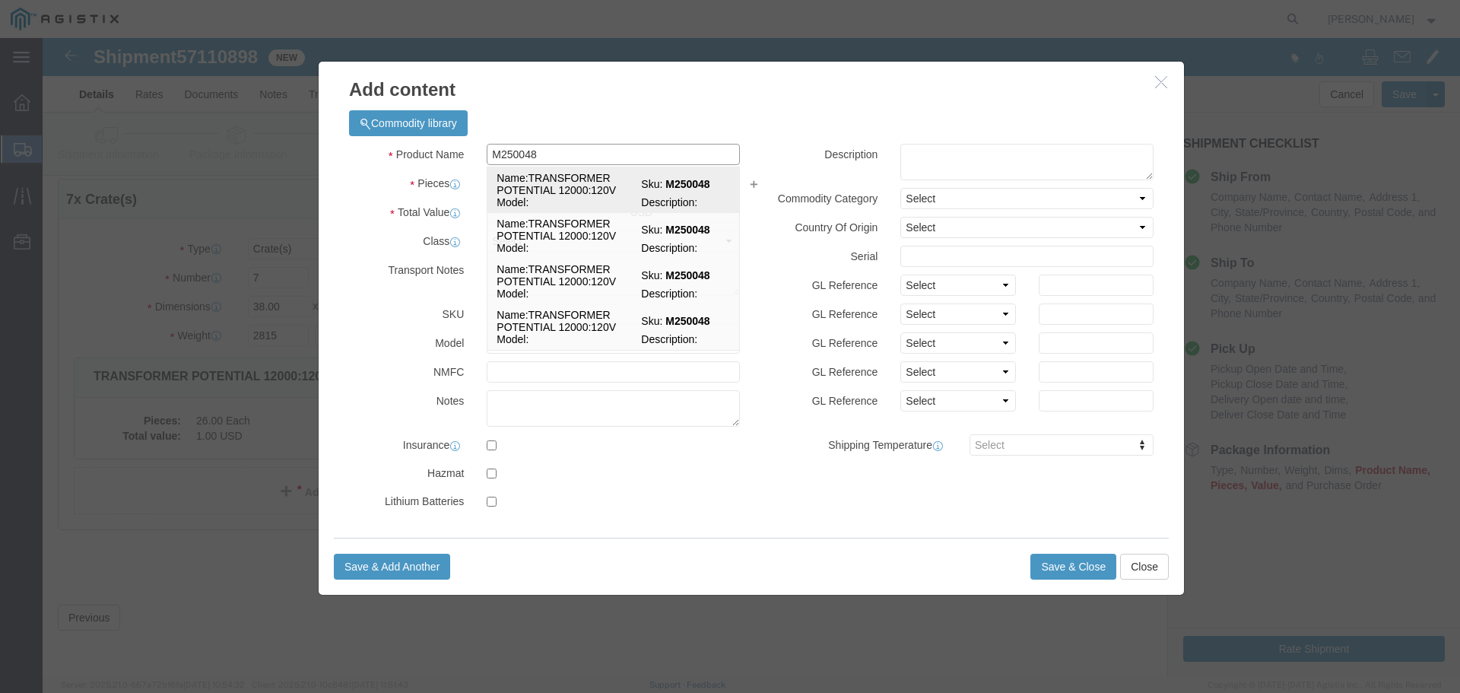
click span "Model:"
select select
select select "USD"
type input "TRANSFORMER POTENTIAL 12000:120V"
type input "M250048"
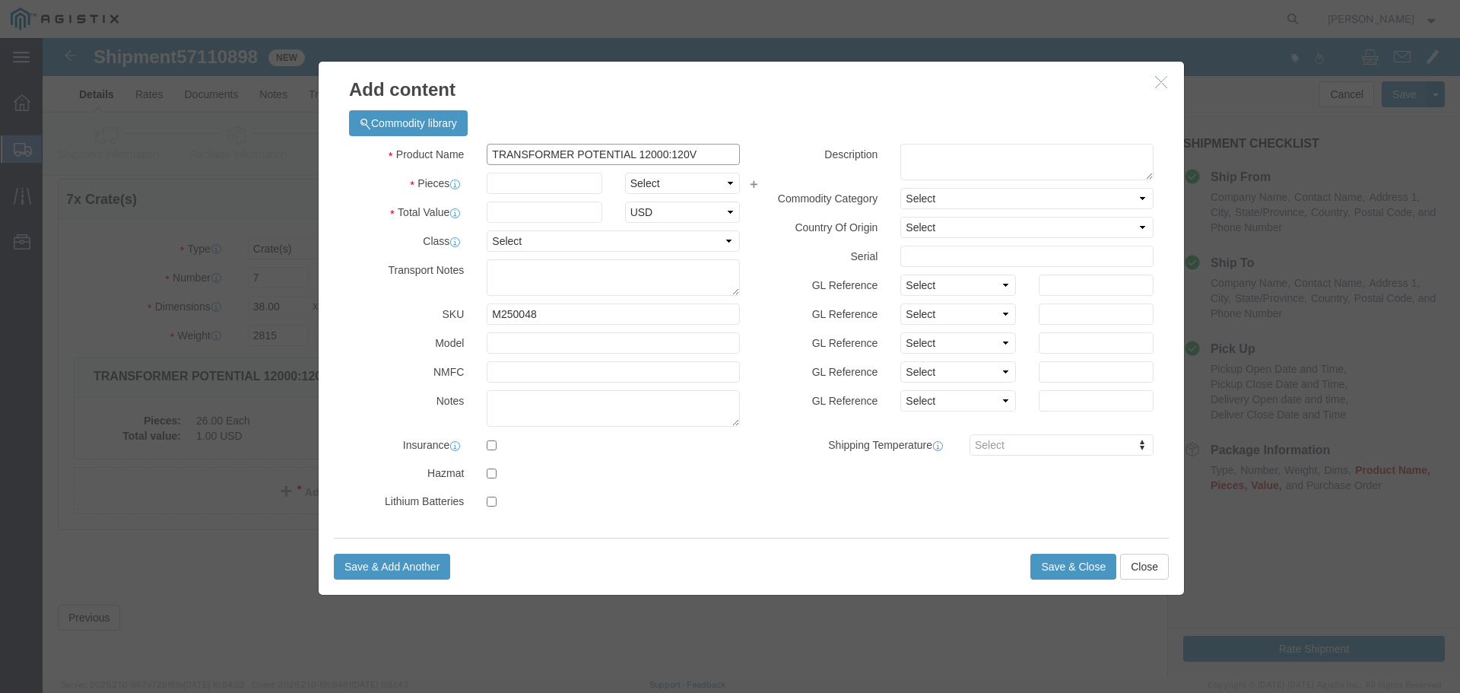
type input "TRANSFORMER POTENTIAL 12000:120V"
click input "text"
type input "22"
click select "Select Bag Barrels 100Board Feet Bottle Box Blister Pack Carats Can Capsule Car…"
select select "EA"
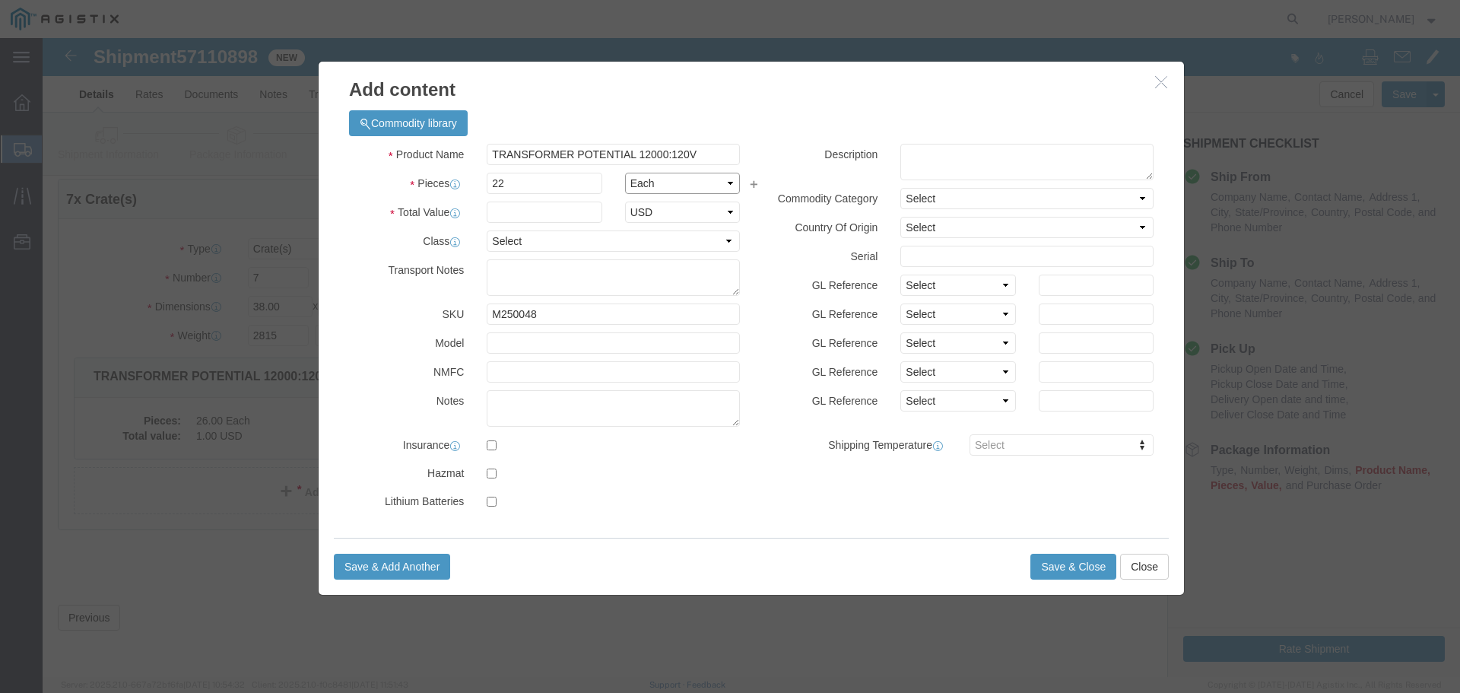
click select "Select Bag Barrels 100Board Feet Bottle Box Blister Pack Carats Can Capsule Car…"
click input "text"
type input "1"
click select "Select 50 55 60 65 70 85 92.5 100 125 175 250 300 400"
select select "70"
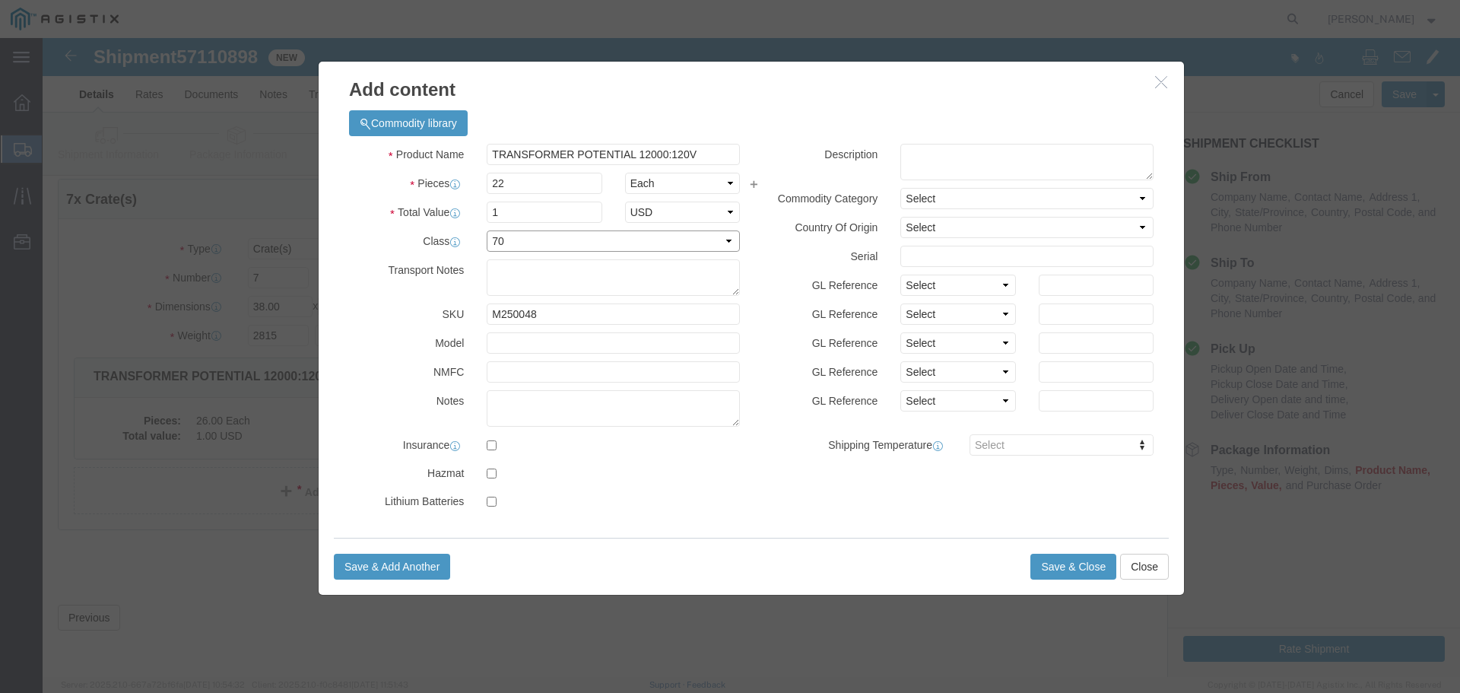
click select "Select 50 55 60 65 70 85 92.5 100 125 175 250 300 400"
click button "Save & Close"
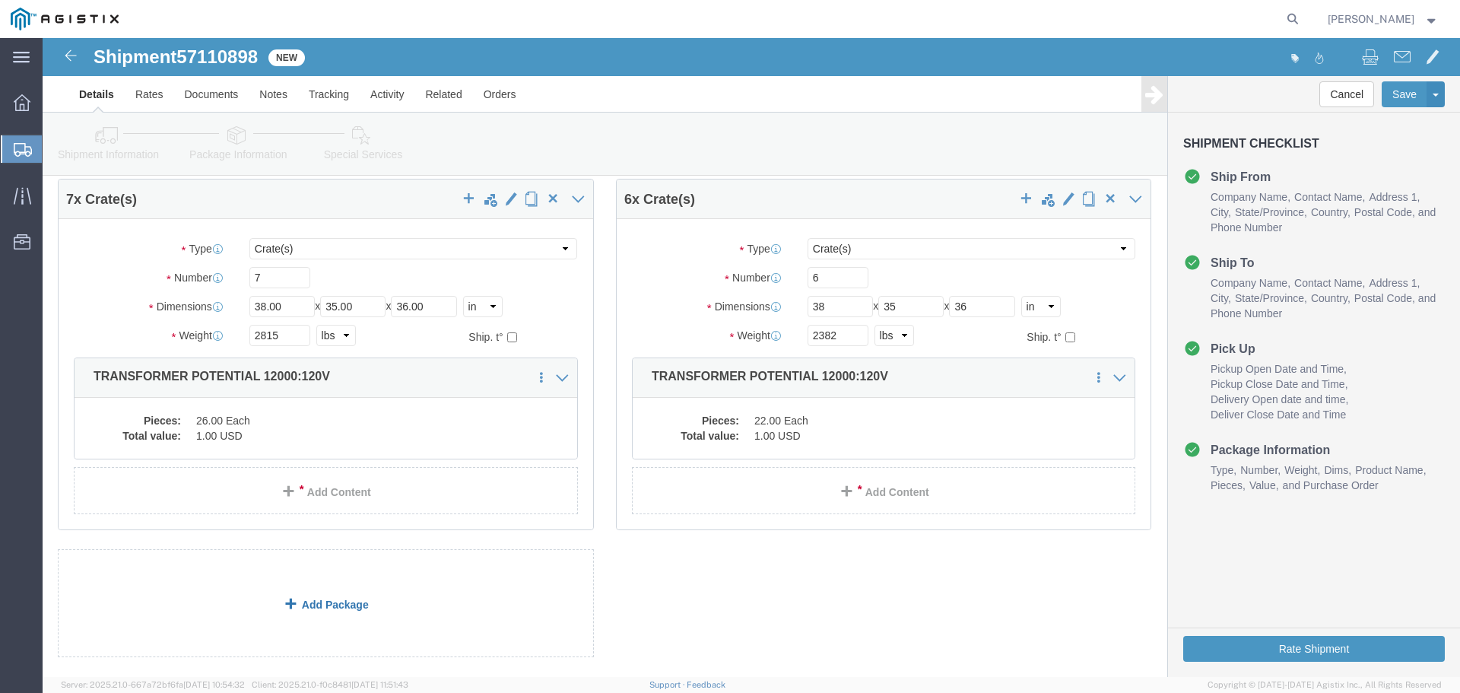
click link "Add Package"
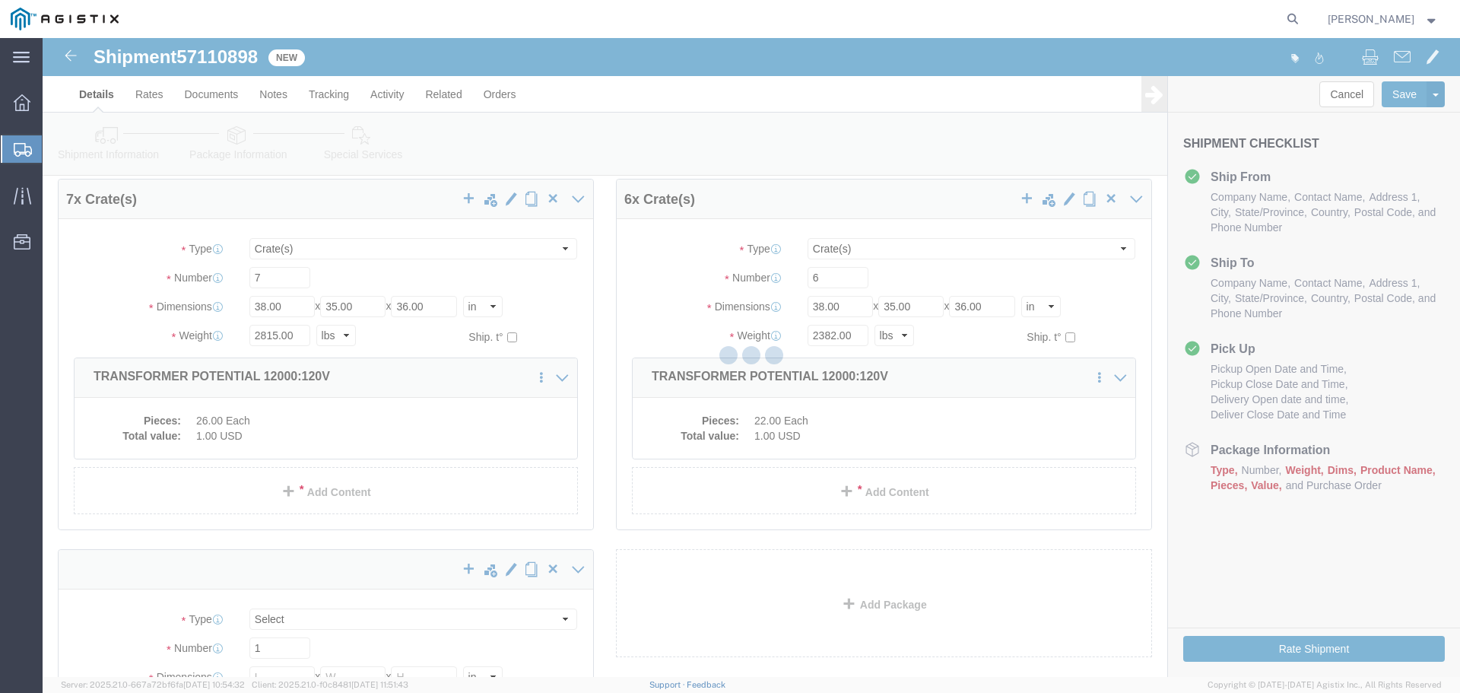
scroll to position [0, 0]
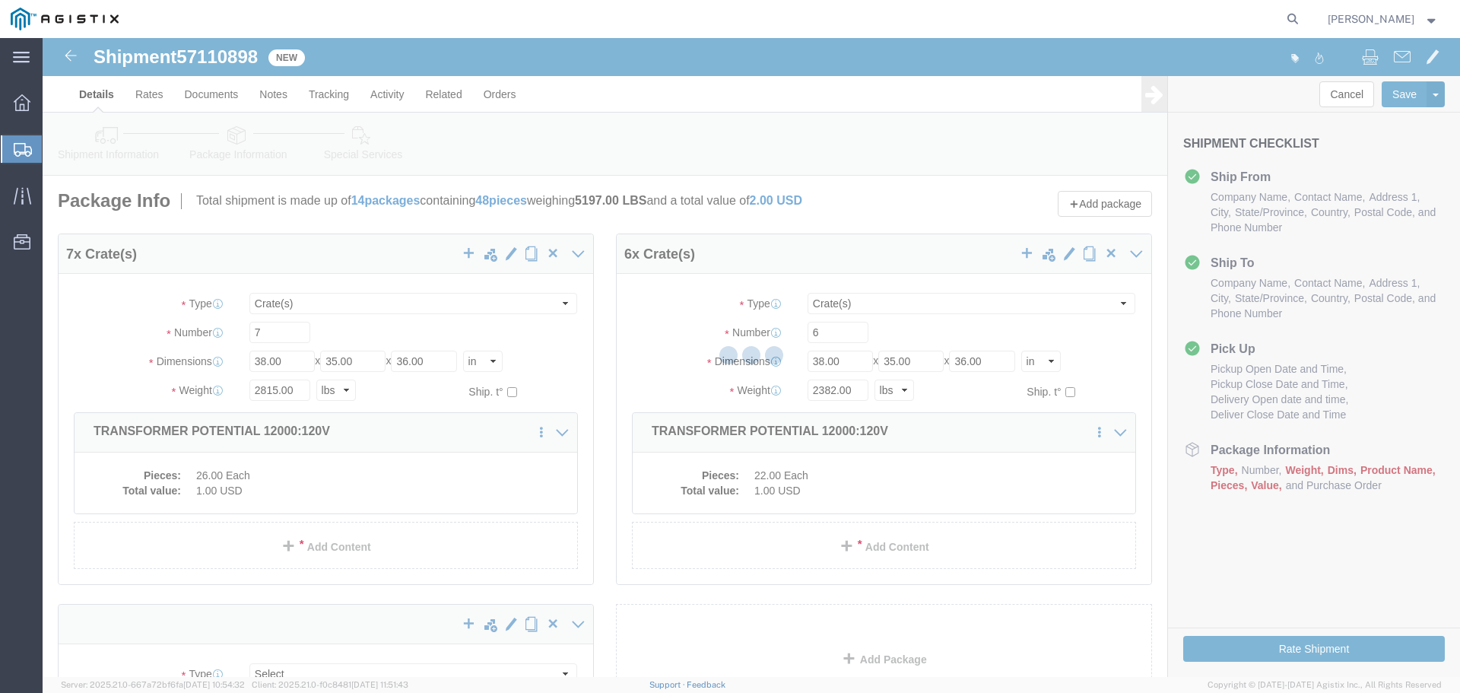
select select "CRAT"
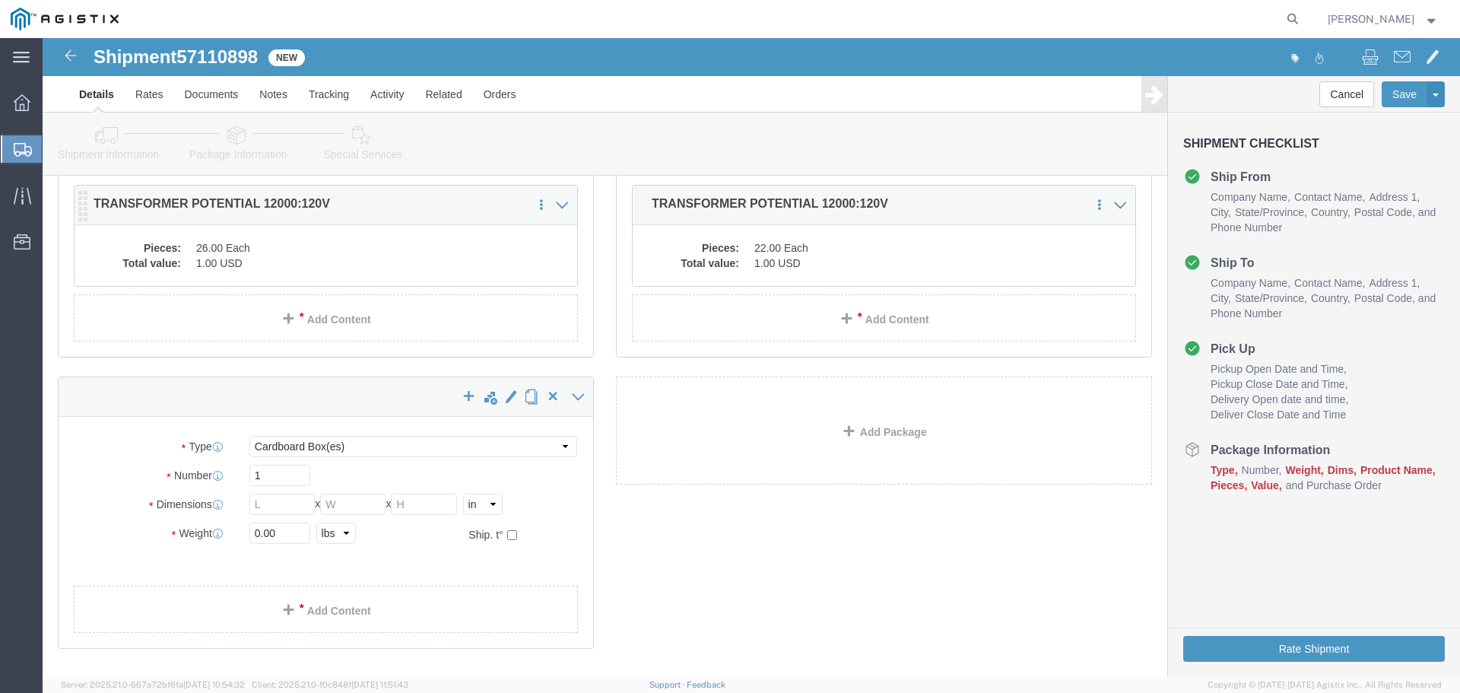
scroll to position [228, 0]
click select "Select Bulk Bundle(s) Cardboard Box(es) Carton(s) Crate(s) Drum(s) (Fiberboard)…"
select select "CRAT"
click select "Select Bulk Bundle(s) Cardboard Box(es) Carton(s) Crate(s) Drum(s) (Fiberboard)…"
click input "text"
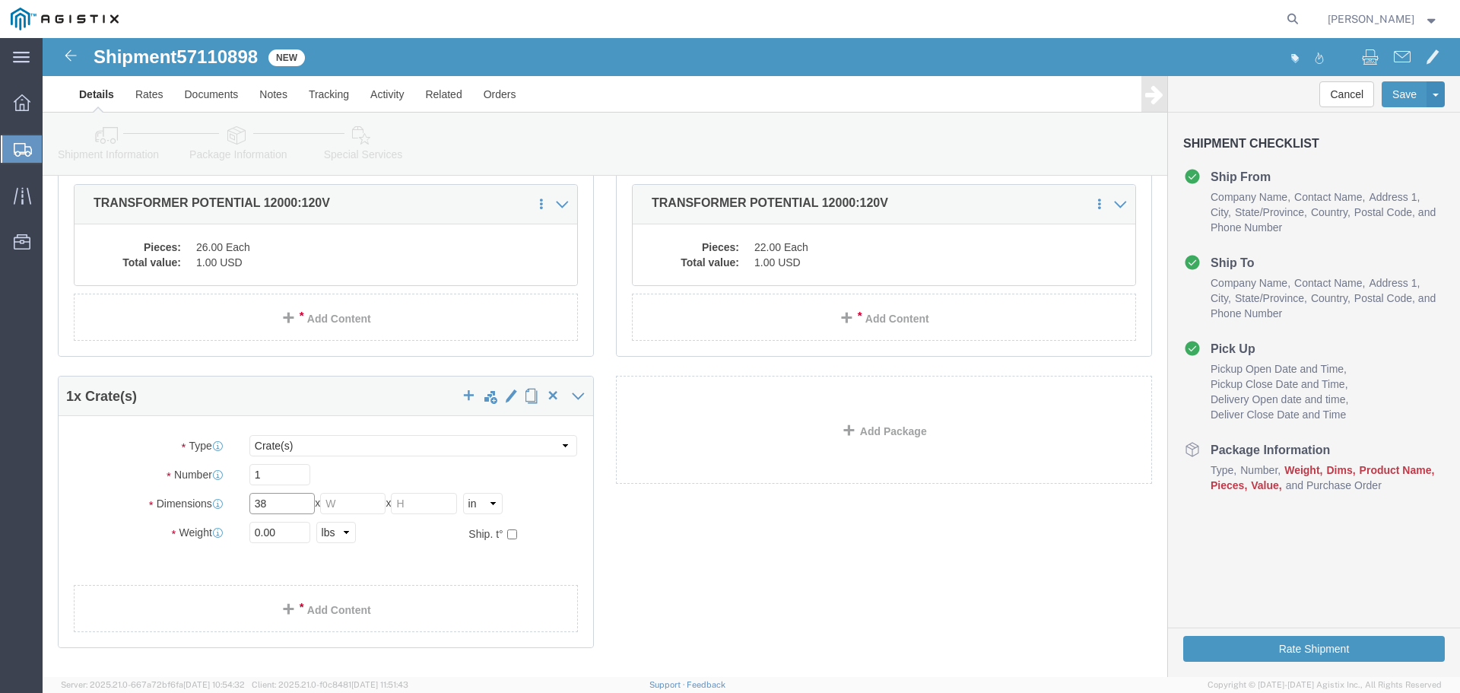
type input "38"
type input "35"
type input "3"
type input "51"
click input "38"
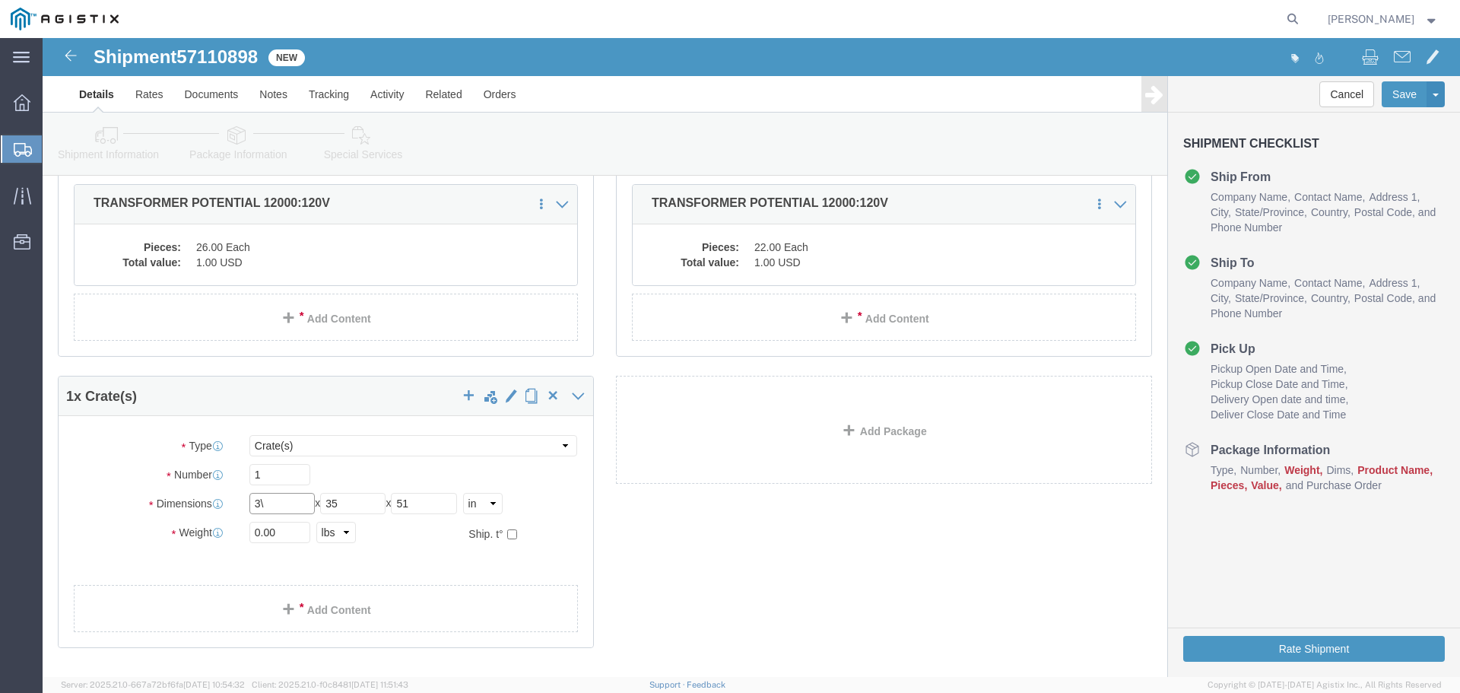
type input "3"
type input "30"
type input "35"
click input "0.00"
type input "0"
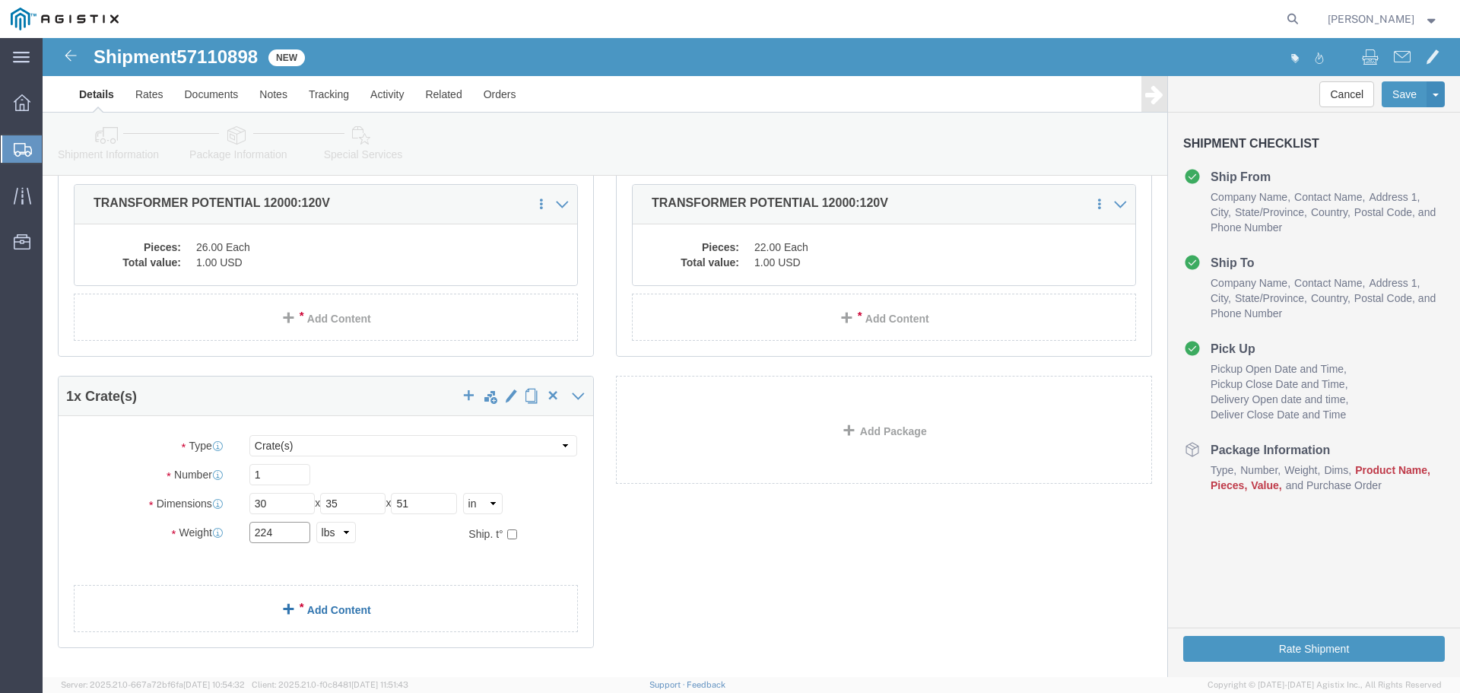
type input "224"
click span
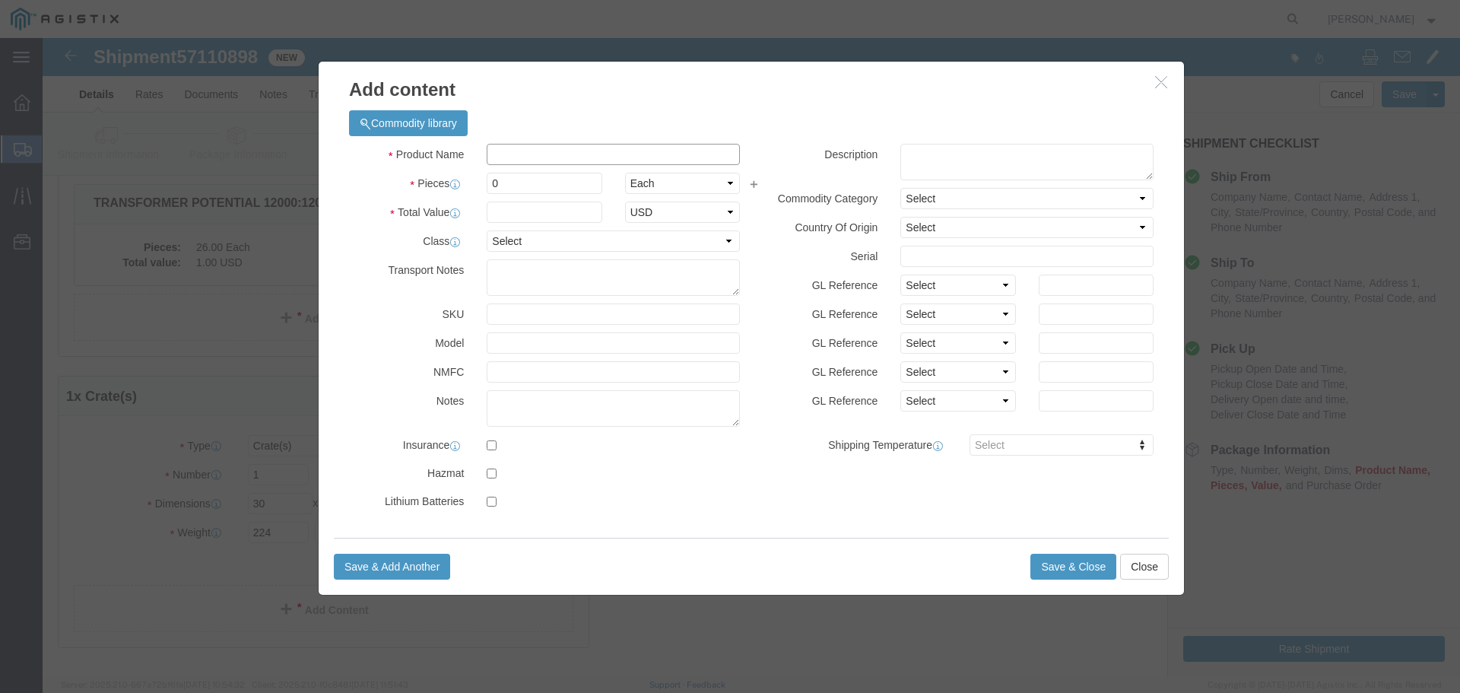
click input "text"
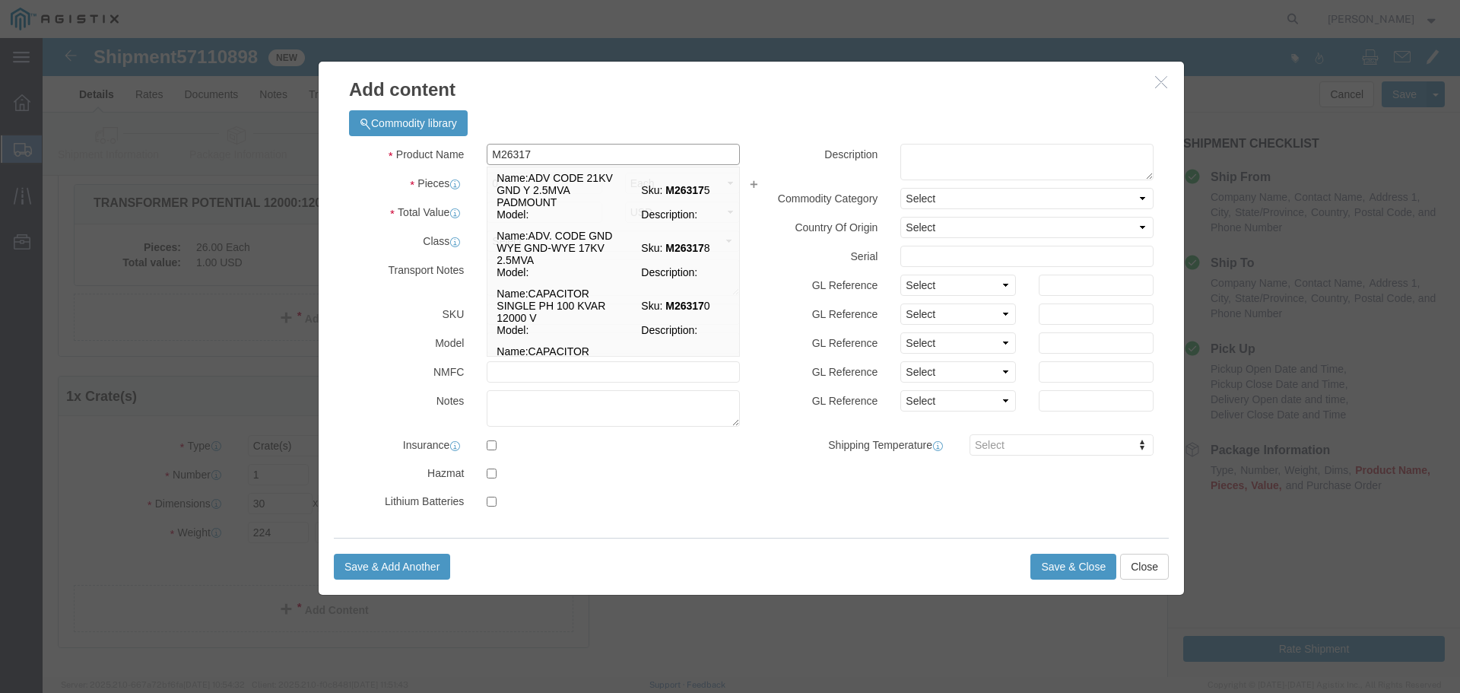
type input "M263171"
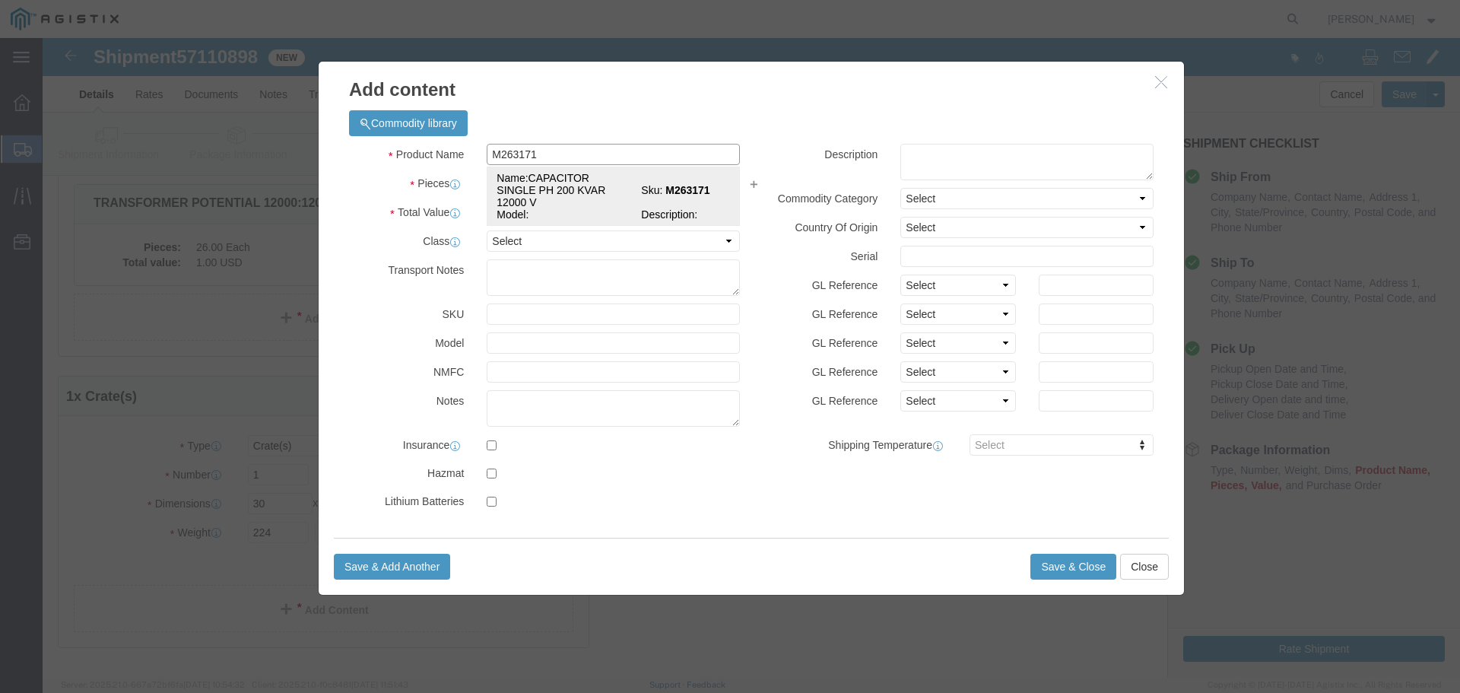
click td "Name: CAPACITOR SINGLE PH 200 KVAR 12000 V"
select select
select select "USD"
type input "CAPACITOR SINGLE PH 200 KVAR 12000 V"
type input "M263171"
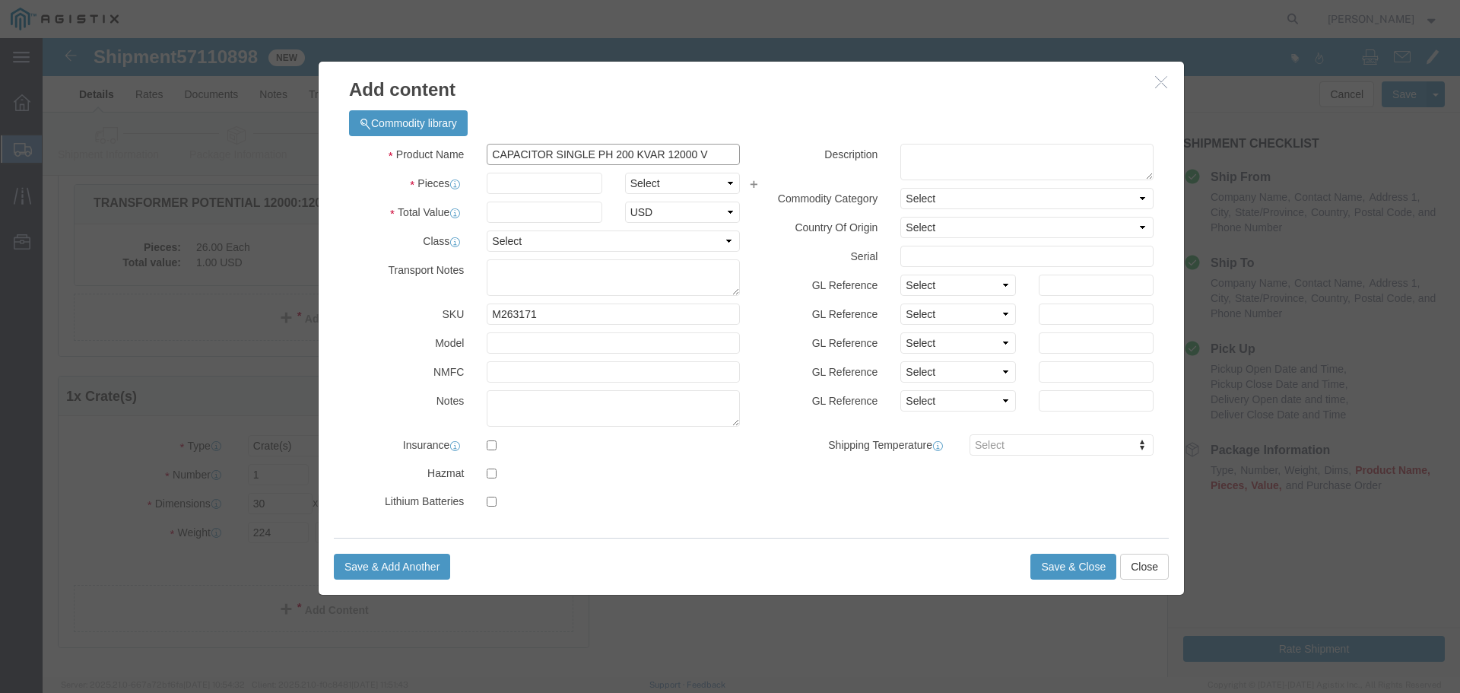
type input "CAPACITOR SINGLE PH 200 KVAR 12000 V"
click input "text"
type input "1"
click select "Select Bag Barrels 100Board Feet Bottle Box Blister Pack Carats Can Capsule Car…"
select select "EA"
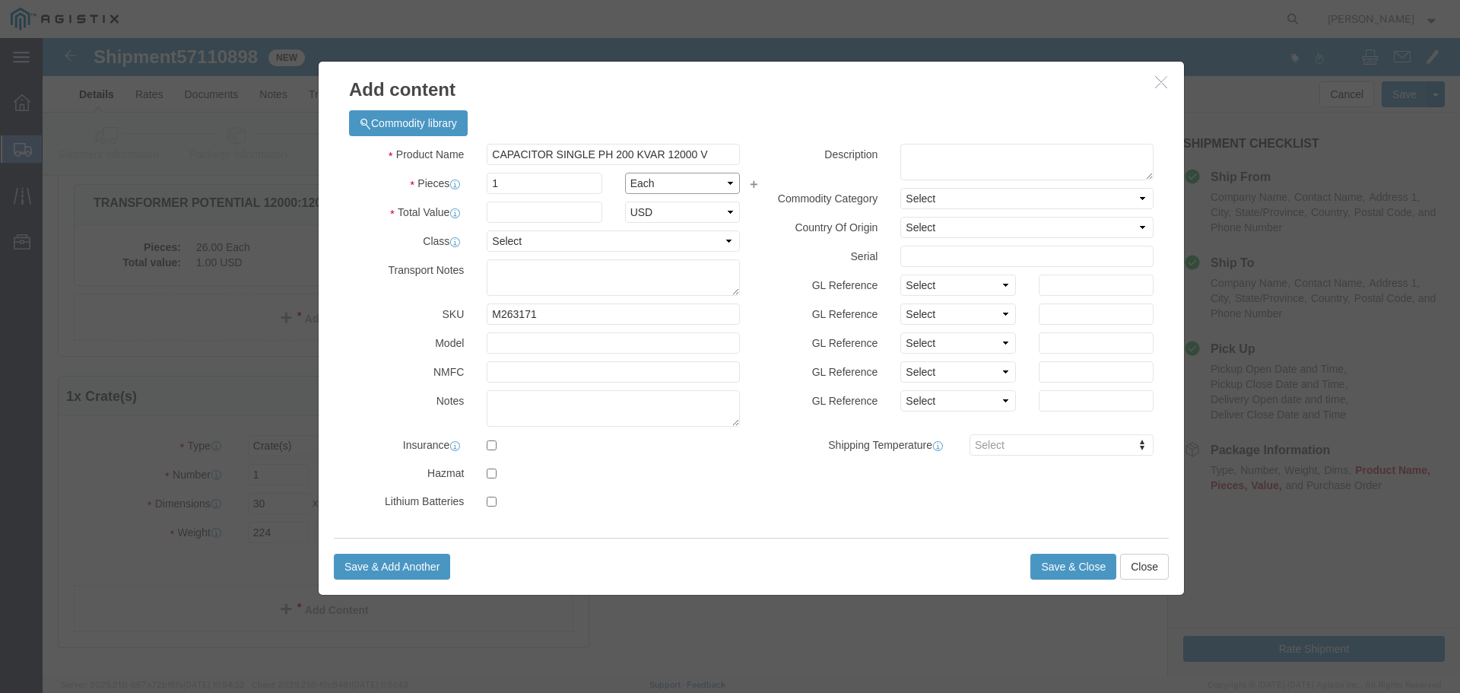
click select "Select Bag Barrels 100Board Feet Bottle Box Blister Pack Carats Can Capsule Car…"
click input "text"
type input "1"
click select "Select 50 55 60 65 70 85 92.5 100 125 175 250 300 400"
select select "70"
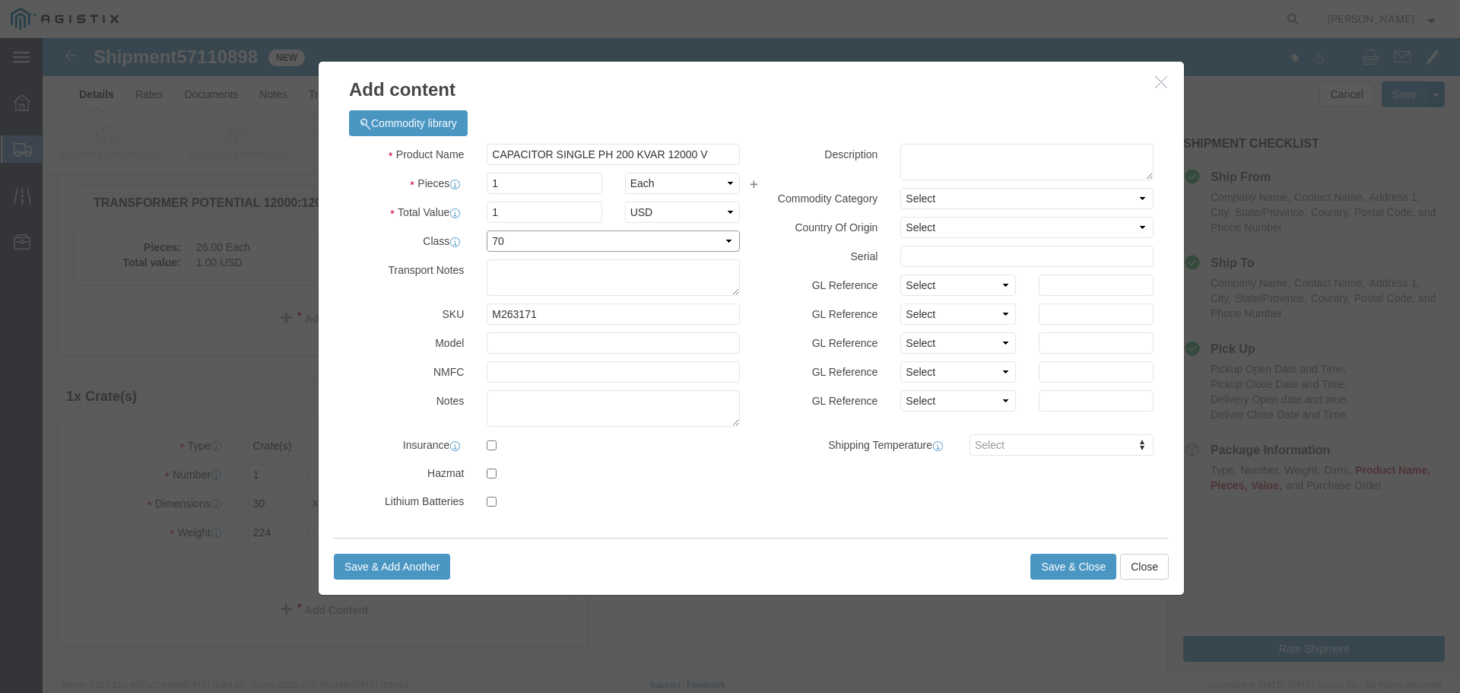
click select "Select 50 55 60 65 70 85 92.5 100 125 175 250 300 400"
click button "Save & Add Another"
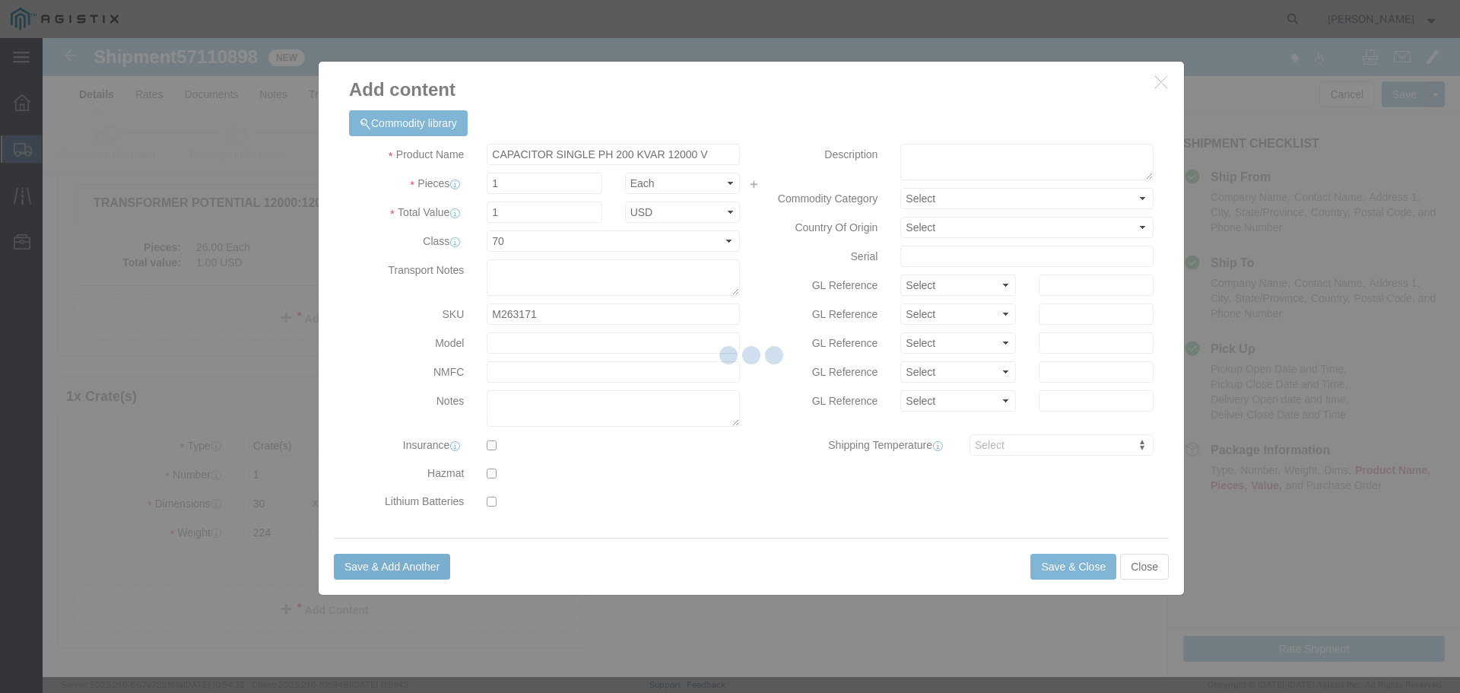
select select "EA"
select select
select select "USD"
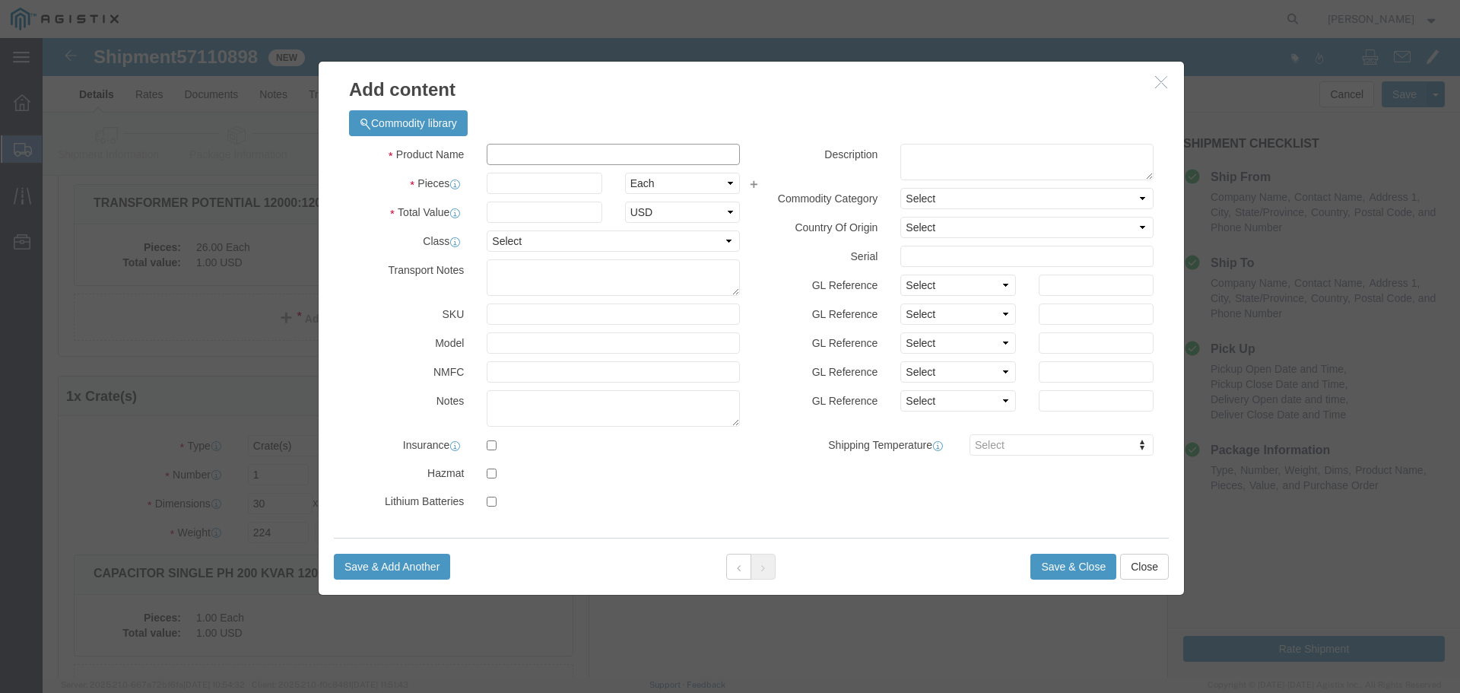
click input "text"
type input "CAPACITOR SINGLE PH 200 KVAR 12000 V"
click button "Close"
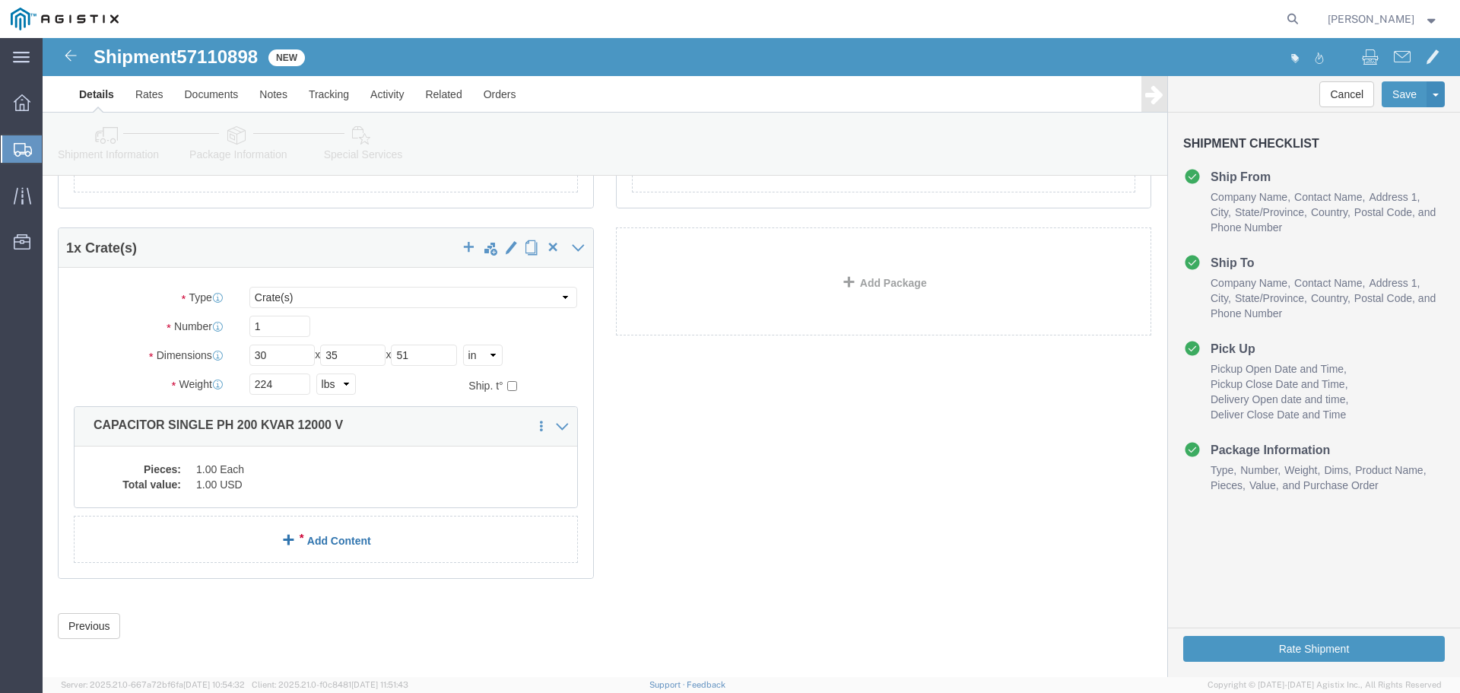
scroll to position [380, 0]
click dd "1.00 Each"
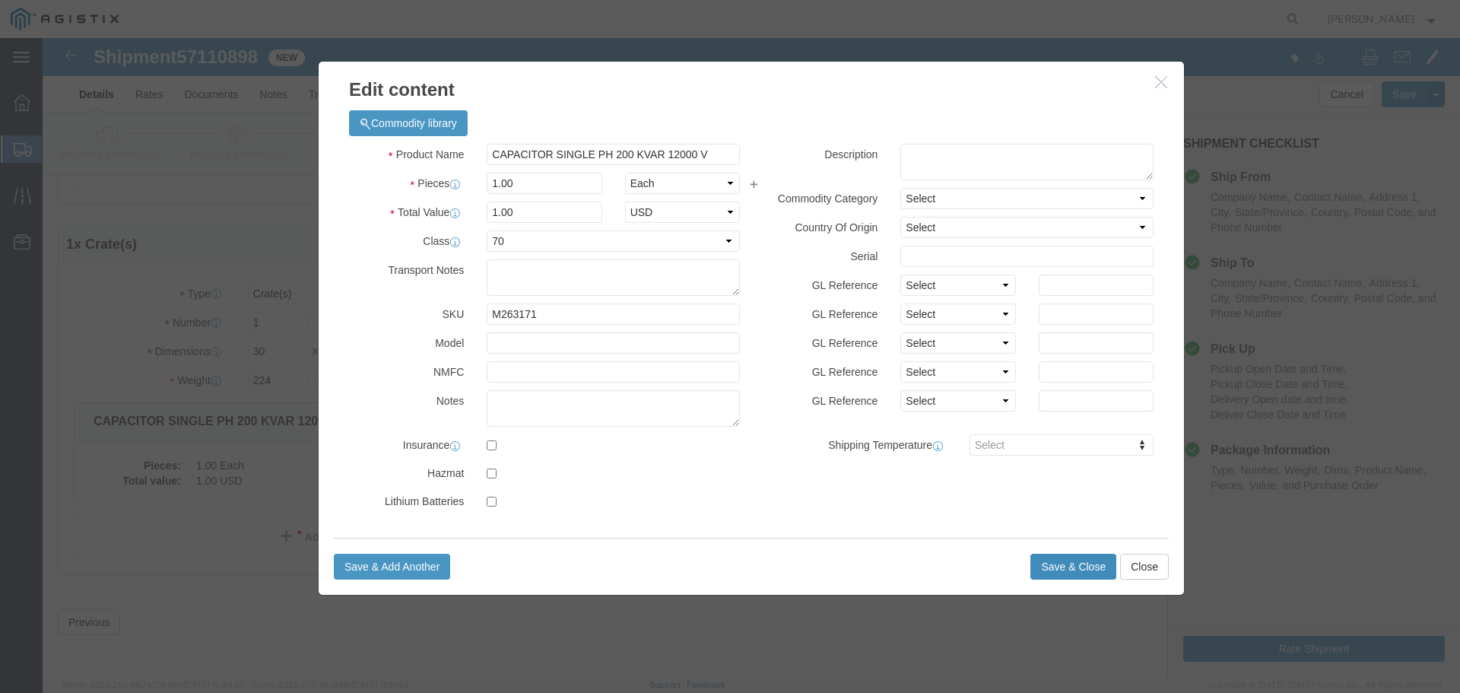
click button "Save & Close"
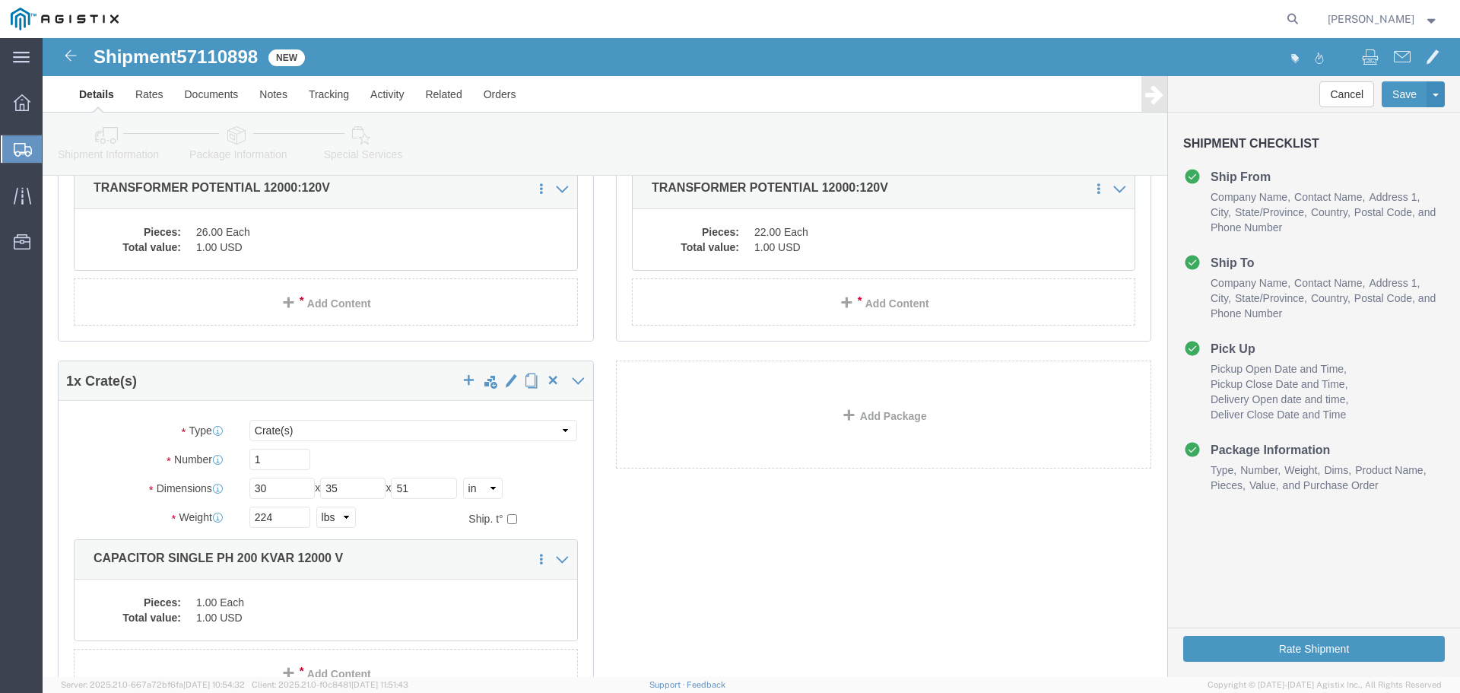
scroll to position [385, 0]
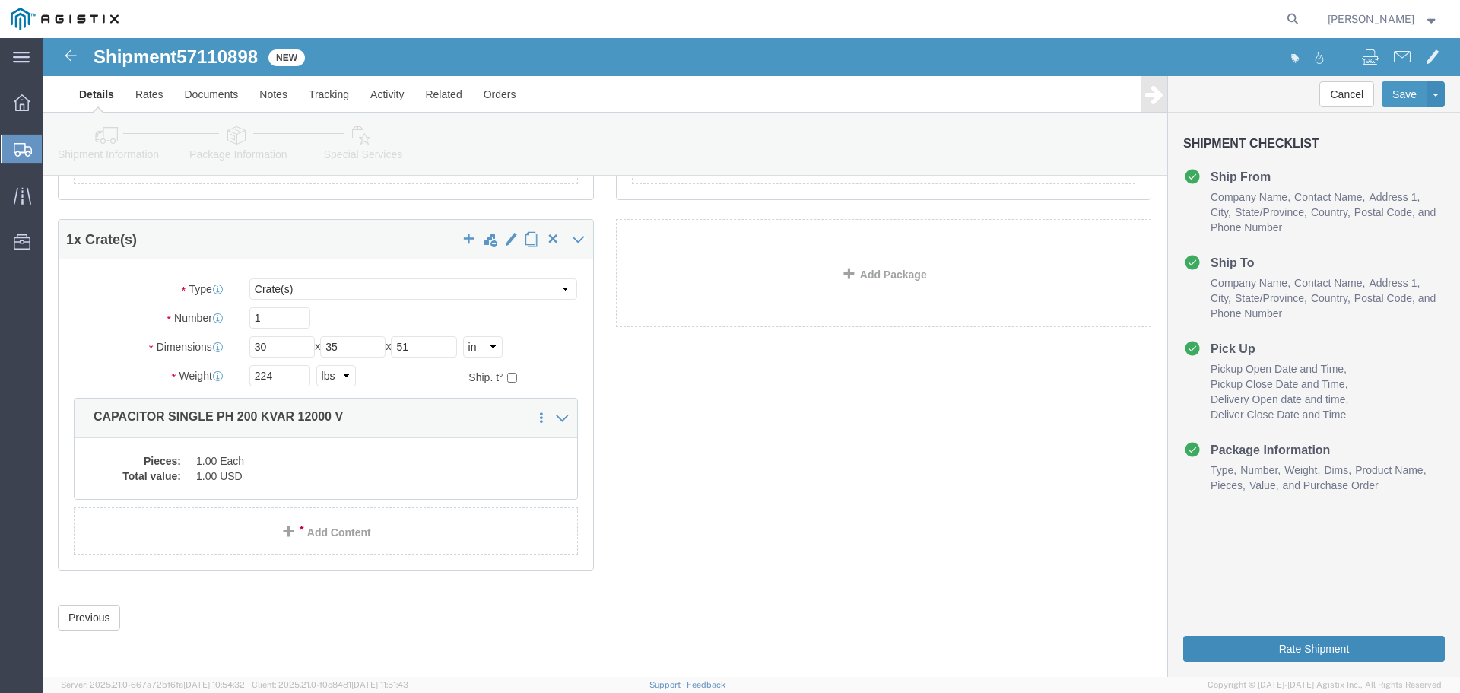
click button "Rate Shipment"
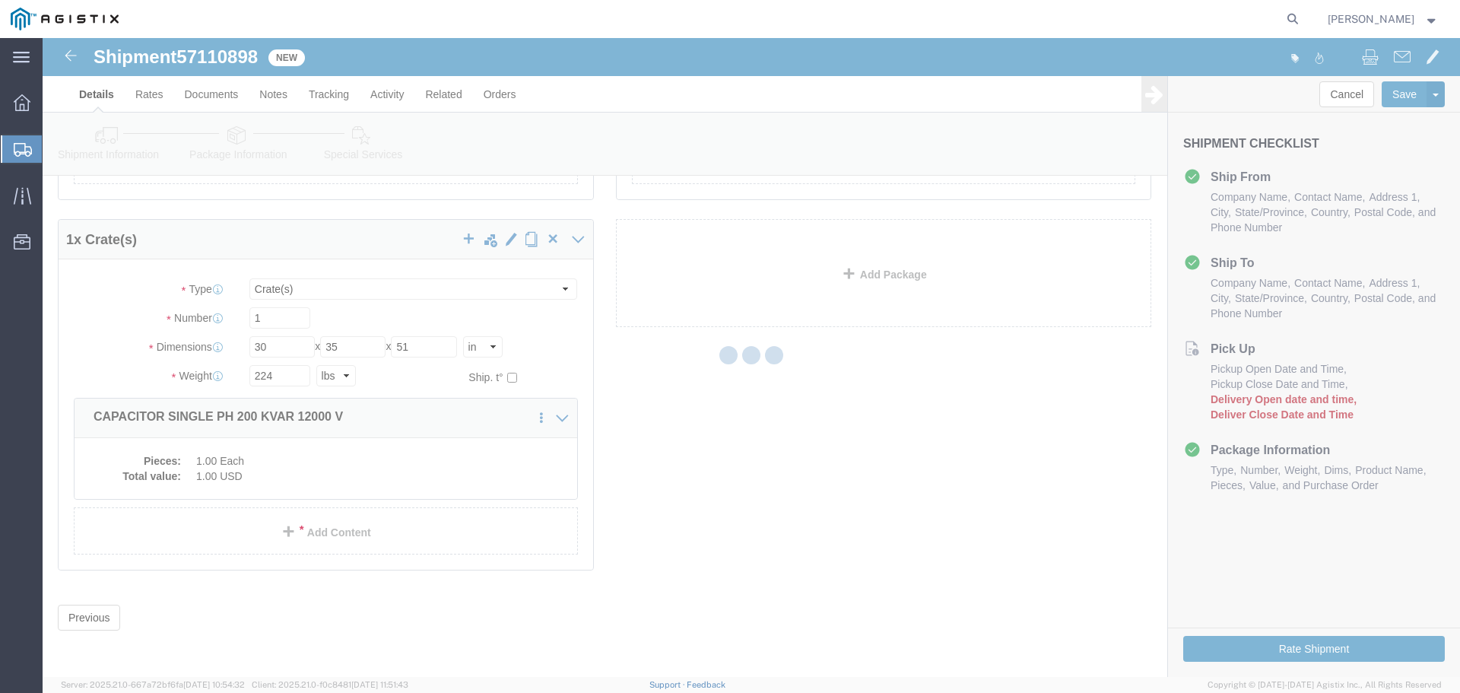
scroll to position [0, 0]
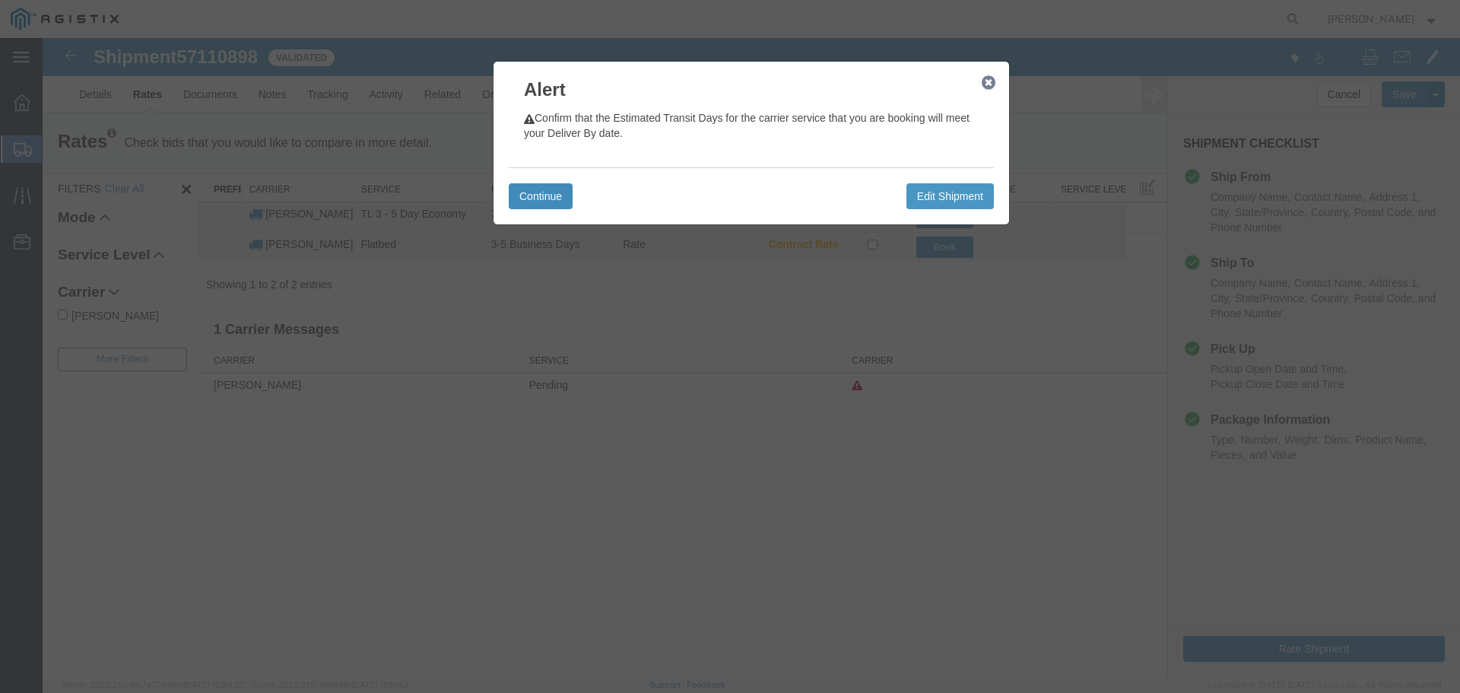
click at [535, 192] on button "Continue" at bounding box center [541, 196] width 64 height 26
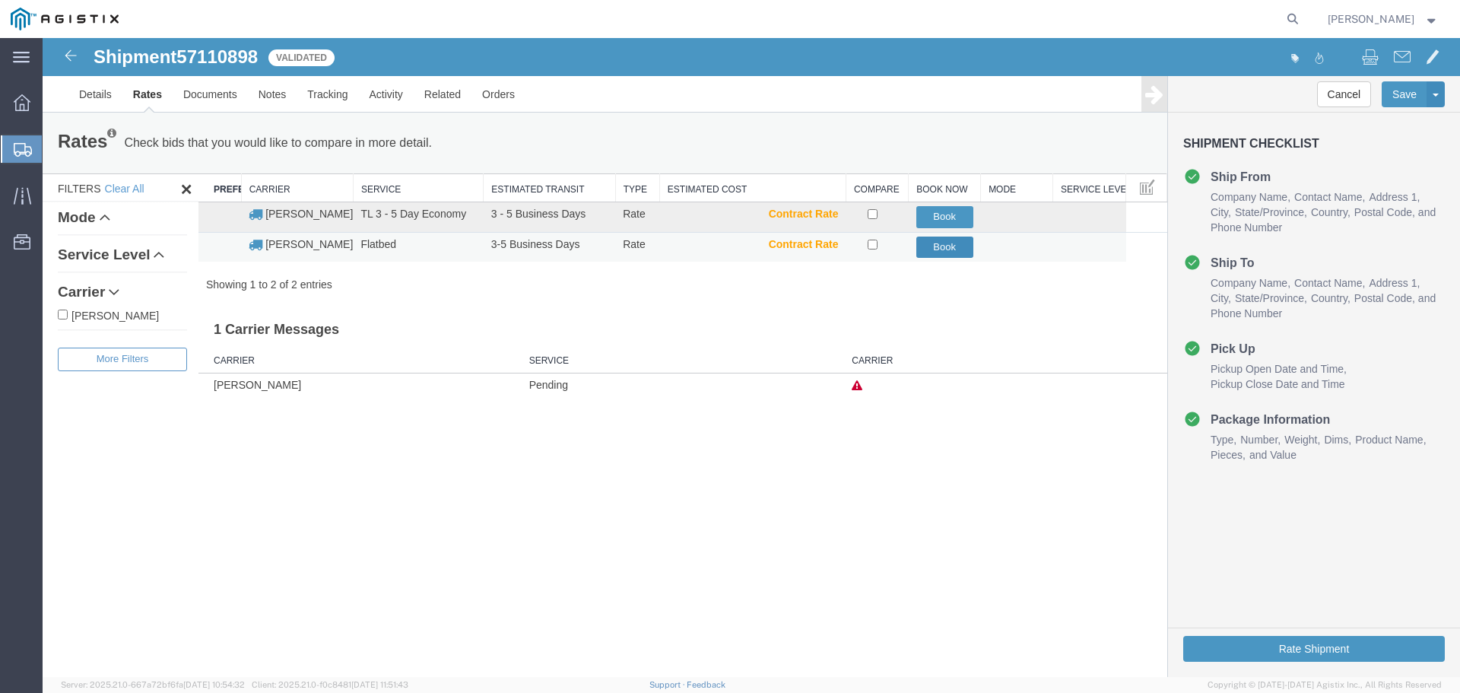
click at [946, 243] on button "Book" at bounding box center [944, 247] width 57 height 22
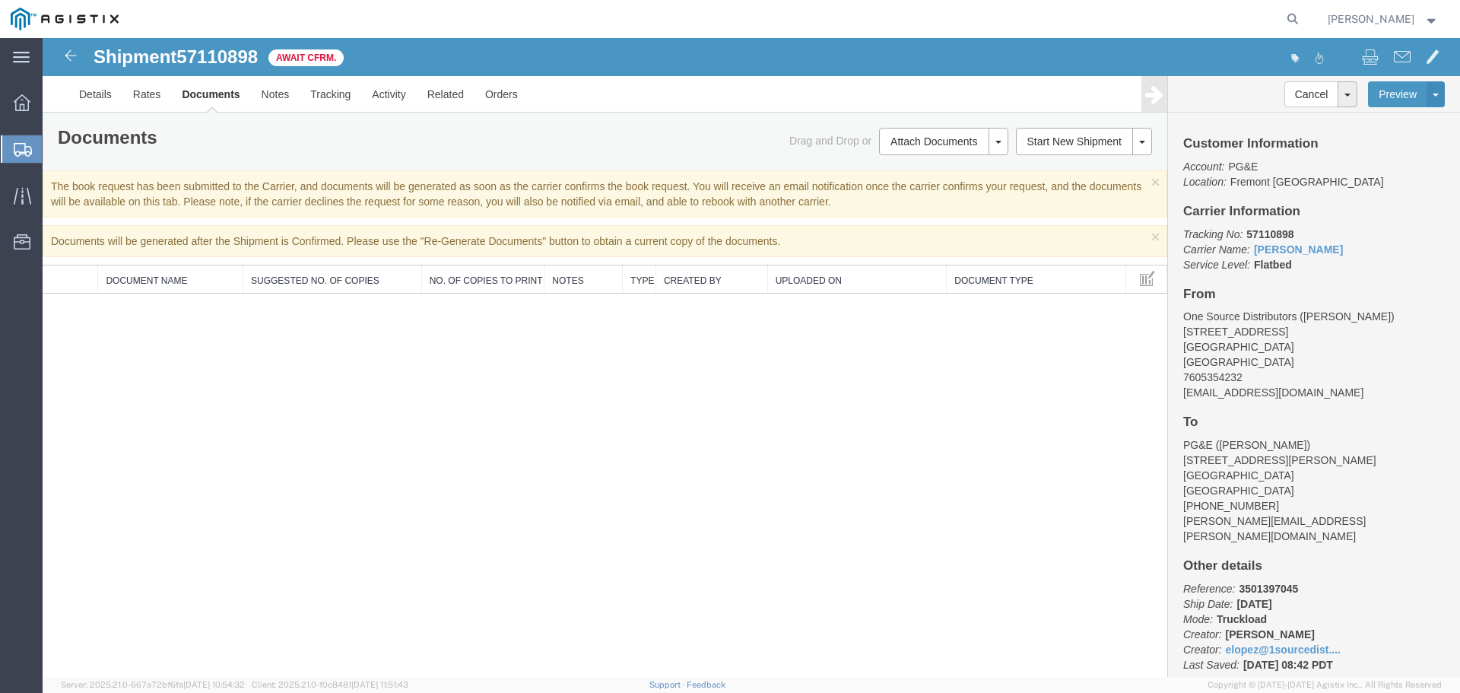
click at [0, 0] on span "Shipment Manager" at bounding box center [0, 0] width 0 height 0
